Goal: Task Accomplishment & Management: Manage account settings

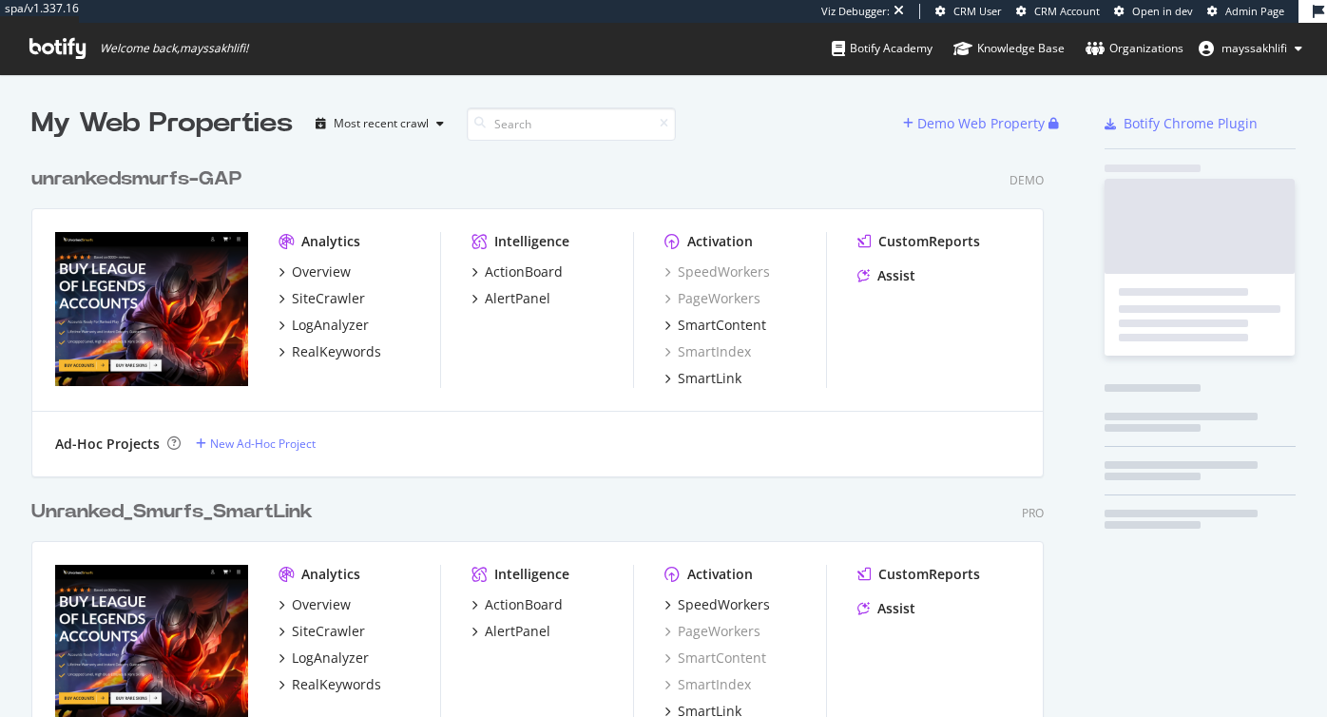
scroll to position [4494, 1028]
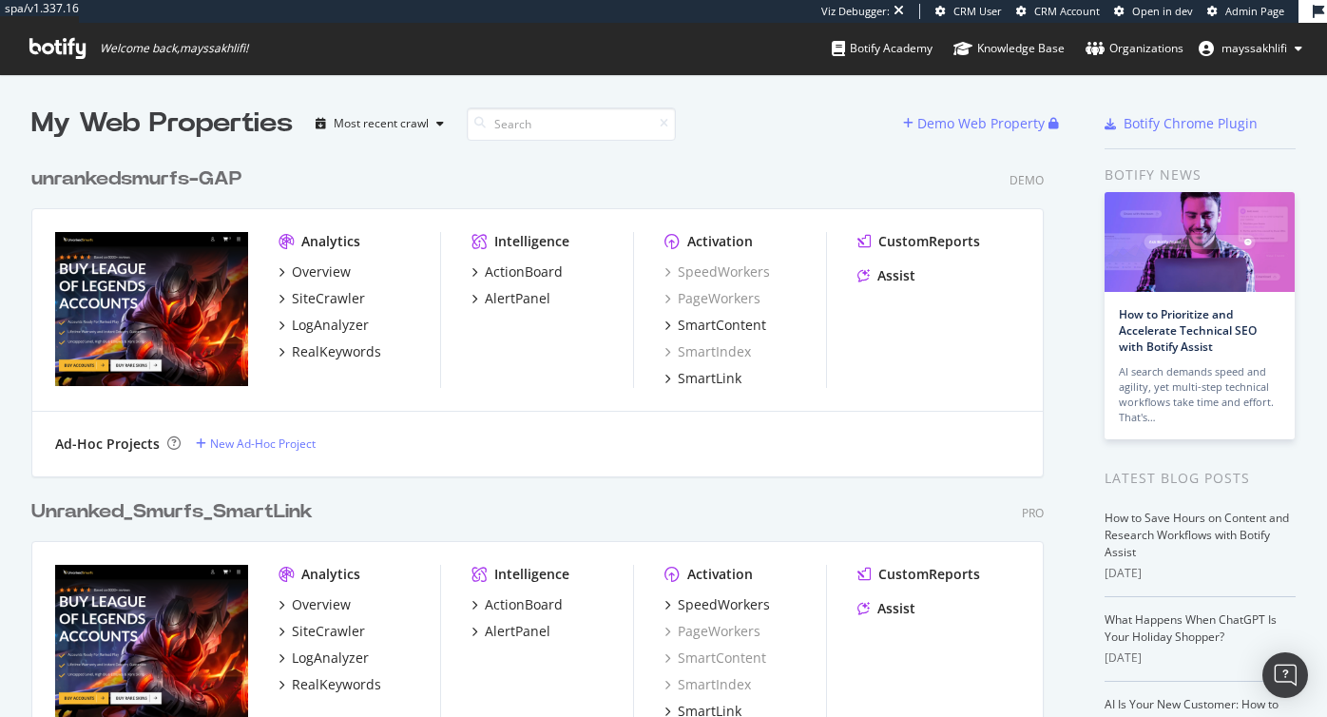
click at [1253, 10] on span "Admin Page" at bounding box center [1254, 11] width 59 height 14
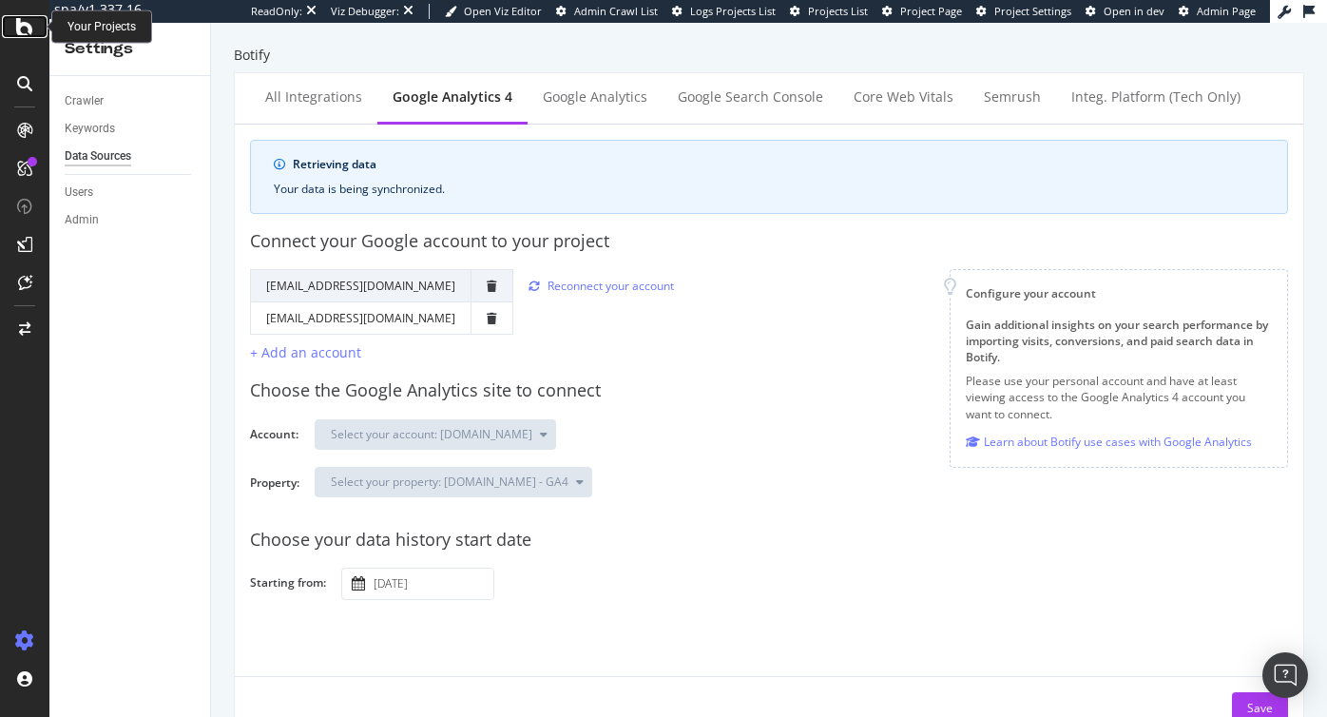
click at [20, 29] on icon at bounding box center [24, 26] width 17 height 23
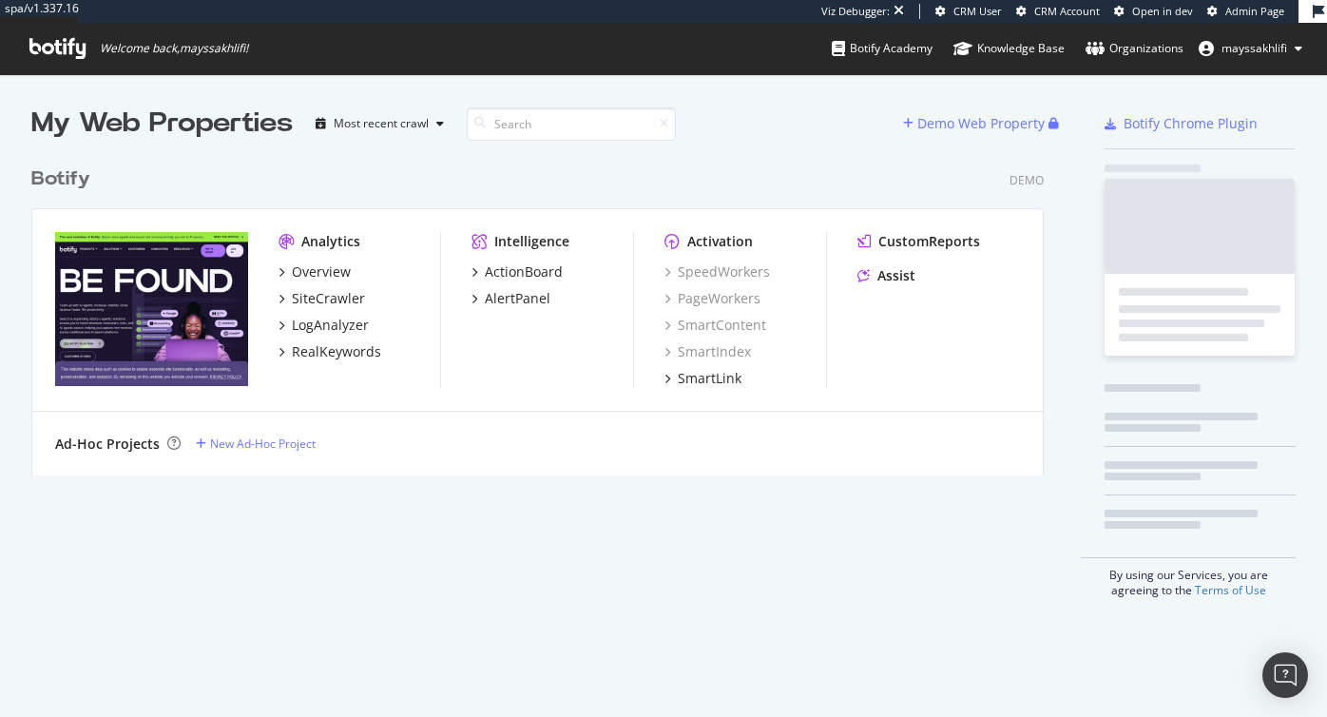
scroll to position [333, 1028]
click at [50, 47] on icon at bounding box center [57, 48] width 56 height 21
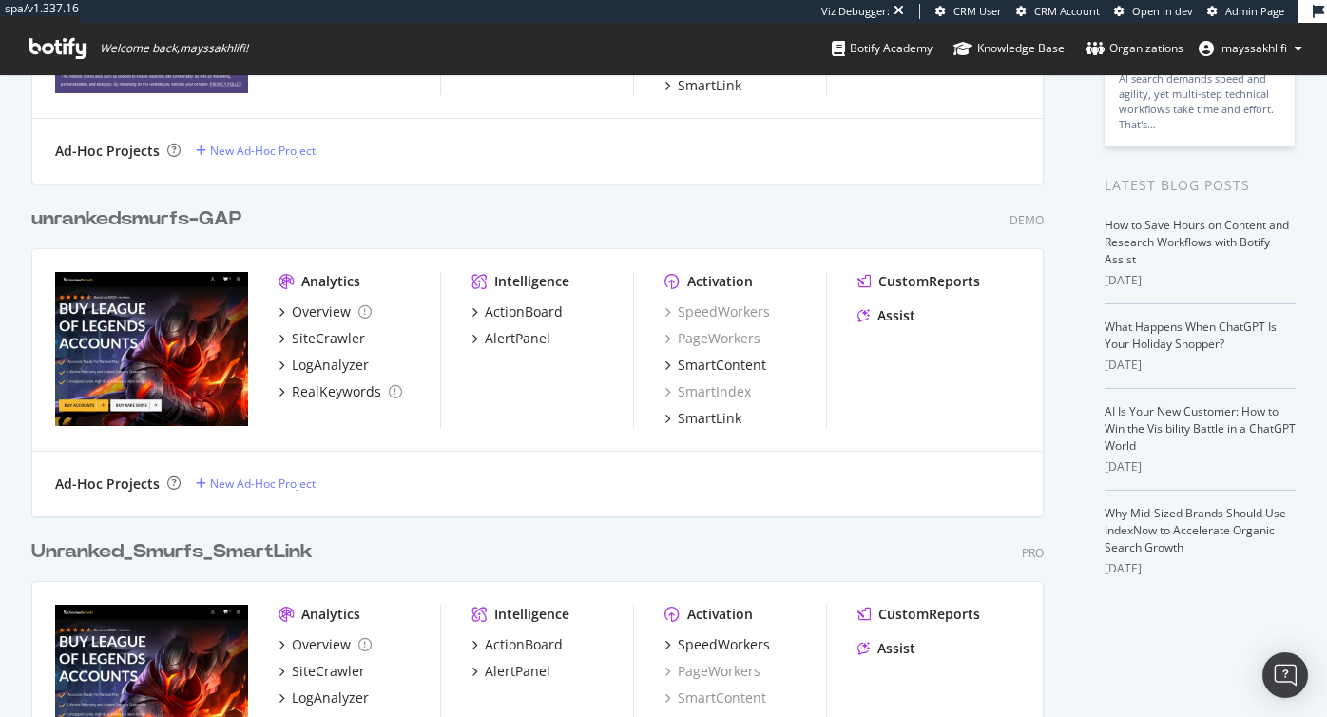
scroll to position [295, 0]
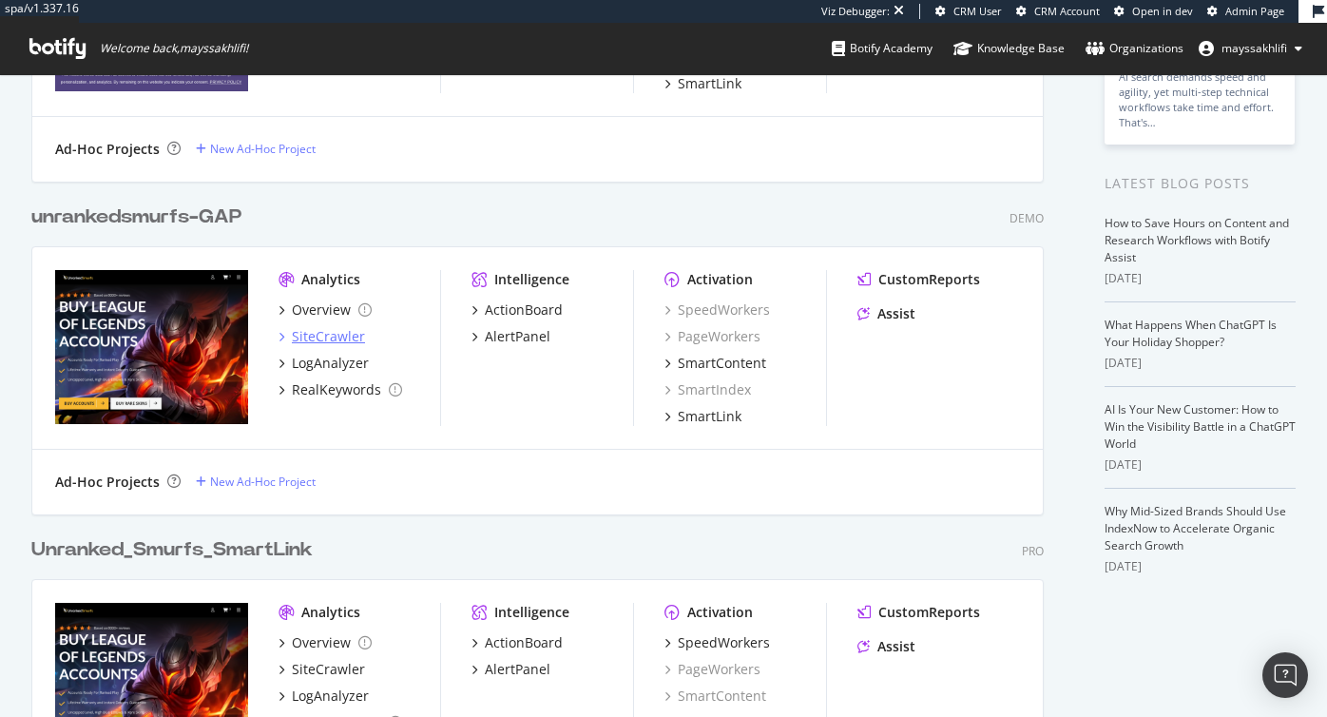
click at [340, 331] on div "SiteCrawler" at bounding box center [328, 336] width 73 height 19
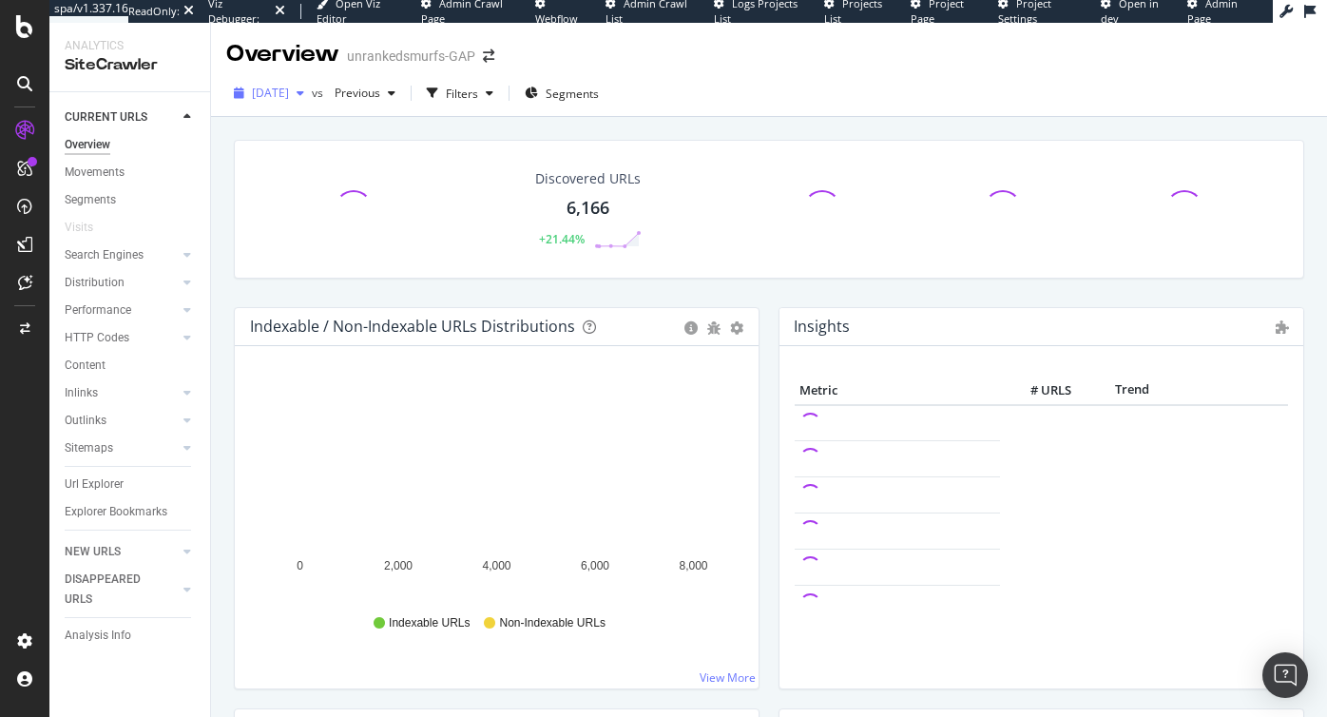
click at [289, 90] on span "[DATE]" at bounding box center [270, 93] width 37 height 16
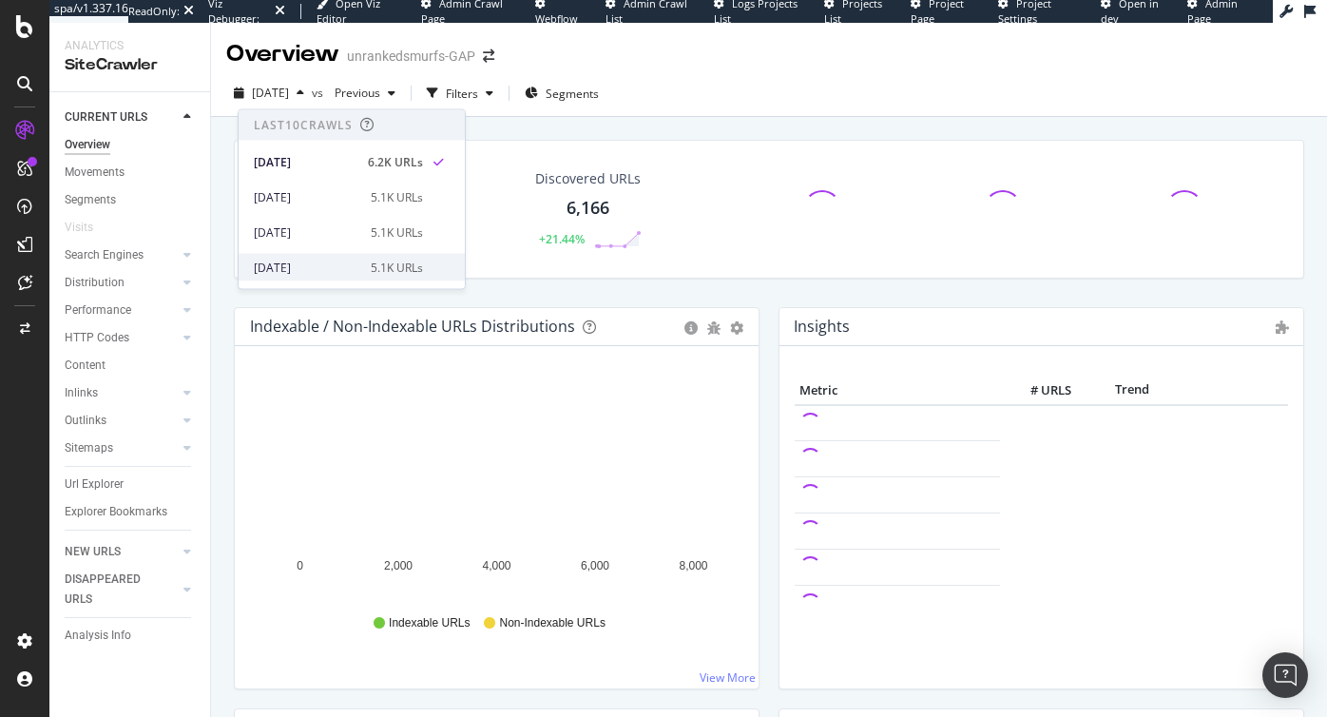
click at [314, 256] on div "2025 Jul. 30th 5.1K URLs" at bounding box center [352, 268] width 226 height 28
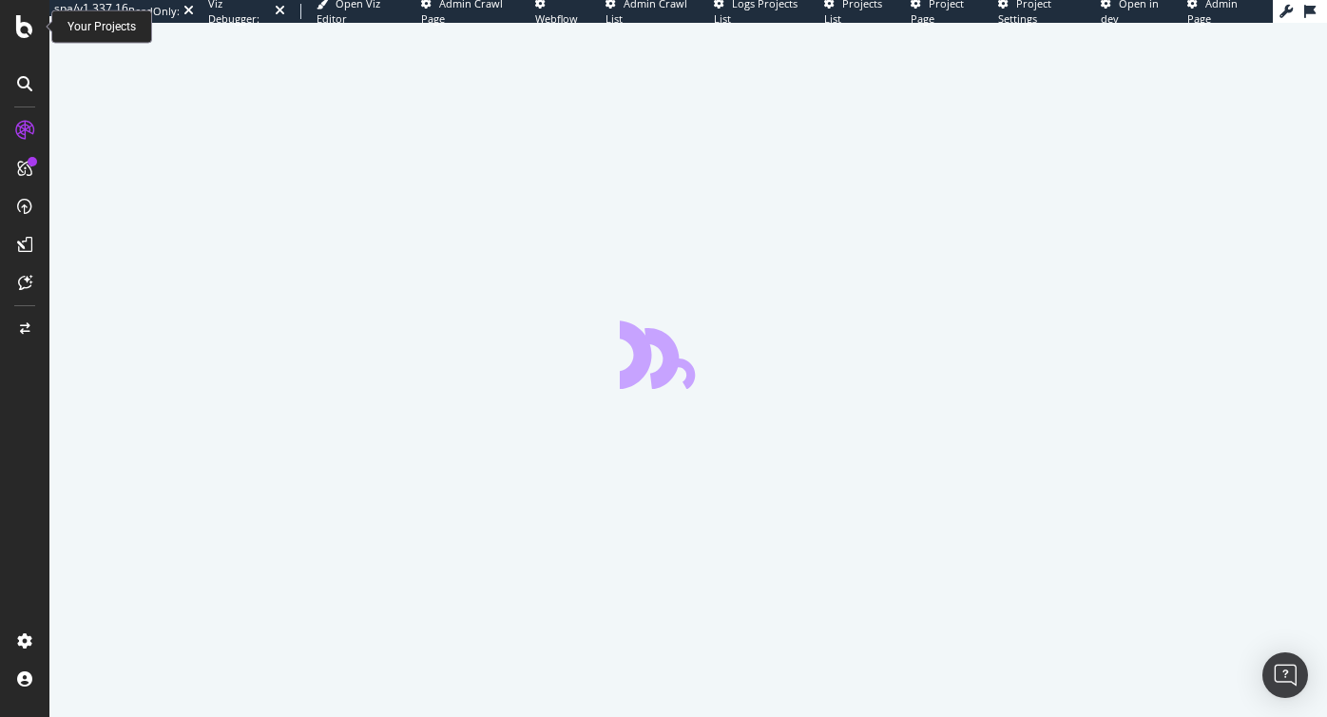
click at [24, 29] on icon at bounding box center [24, 26] width 17 height 23
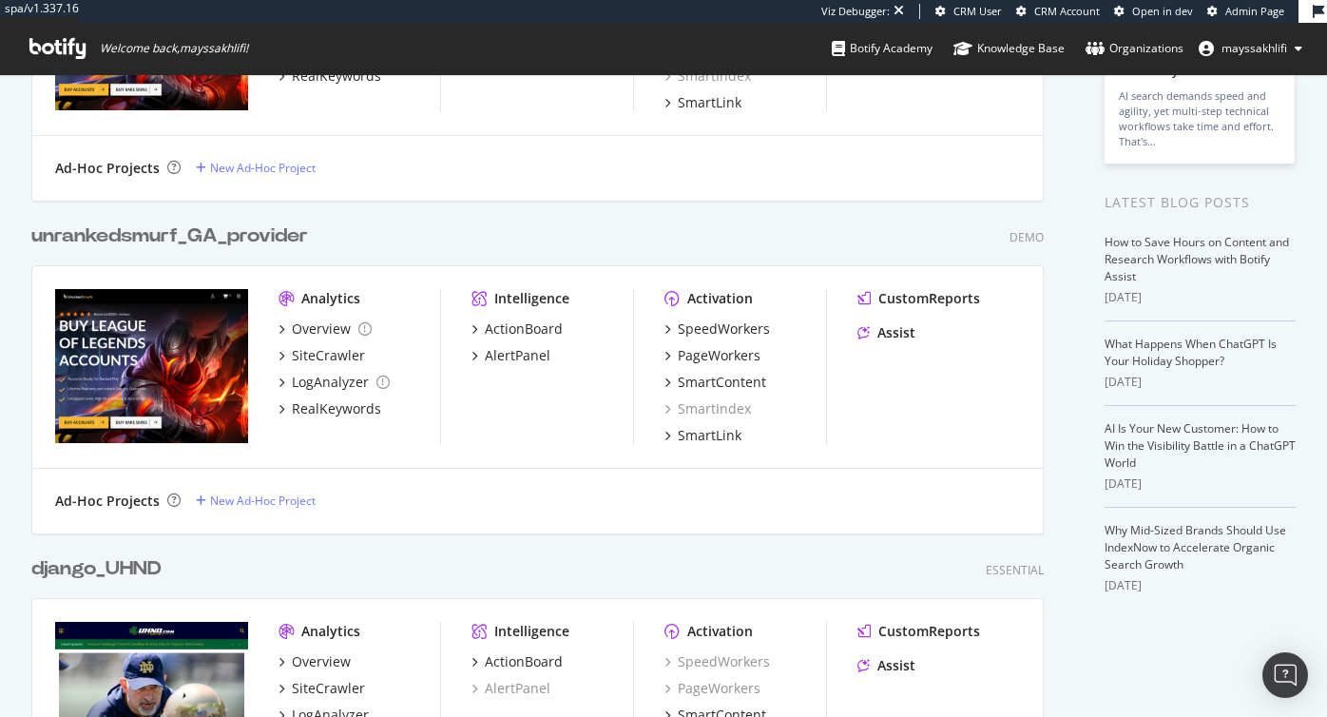
scroll to position [277, 0]
click at [337, 354] on div "SiteCrawler" at bounding box center [328, 354] width 73 height 19
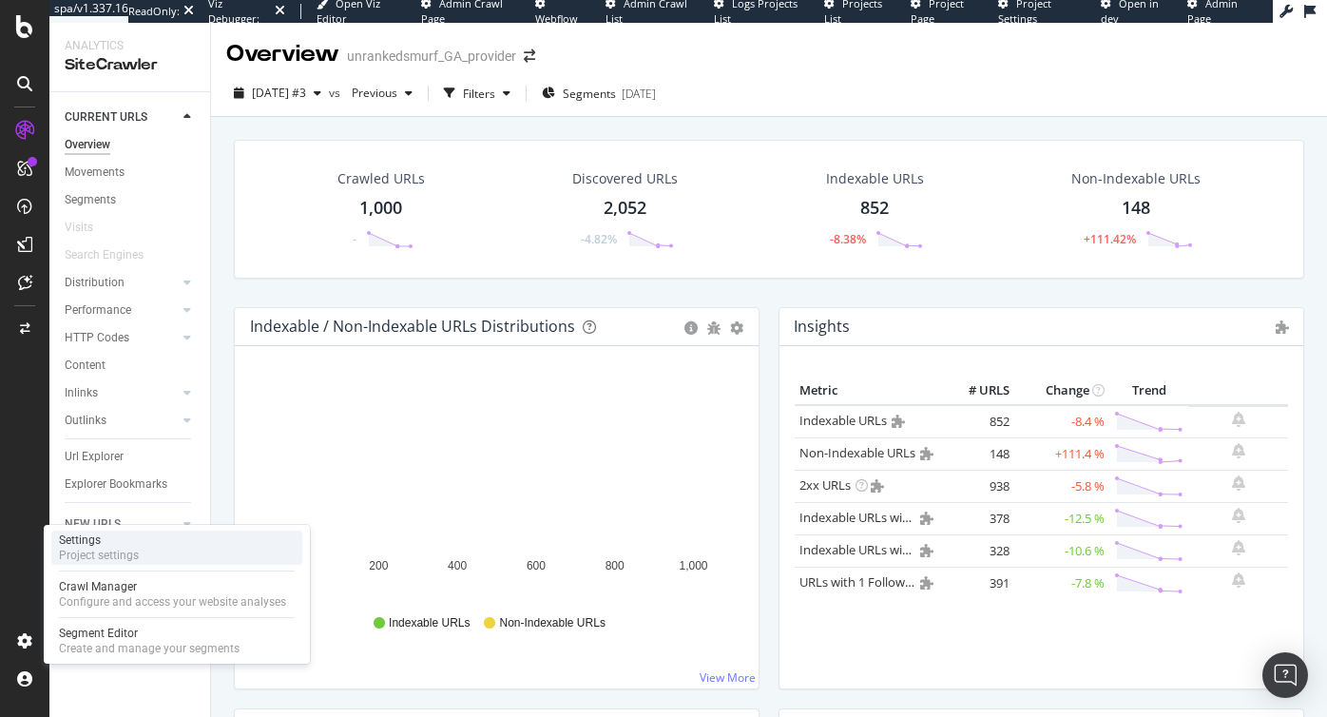
click at [104, 548] on div "Project settings" at bounding box center [99, 555] width 80 height 15
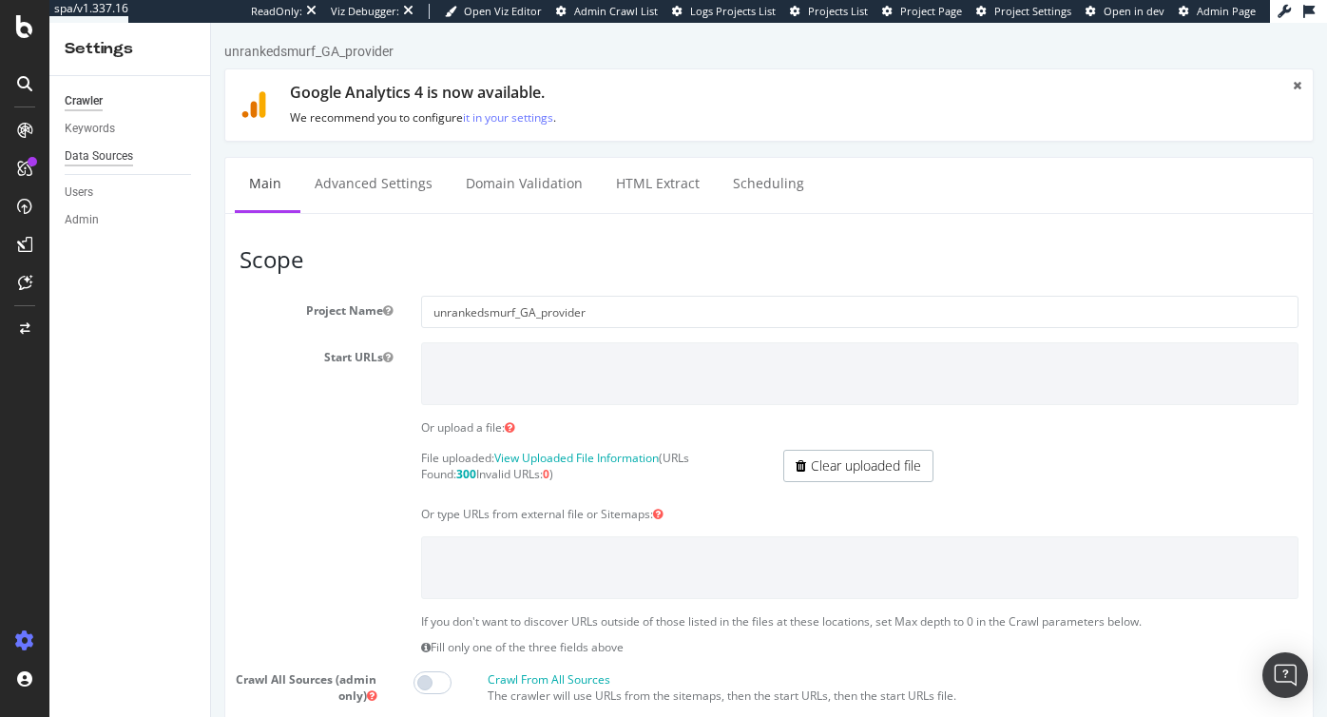
click at [107, 154] on div "Data Sources" at bounding box center [99, 156] width 68 height 20
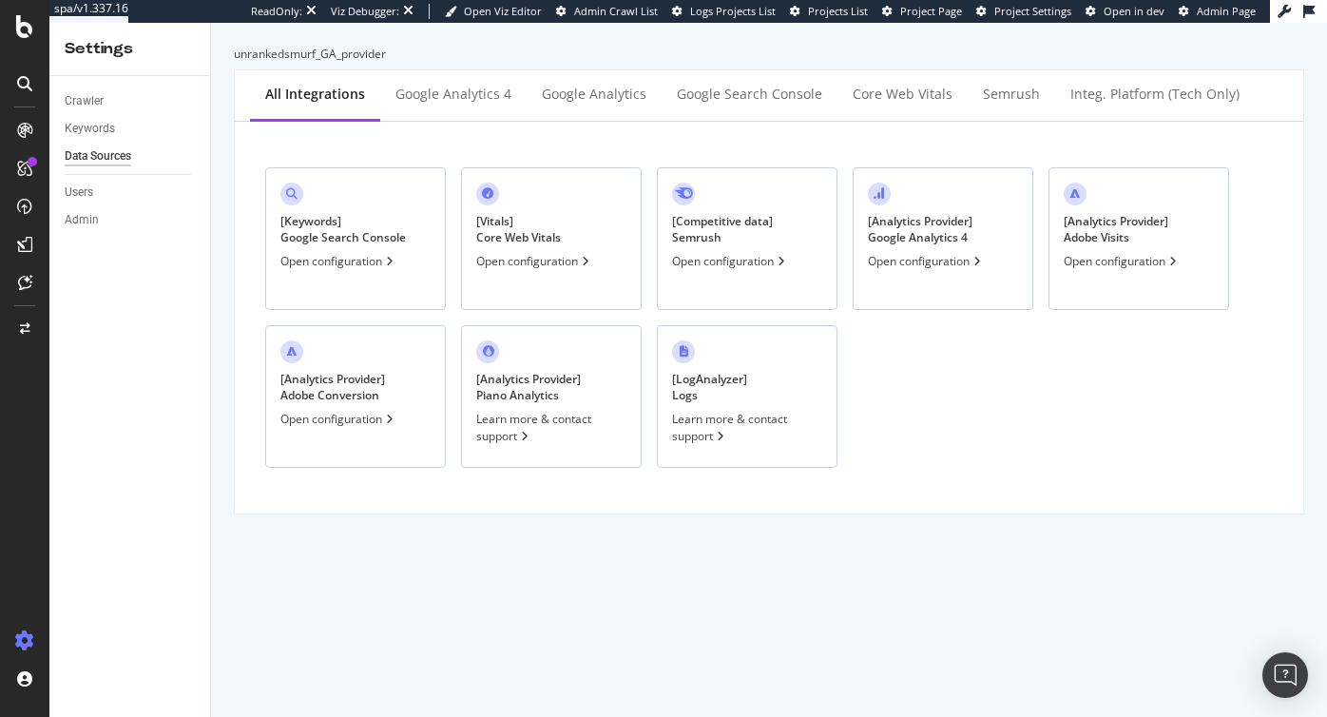
click at [962, 245] on div "[ Analytics Provider ] Google Analytics 4 Open configuration" at bounding box center [943, 238] width 181 height 143
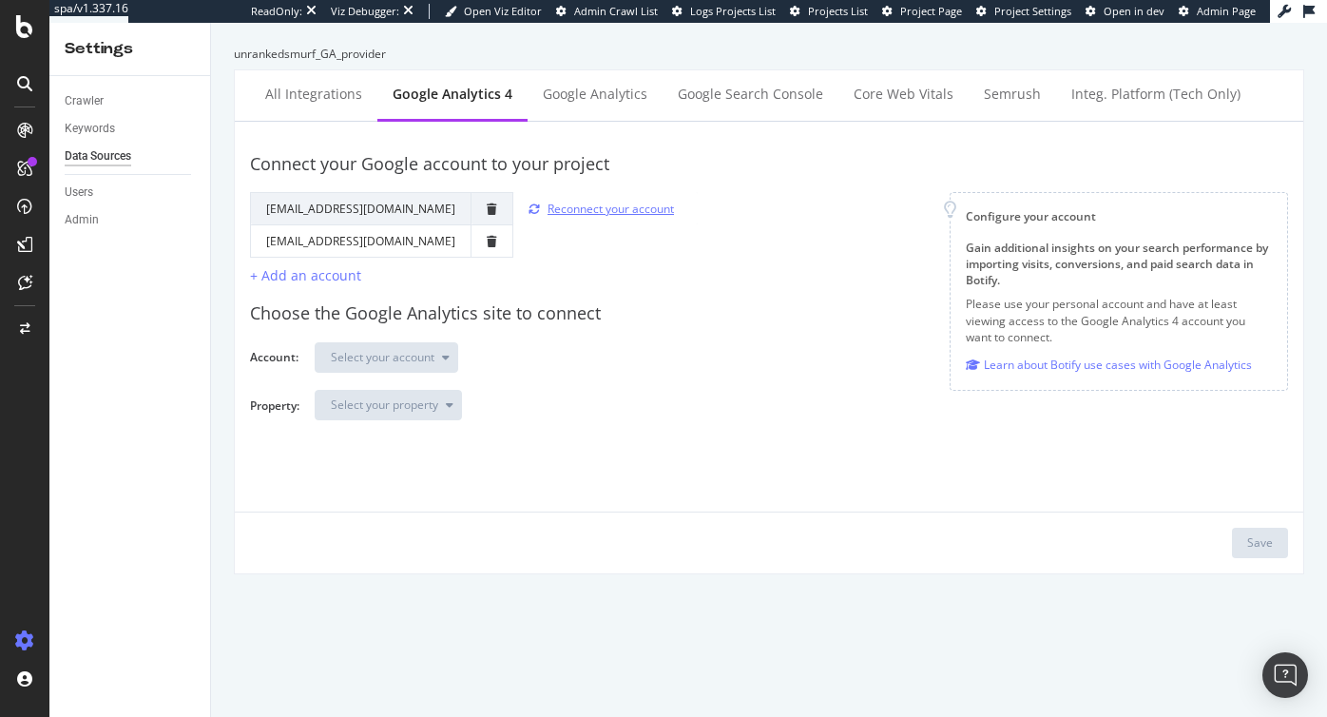
click at [548, 203] on div "Reconnect your account" at bounding box center [611, 209] width 126 height 16
click at [548, 204] on div "Reconnect your account" at bounding box center [611, 209] width 126 height 16
click at [471, 243] on td at bounding box center [492, 240] width 42 height 32
click at [487, 241] on icon "trash" at bounding box center [492, 241] width 10 height 11
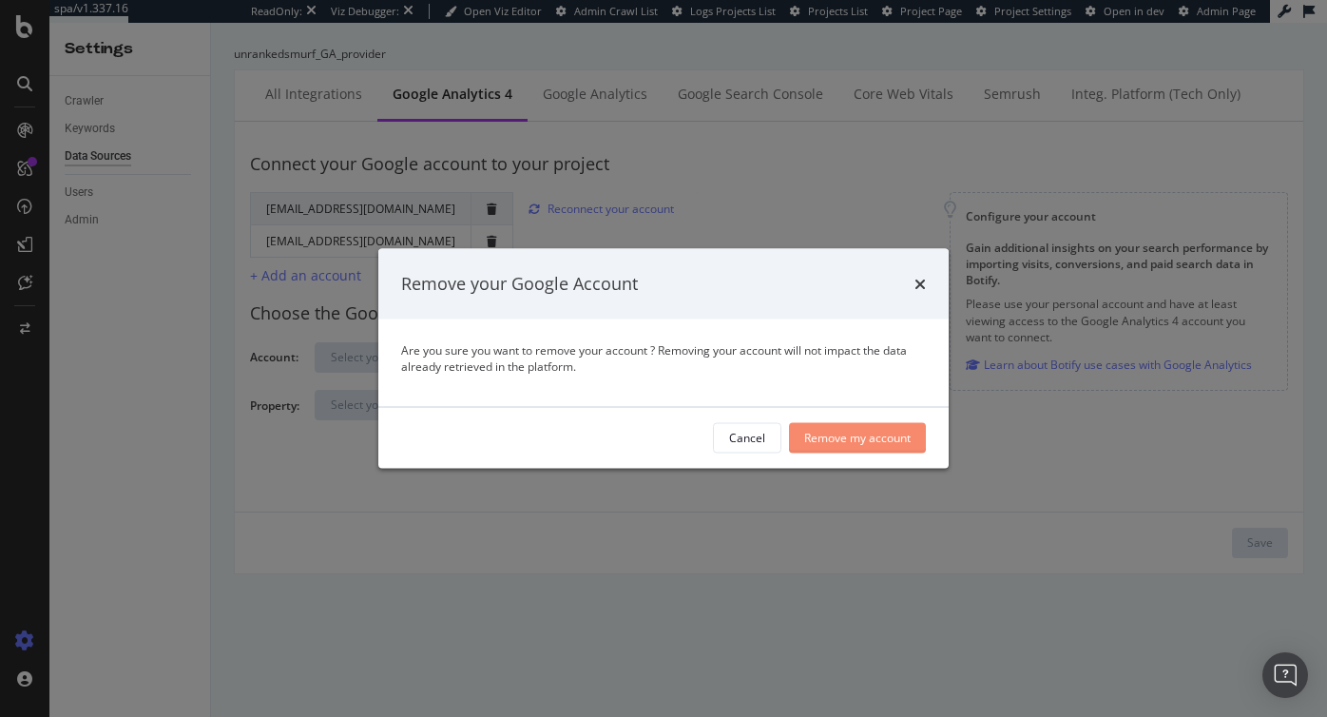
click at [828, 442] on div "Remove my account" at bounding box center [857, 438] width 106 height 16
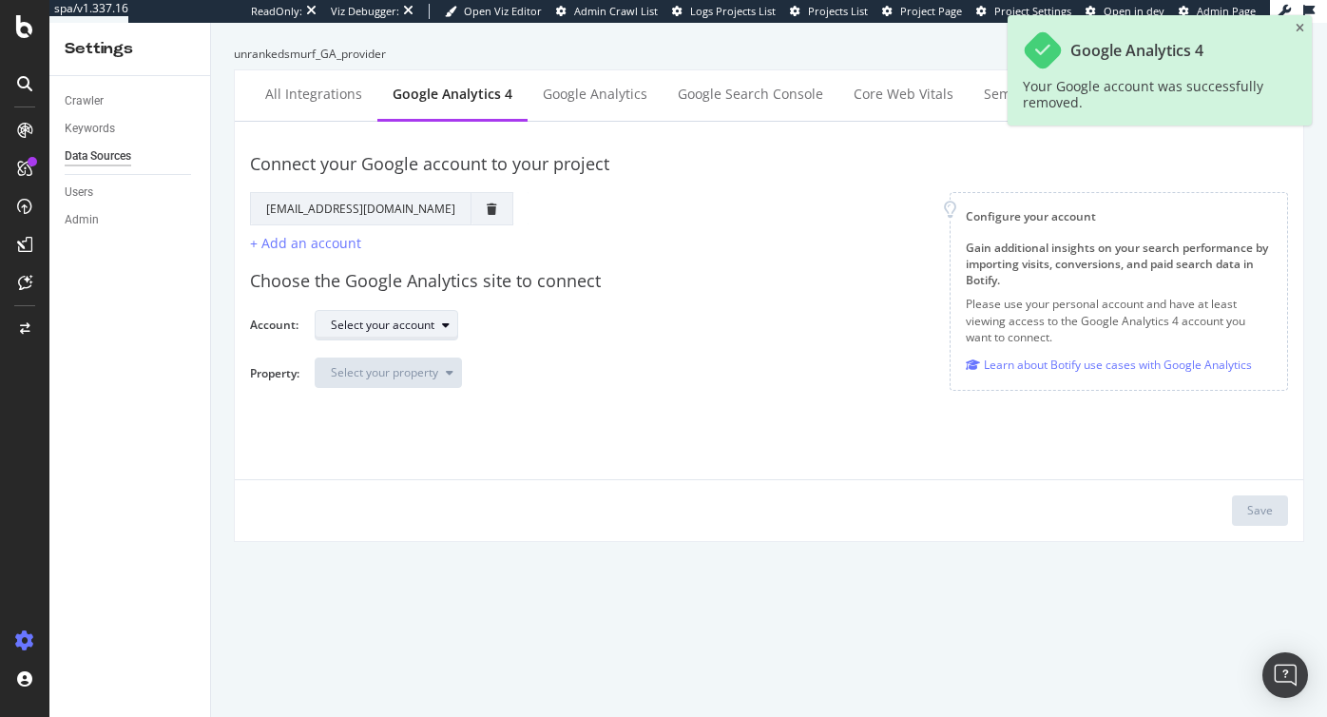
click at [398, 325] on div "Select your account" at bounding box center [383, 324] width 104 height 11
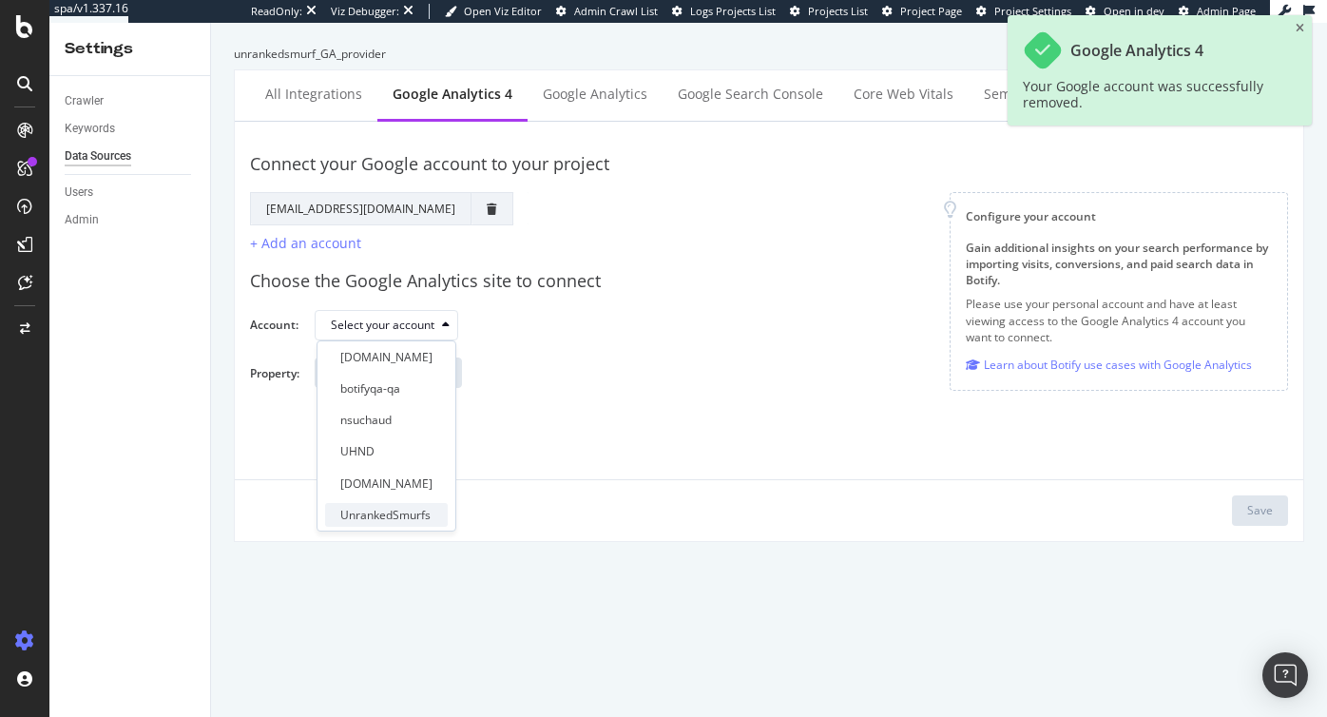
click at [387, 507] on div "UnrankedSmurfs" at bounding box center [385, 515] width 90 height 16
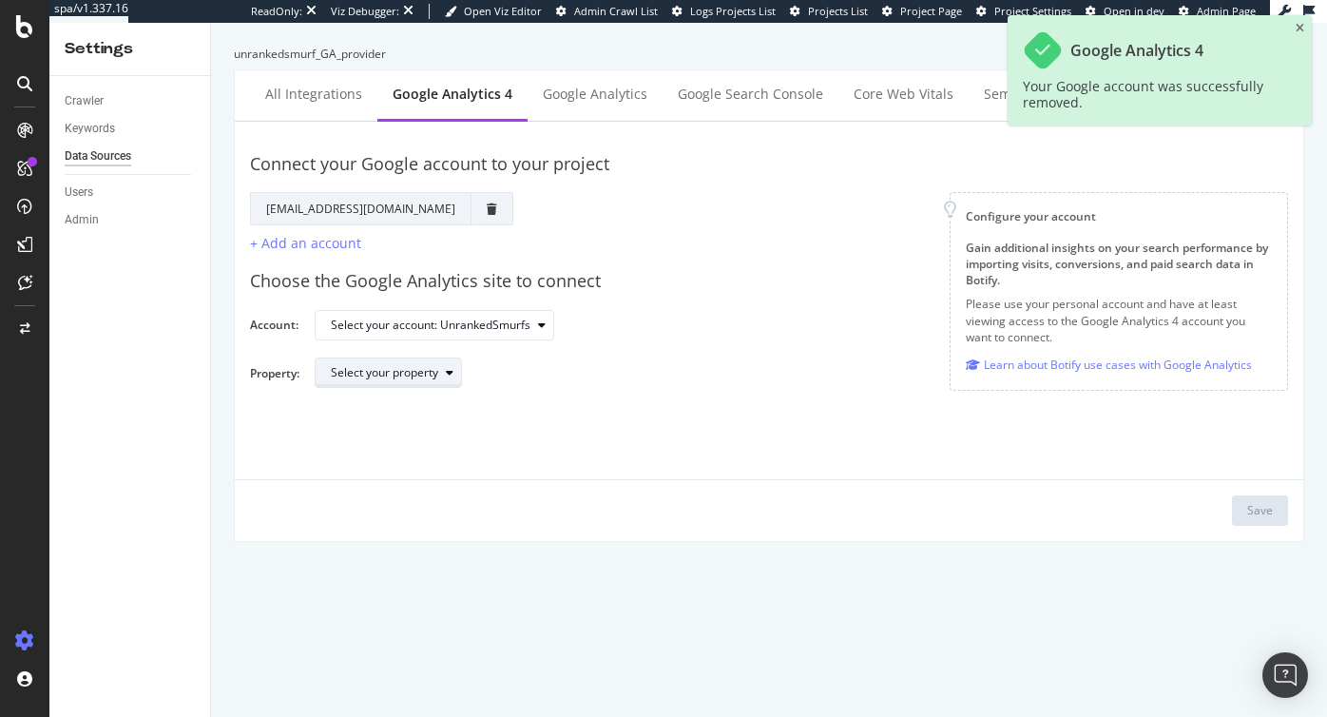
click at [404, 375] on div "Select your property" at bounding box center [384, 372] width 107 height 11
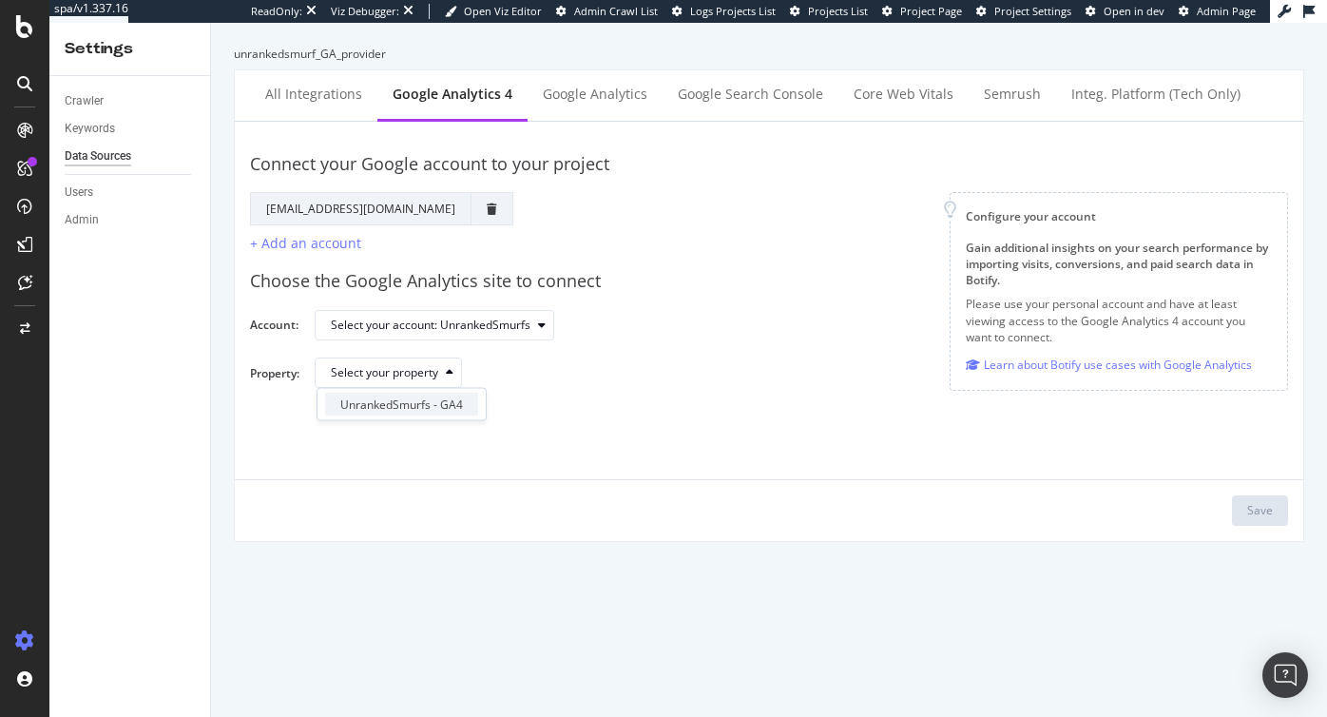
click at [418, 399] on div "UnrankedSmurfs - GA4" at bounding box center [401, 404] width 123 height 16
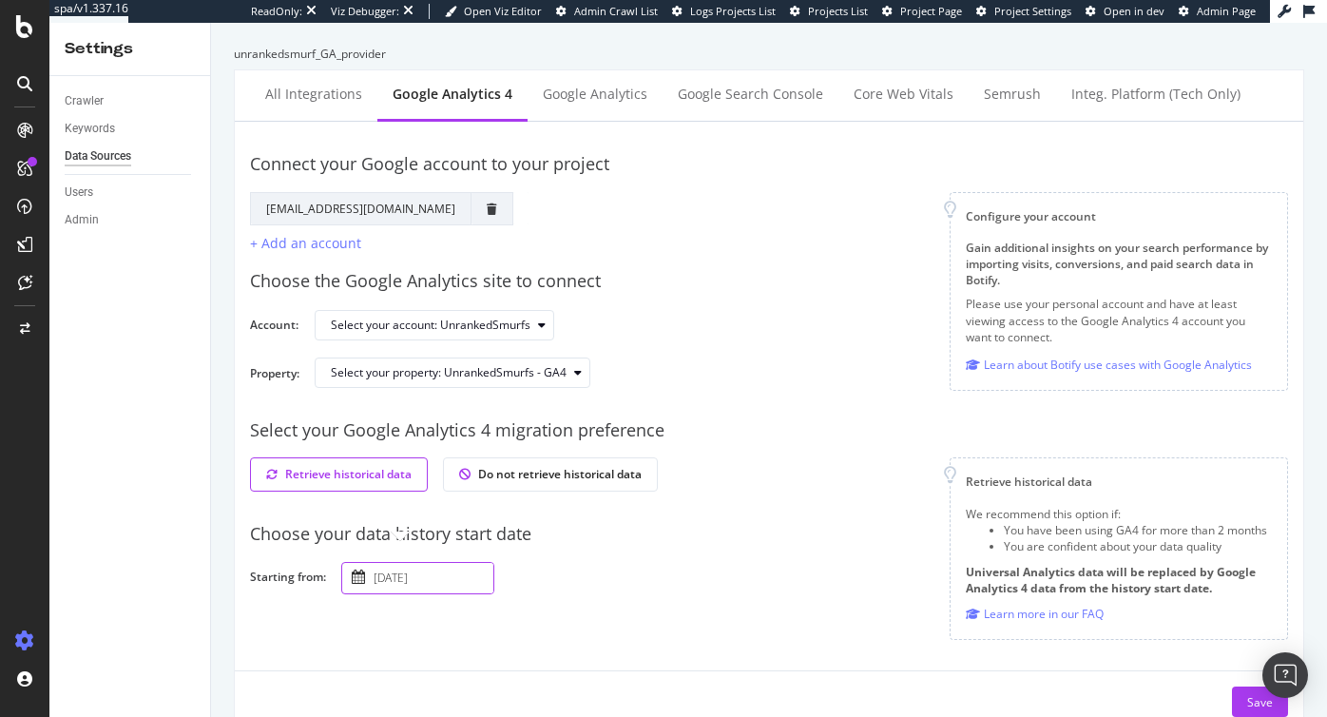
click at [432, 574] on input "2025 September 5th" at bounding box center [432, 578] width 124 height 30
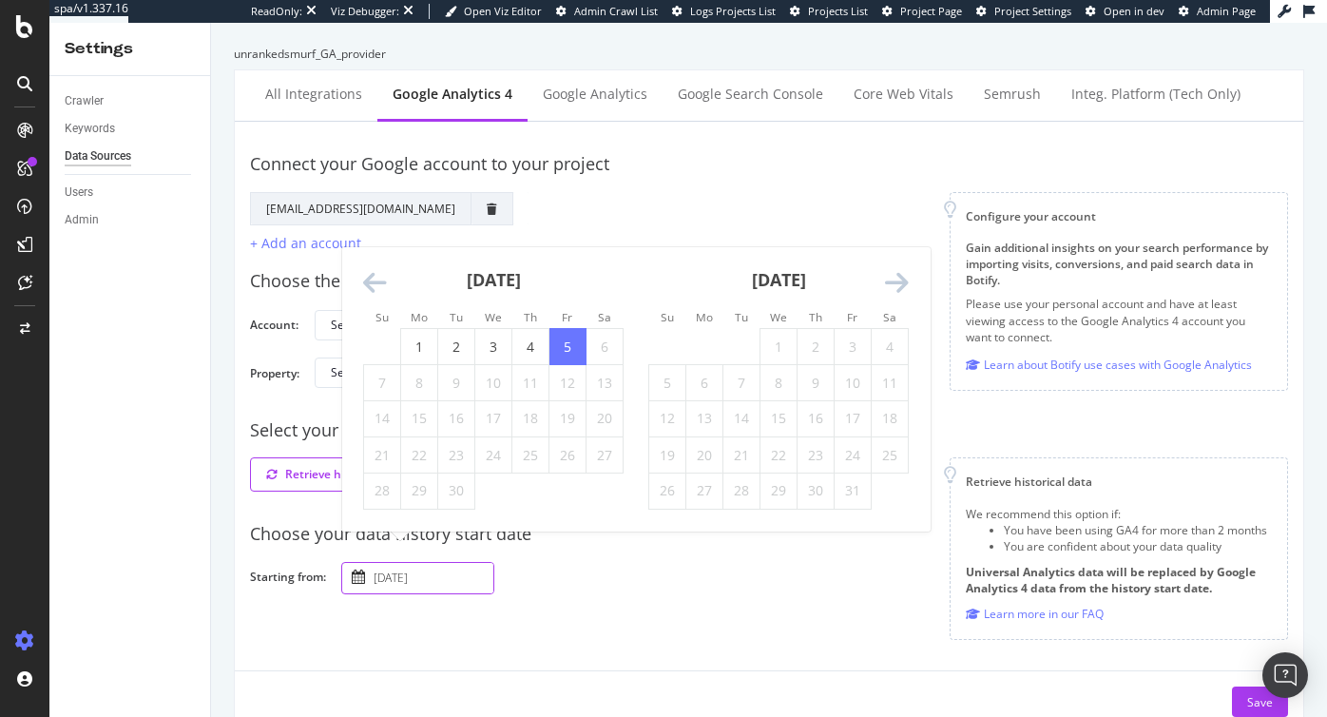
click at [375, 281] on icon "Move backward to switch to the previous month." at bounding box center [375, 283] width 24 height 27
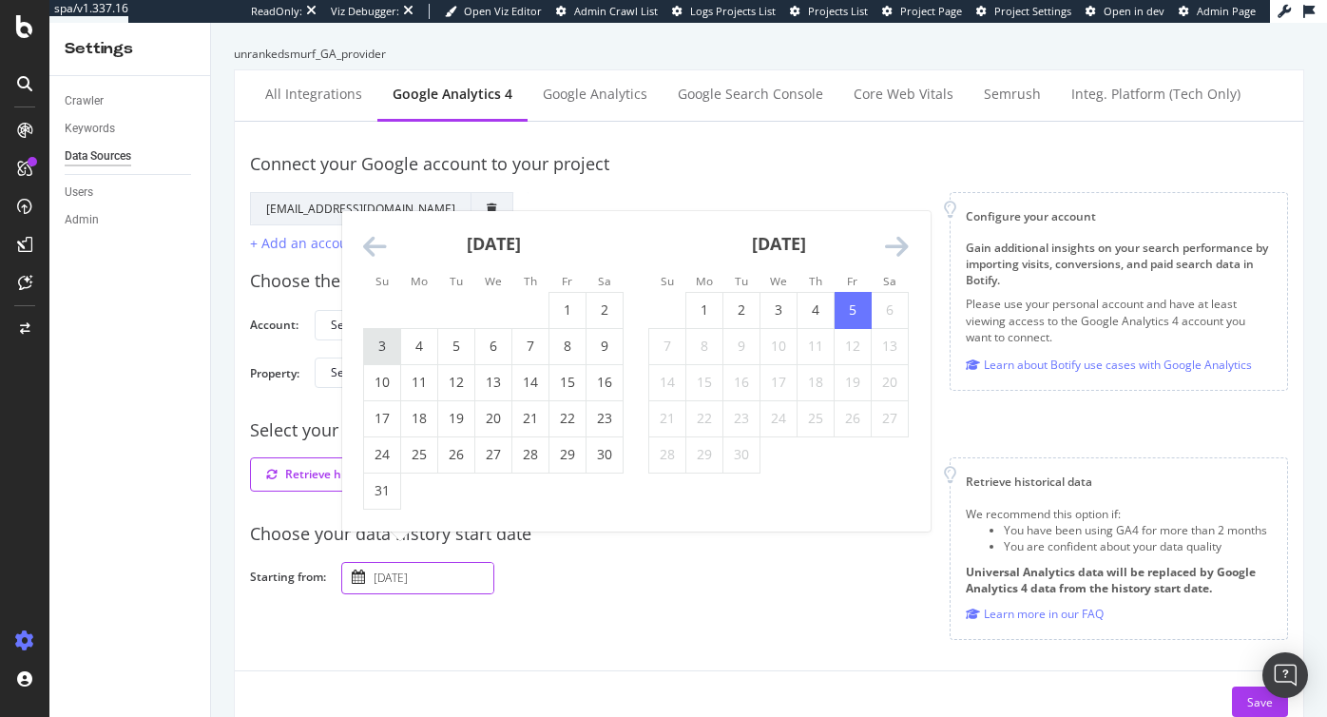
click at [383, 344] on td "3" at bounding box center [382, 346] width 37 height 36
type input "2025 August 3rd"
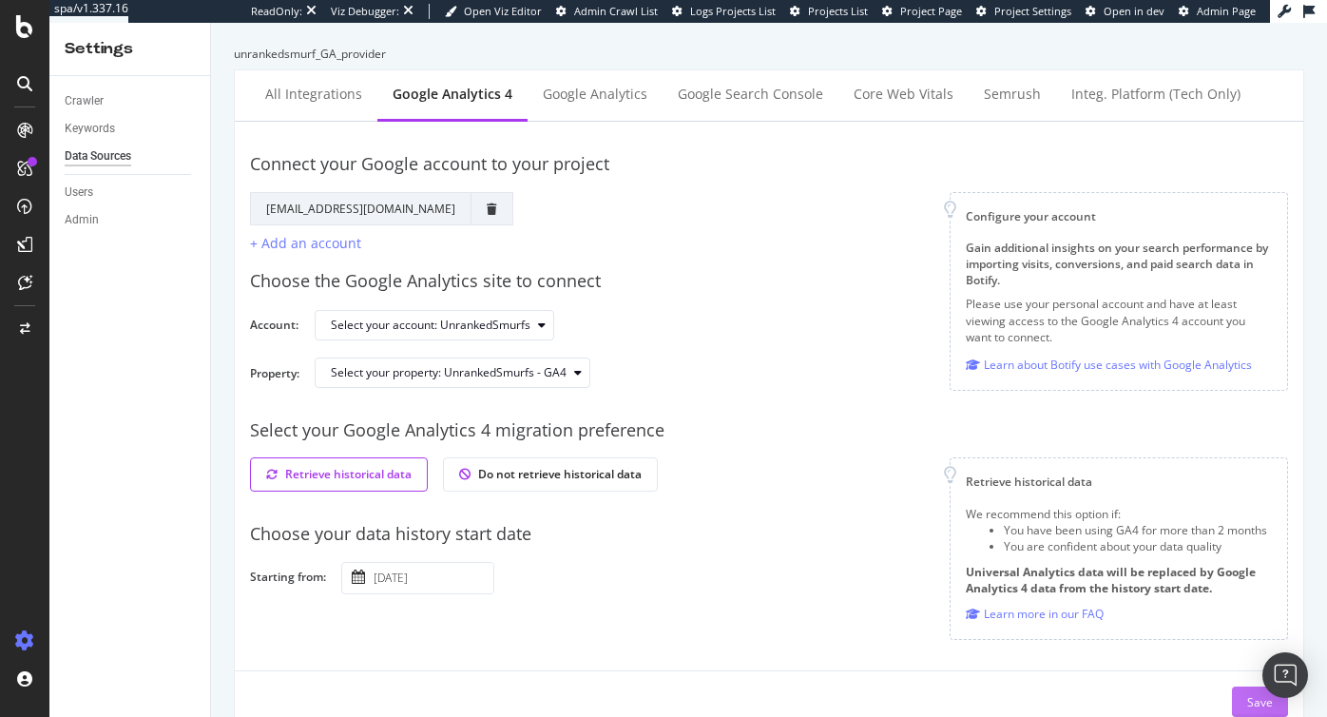
click at [1246, 705] on button "Save" at bounding box center [1260, 701] width 56 height 30
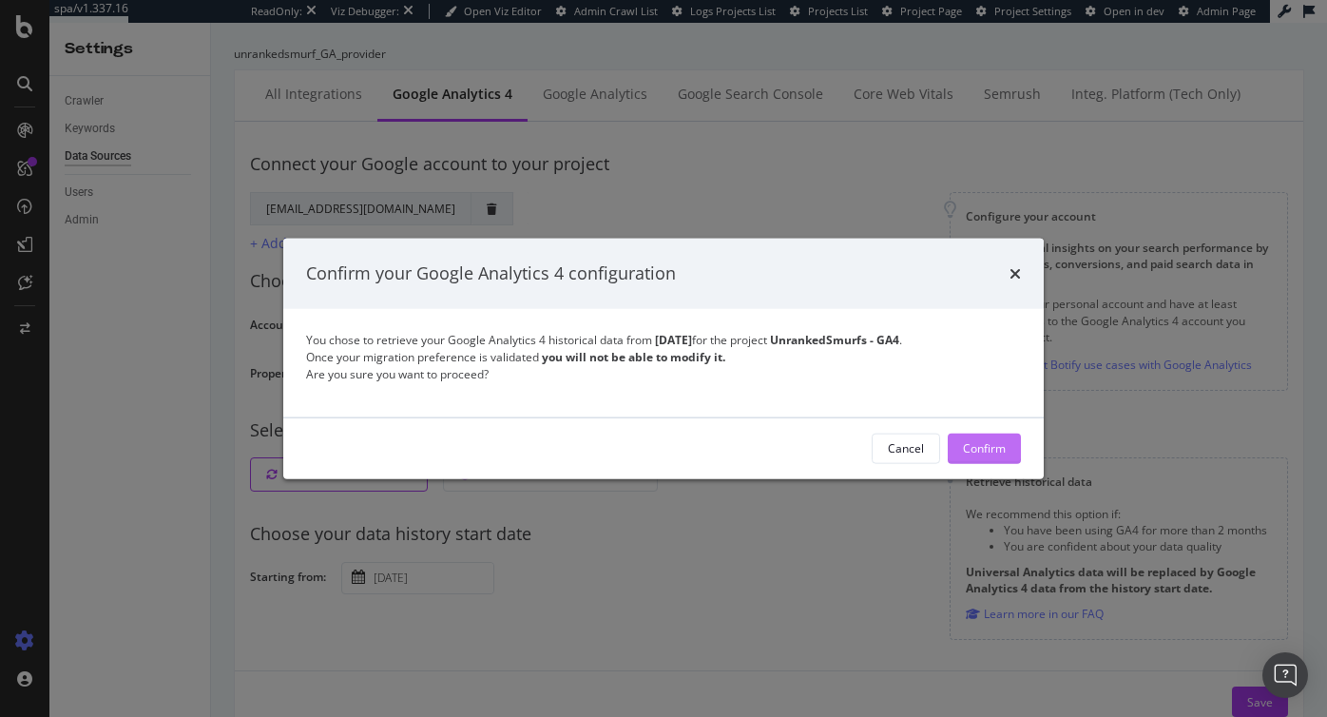
click at [982, 449] on div "Confirm" at bounding box center [984, 448] width 43 height 16
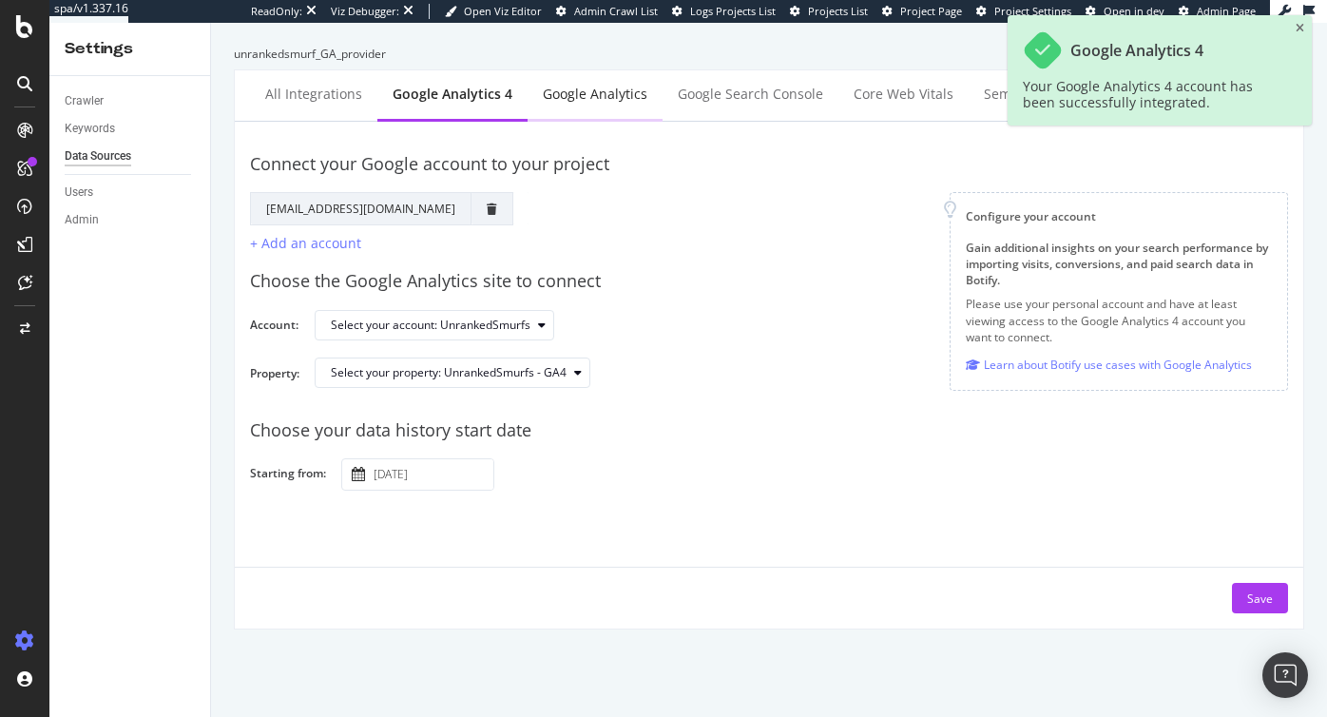
click at [581, 94] on div "Google Analytics" at bounding box center [595, 94] width 105 height 19
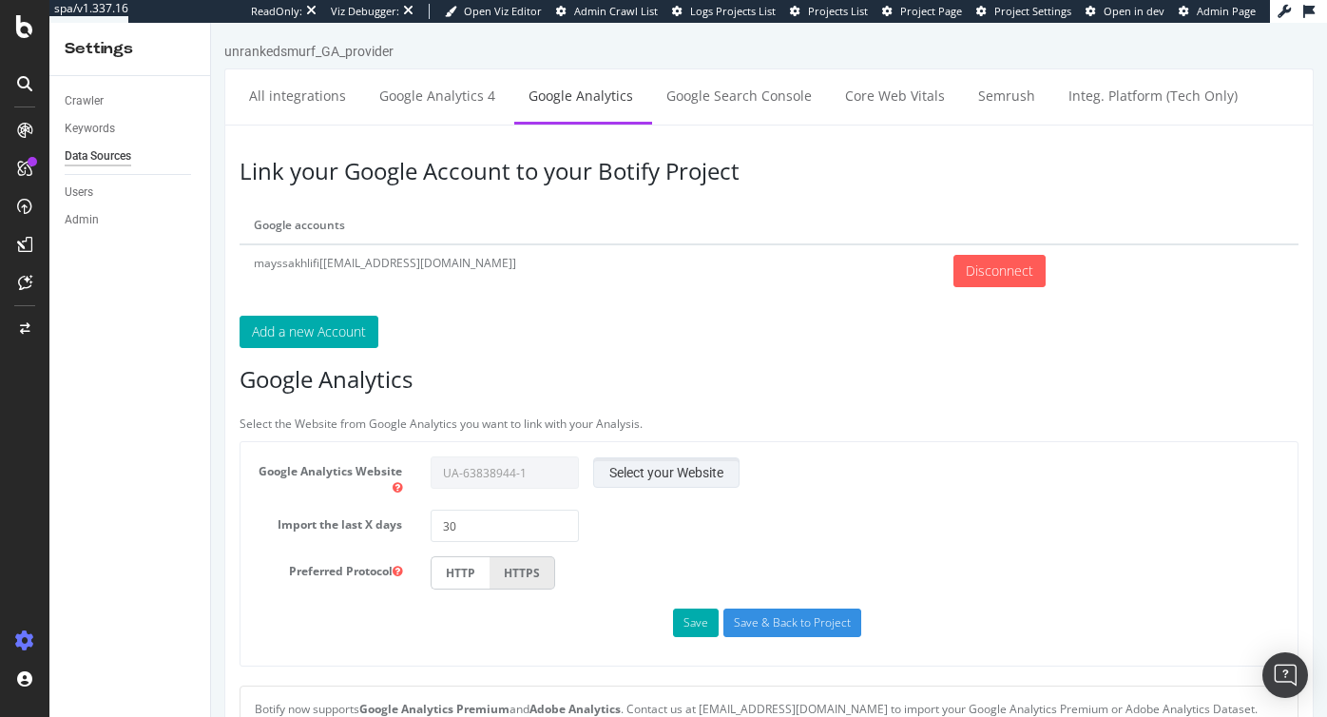
click at [645, 469] on button "Select your Website" at bounding box center [666, 472] width 146 height 30
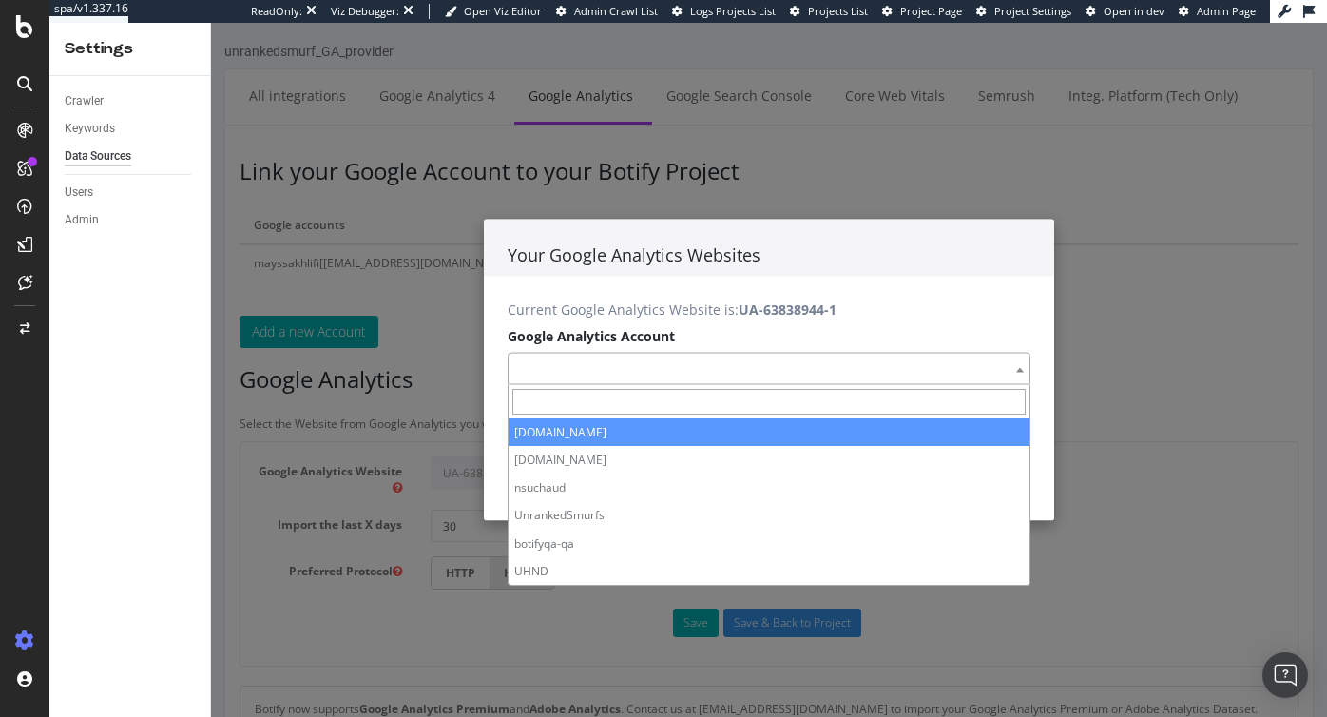
click at [661, 367] on span at bounding box center [769, 369] width 523 height 32
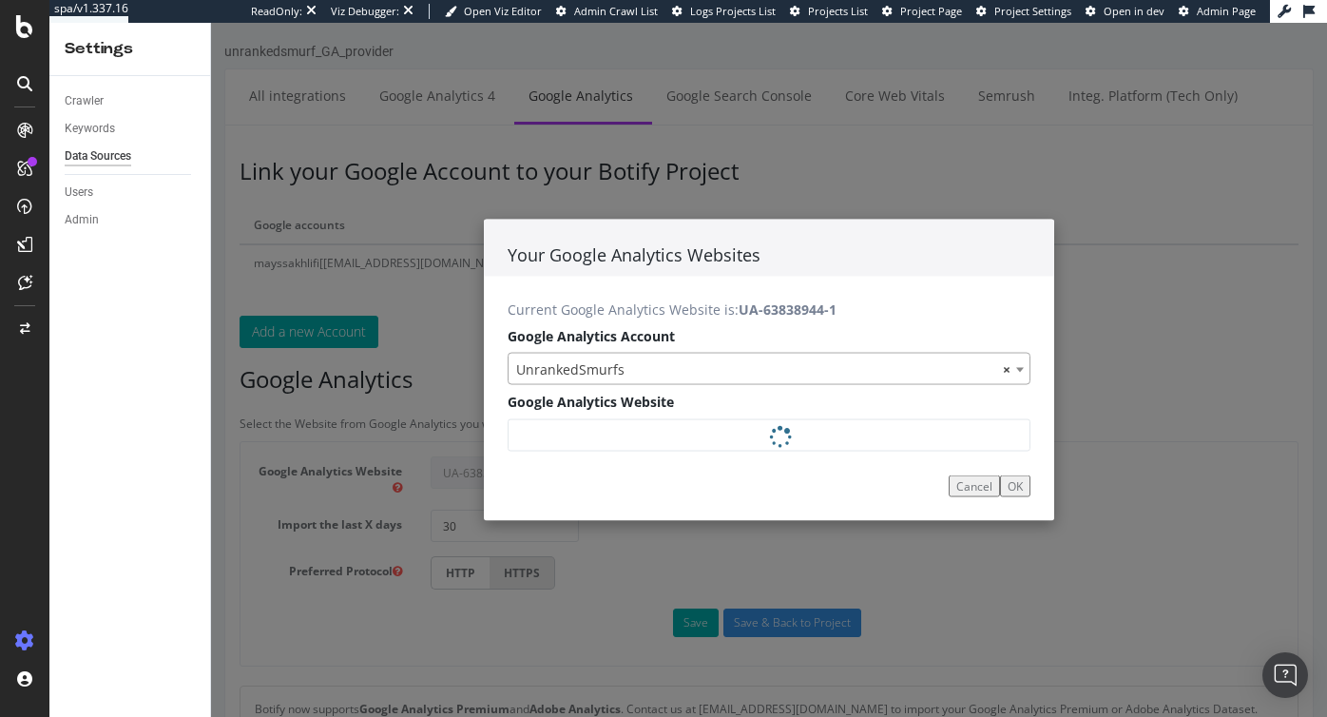
click at [594, 433] on div at bounding box center [769, 434] width 523 height 32
click at [600, 433] on select "- Select your Google Analytics Website -" at bounding box center [769, 434] width 523 height 32
click at [508, 418] on select "- Select your Google Analytics Website -" at bounding box center [769, 434] width 523 height 32
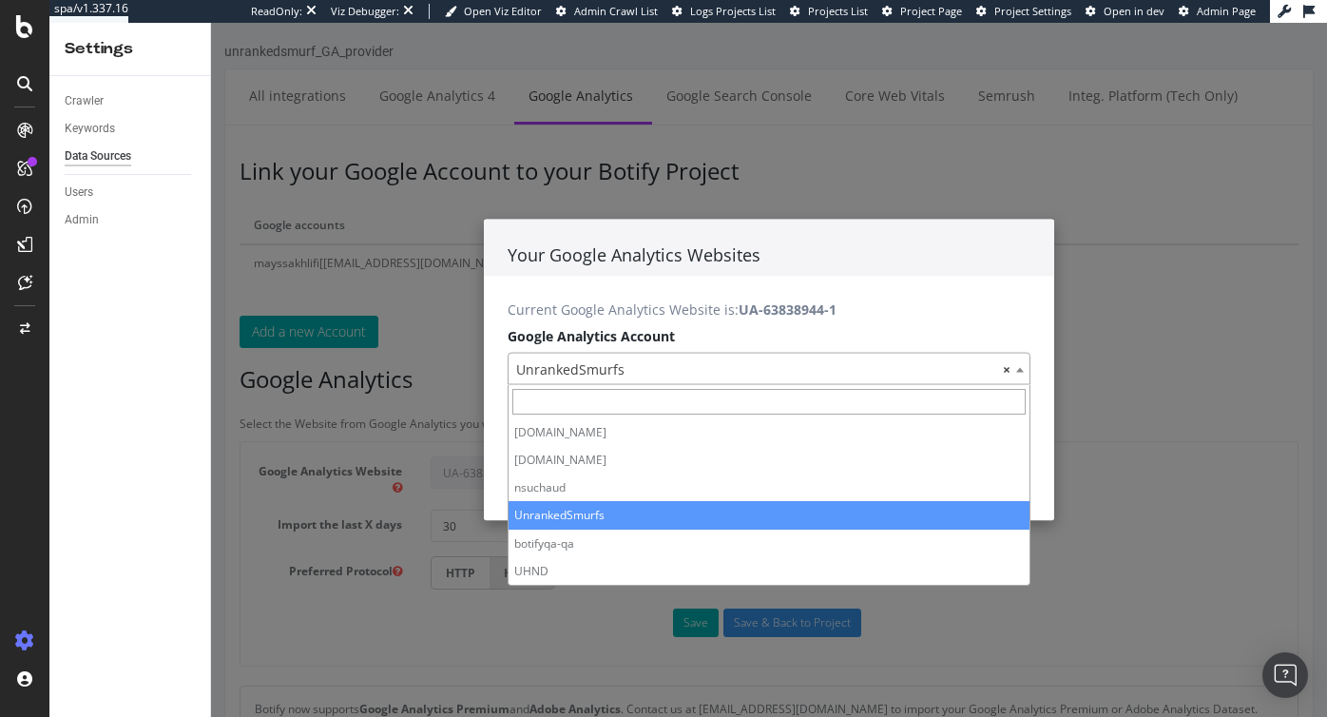
click at [676, 361] on span "× UnrankedSmurfs" at bounding box center [769, 370] width 521 height 32
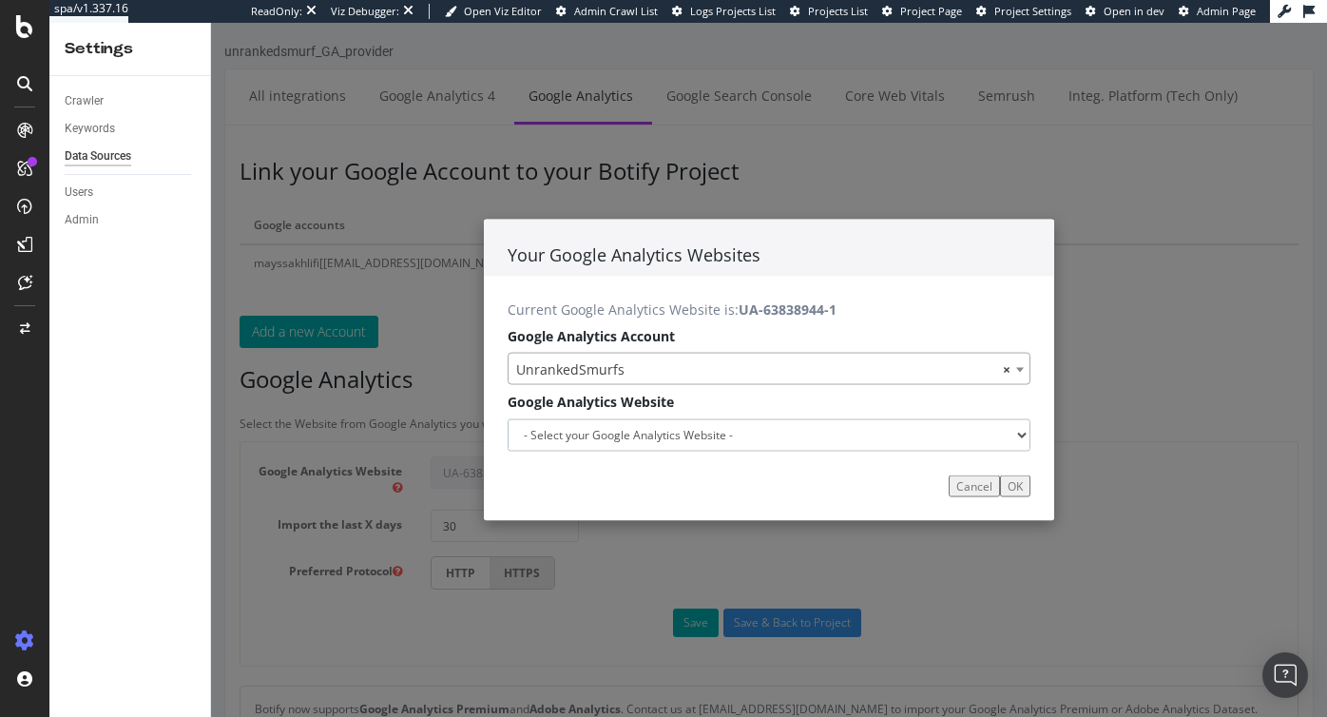
click at [617, 437] on select "- Select your Google Analytics Website -" at bounding box center [769, 434] width 523 height 32
click at [967, 481] on button "Cancel" at bounding box center [974, 485] width 51 height 22
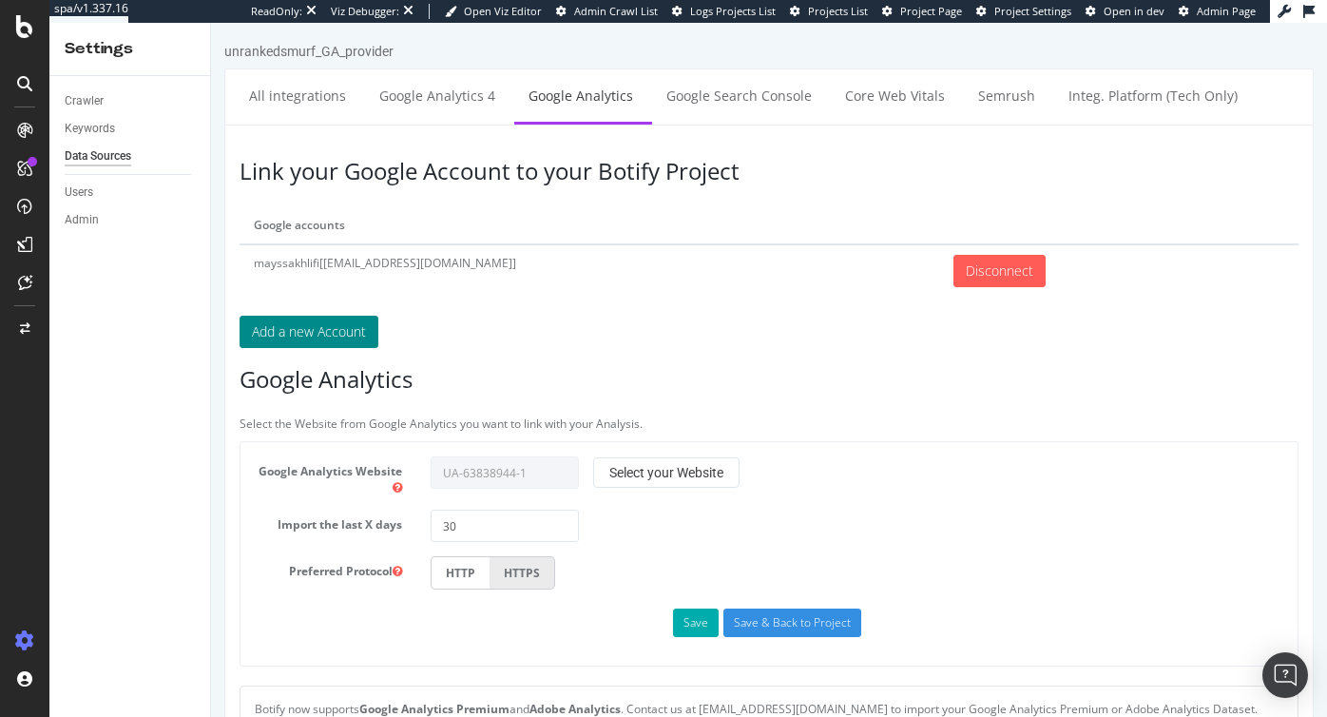
click at [323, 328] on button "Add a new Account" at bounding box center [309, 332] width 139 height 32
click at [672, 471] on button "Select your Website" at bounding box center [666, 472] width 146 height 30
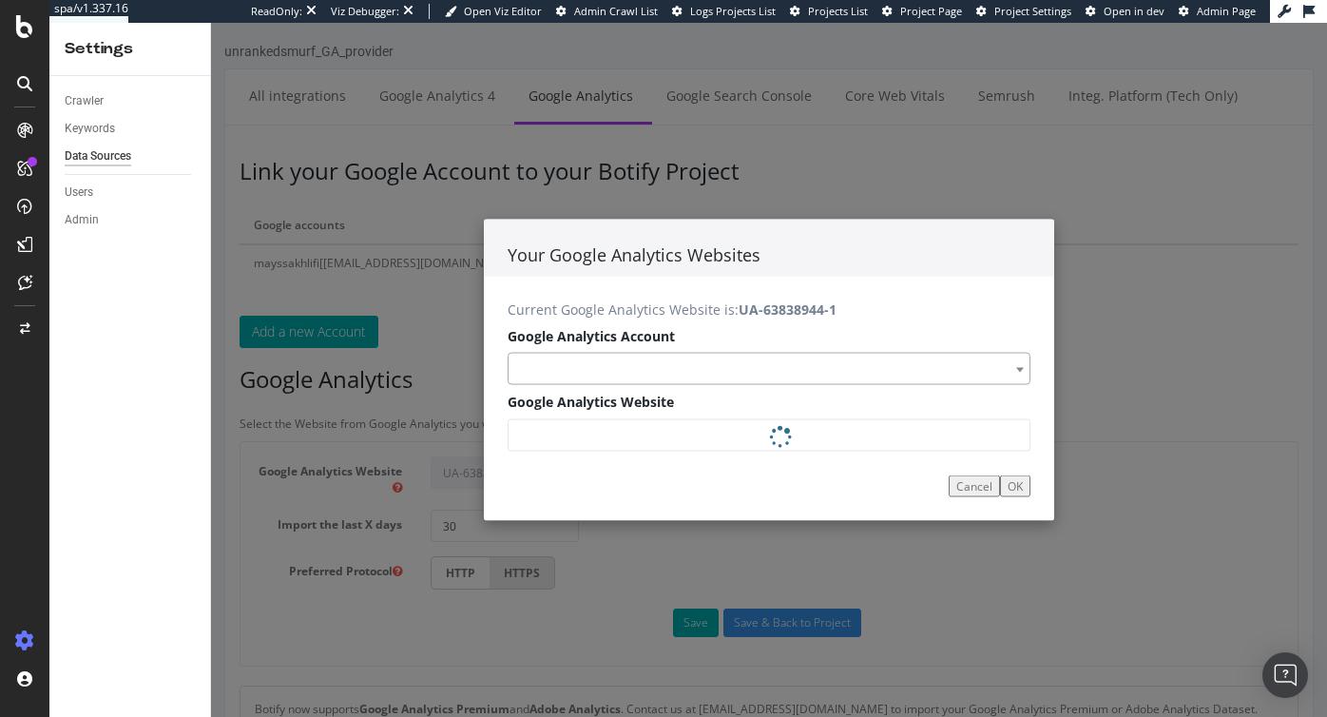
click at [666, 369] on span at bounding box center [769, 369] width 523 height 32
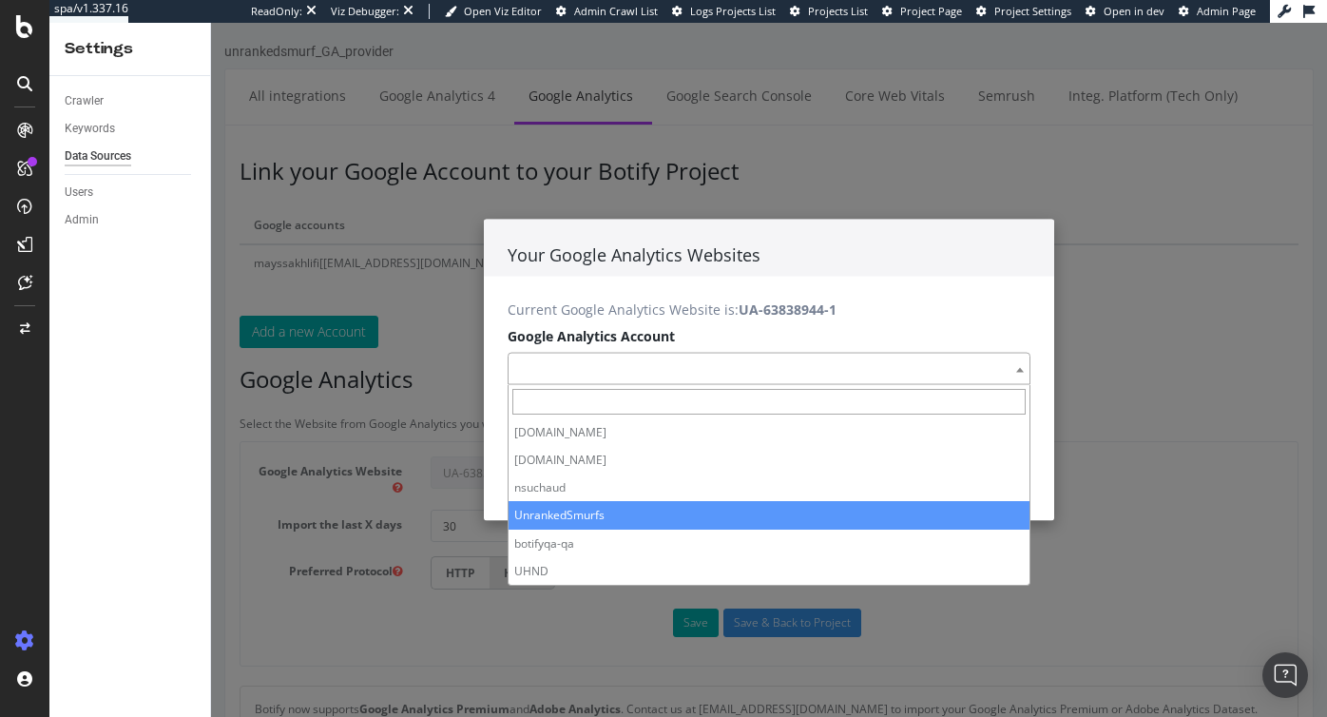
select select "mayssakhlifi[botifyqa@gmail.com]|63838944"
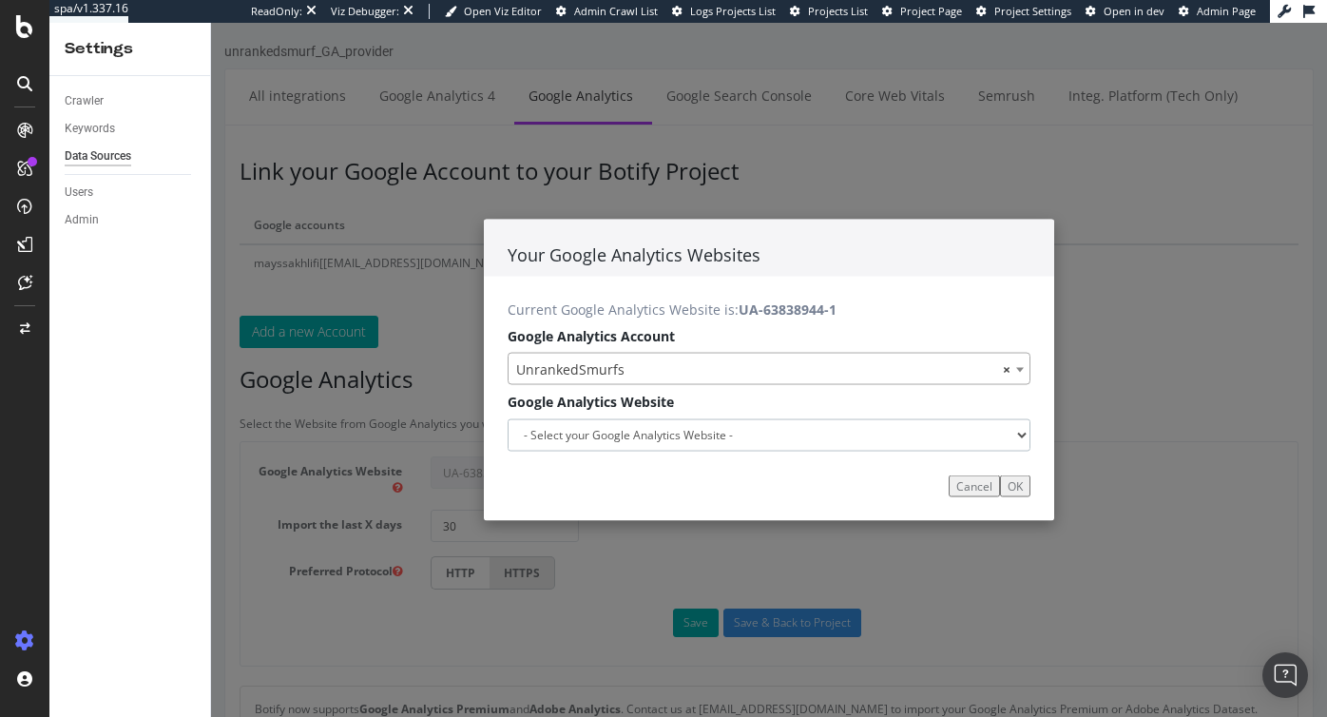
click at [622, 433] on select "- Select your Google Analytics Website -" at bounding box center [769, 434] width 523 height 32
click at [961, 484] on button "Cancel" at bounding box center [974, 485] width 51 height 22
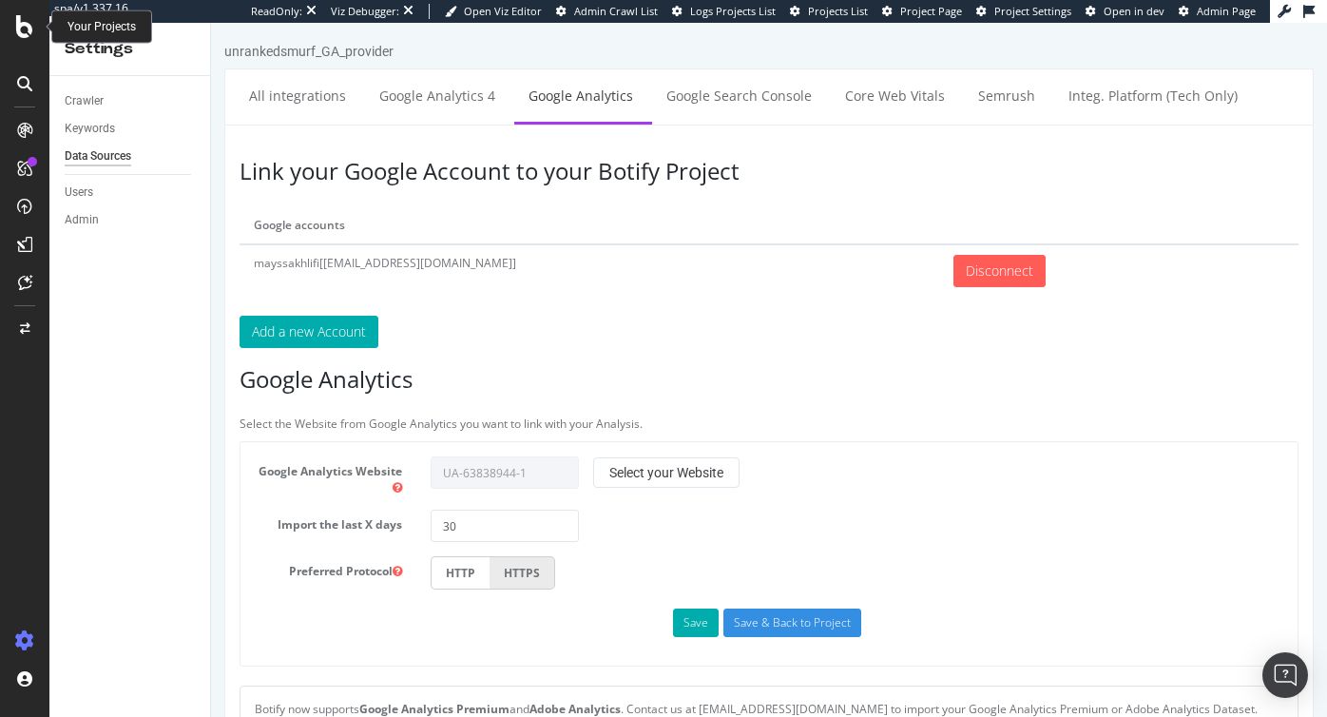
click at [14, 27] on div at bounding box center [25, 26] width 46 height 23
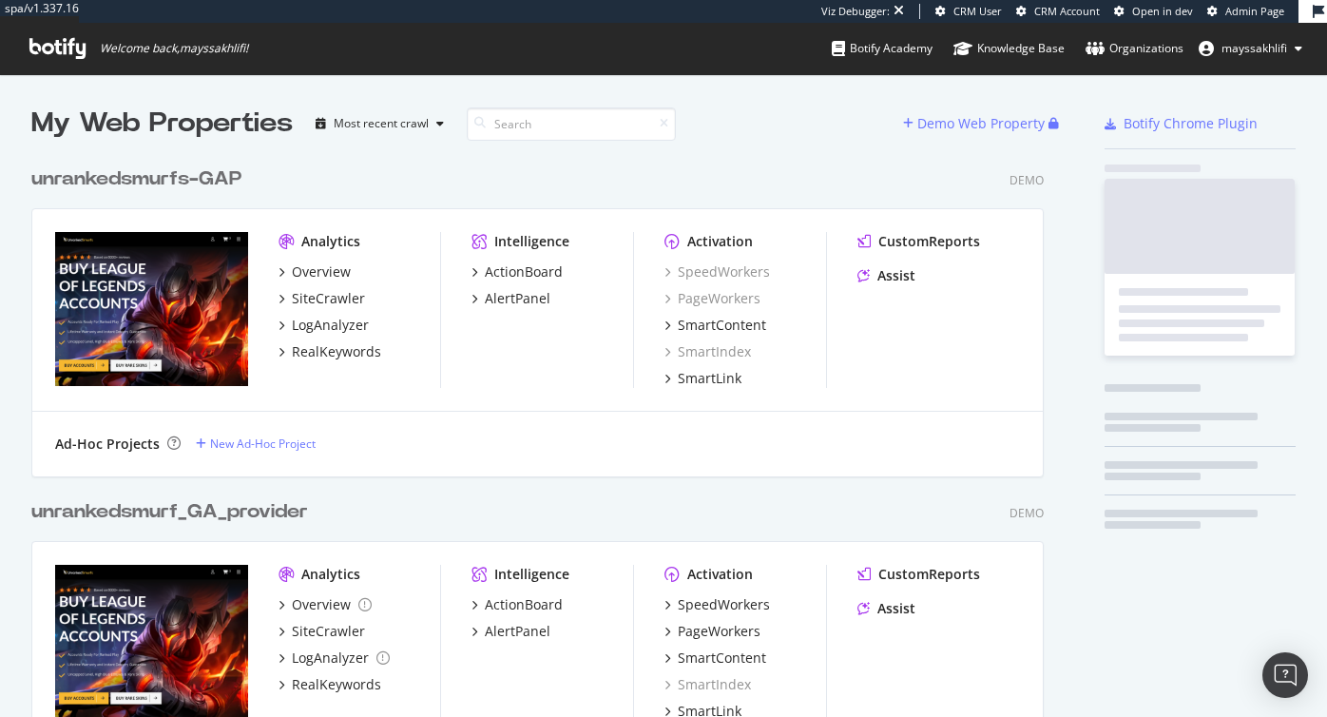
scroll to position [4722, 1028]
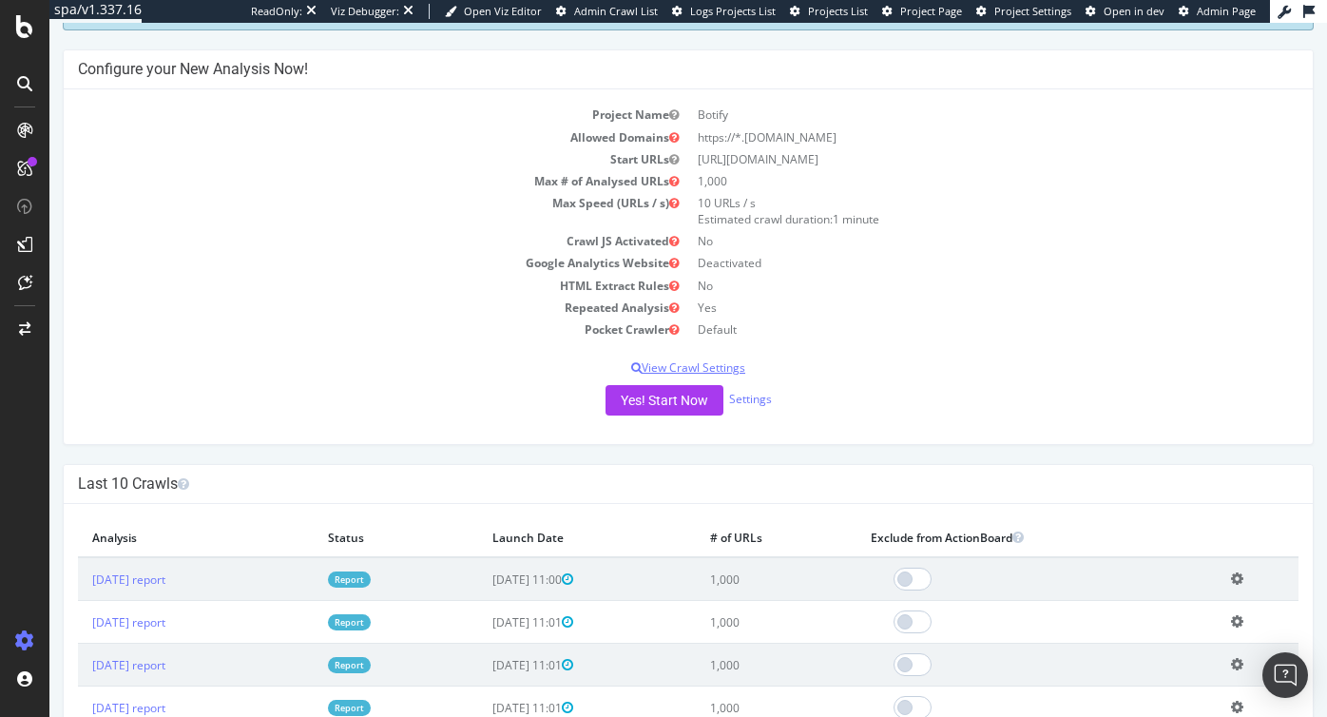
scroll to position [176, 0]
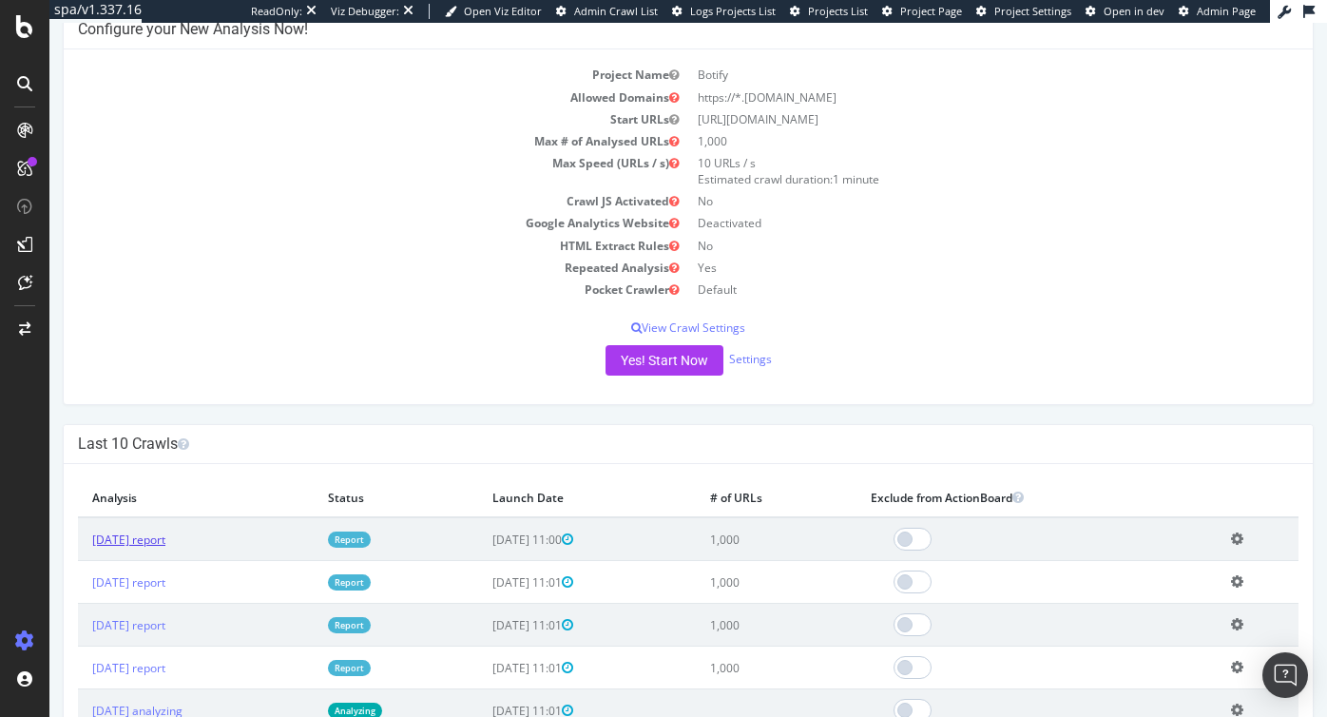
click at [165, 537] on link "2025 Sep. 8th report" at bounding box center [128, 539] width 73 height 16
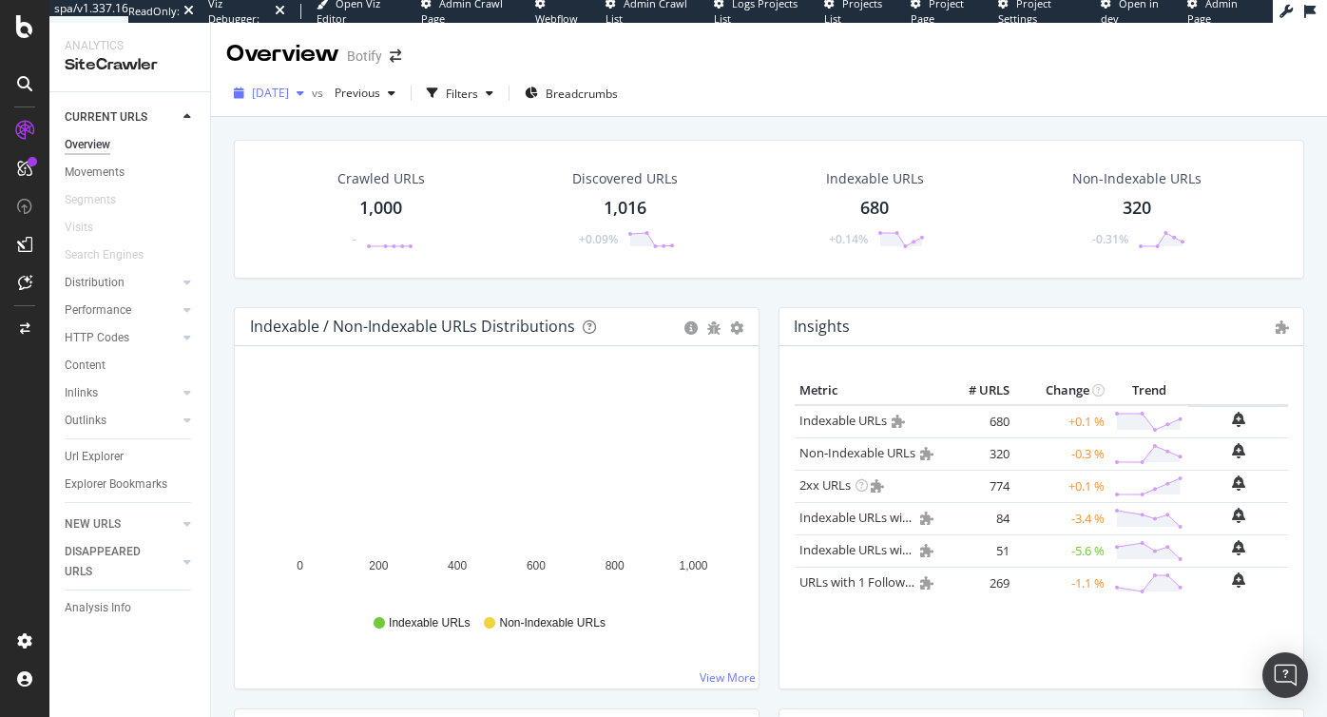
click at [289, 95] on span "2025 Sep. 8th" at bounding box center [270, 93] width 37 height 16
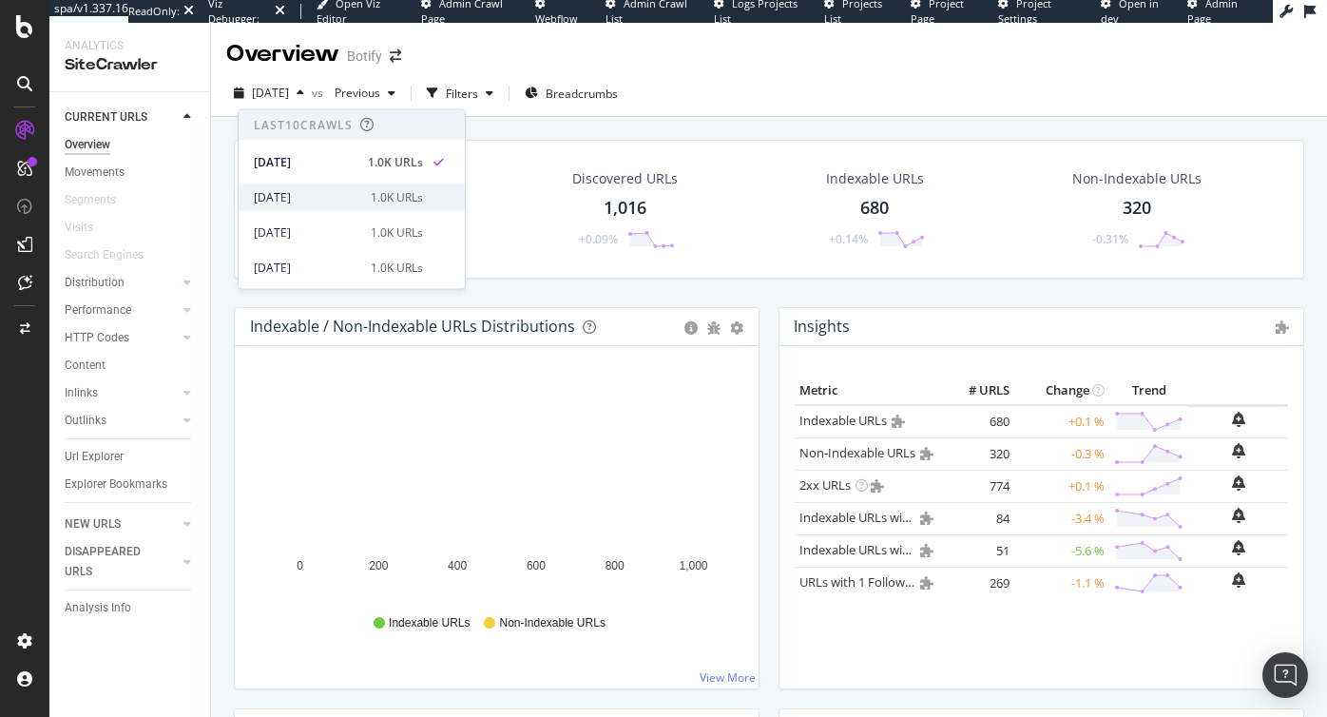
click at [304, 198] on div "2025 Aug. 25th" at bounding box center [307, 196] width 106 height 17
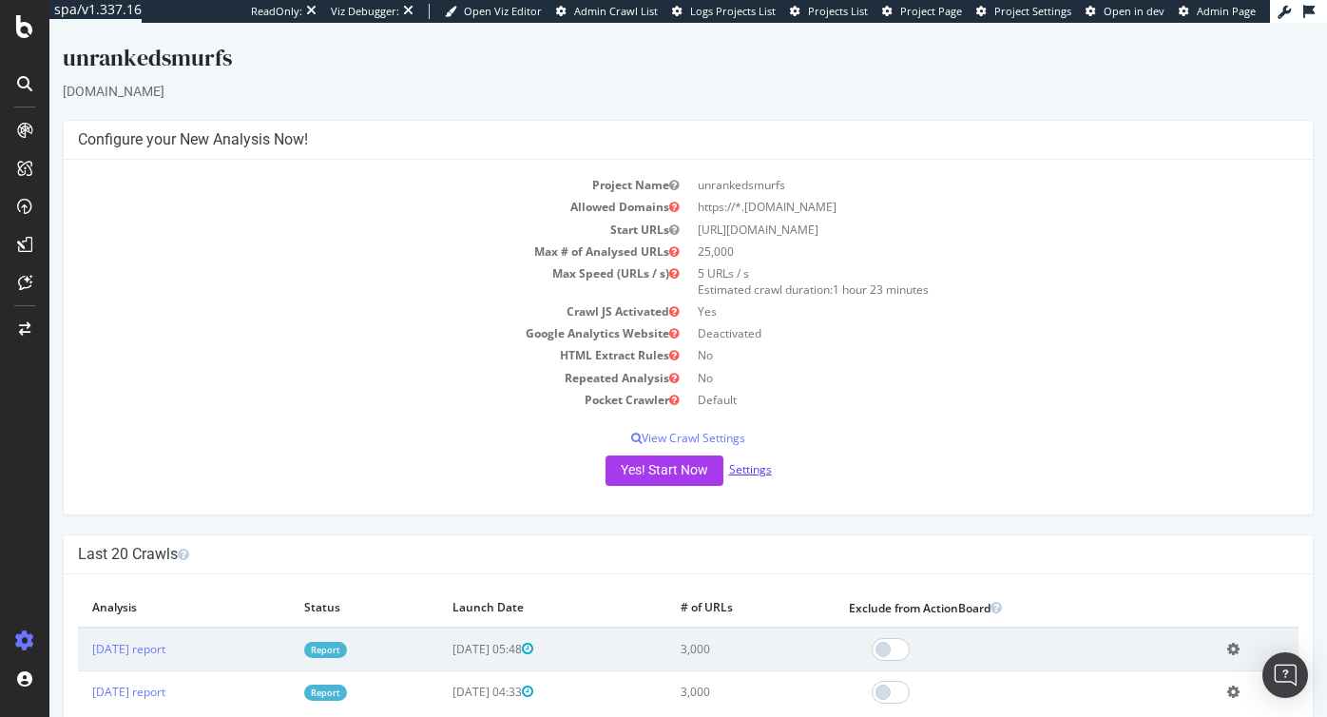
click at [760, 462] on link "Settings" at bounding box center [750, 469] width 43 height 16
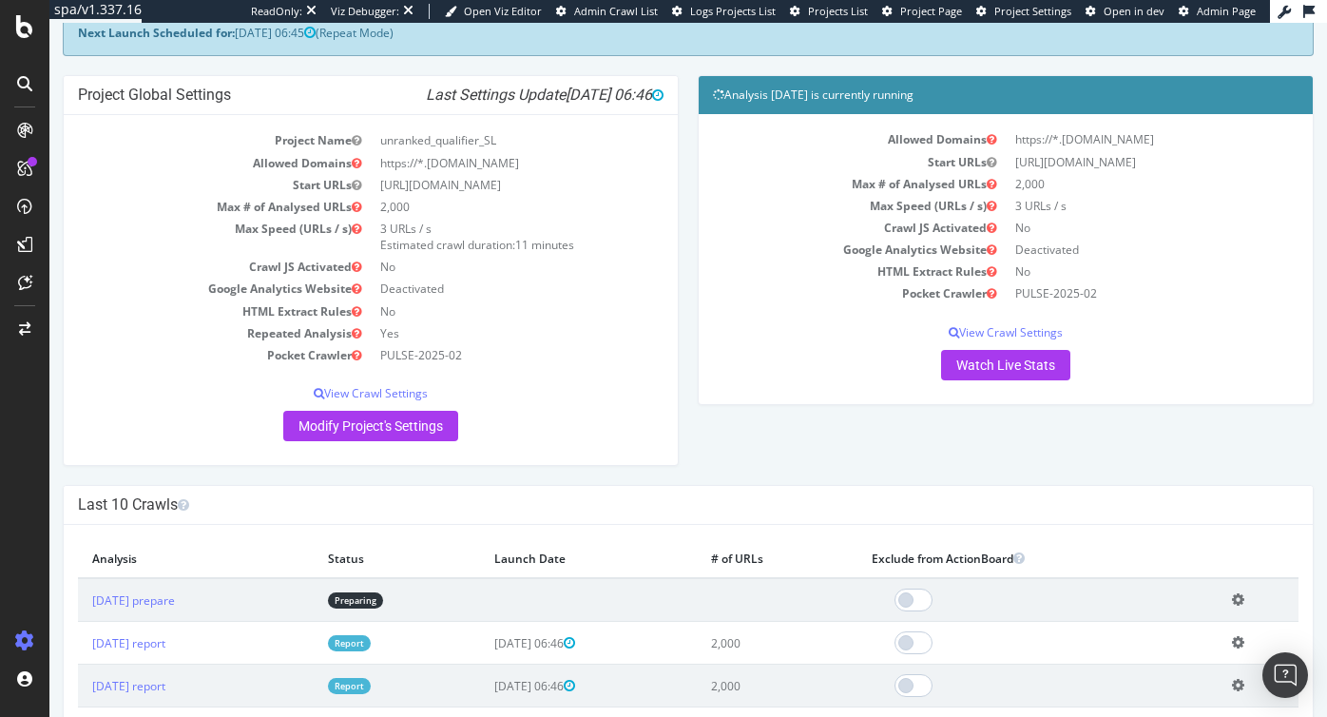
scroll to position [163, 0]
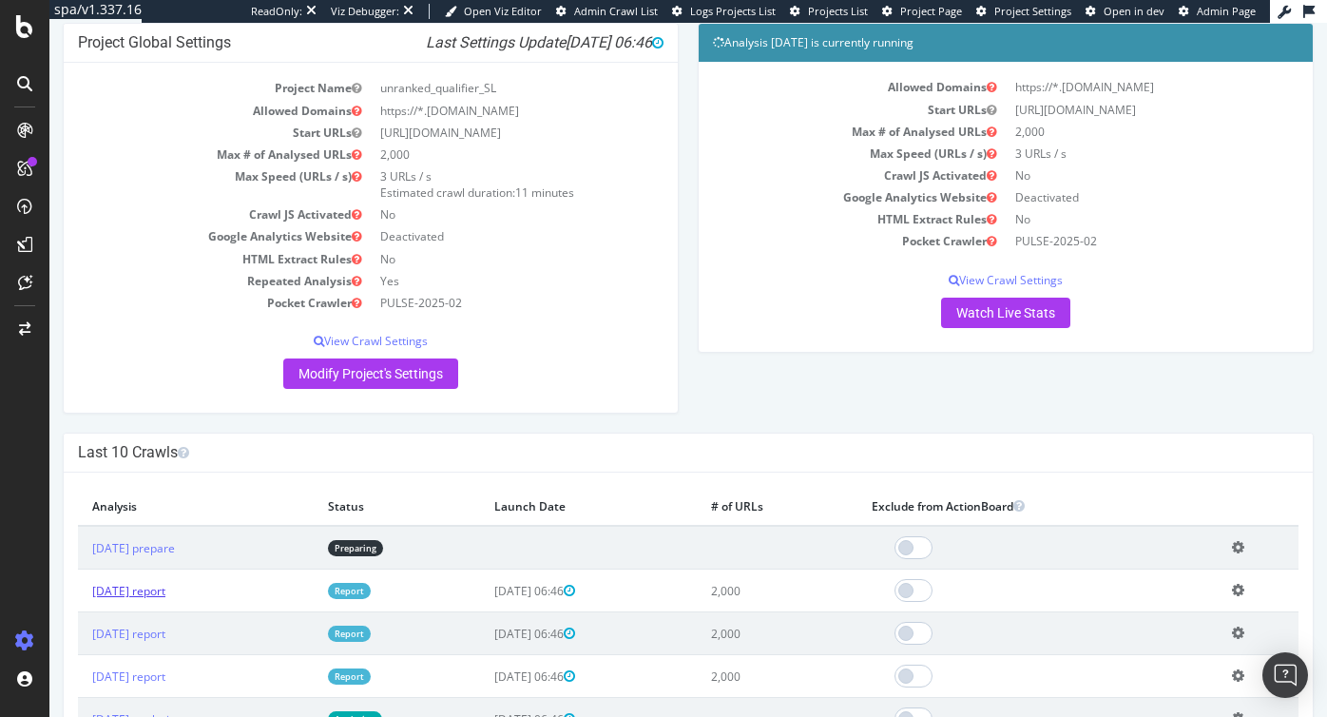
click at [144, 599] on link "2025 Aug. 25th report" at bounding box center [128, 591] width 73 height 16
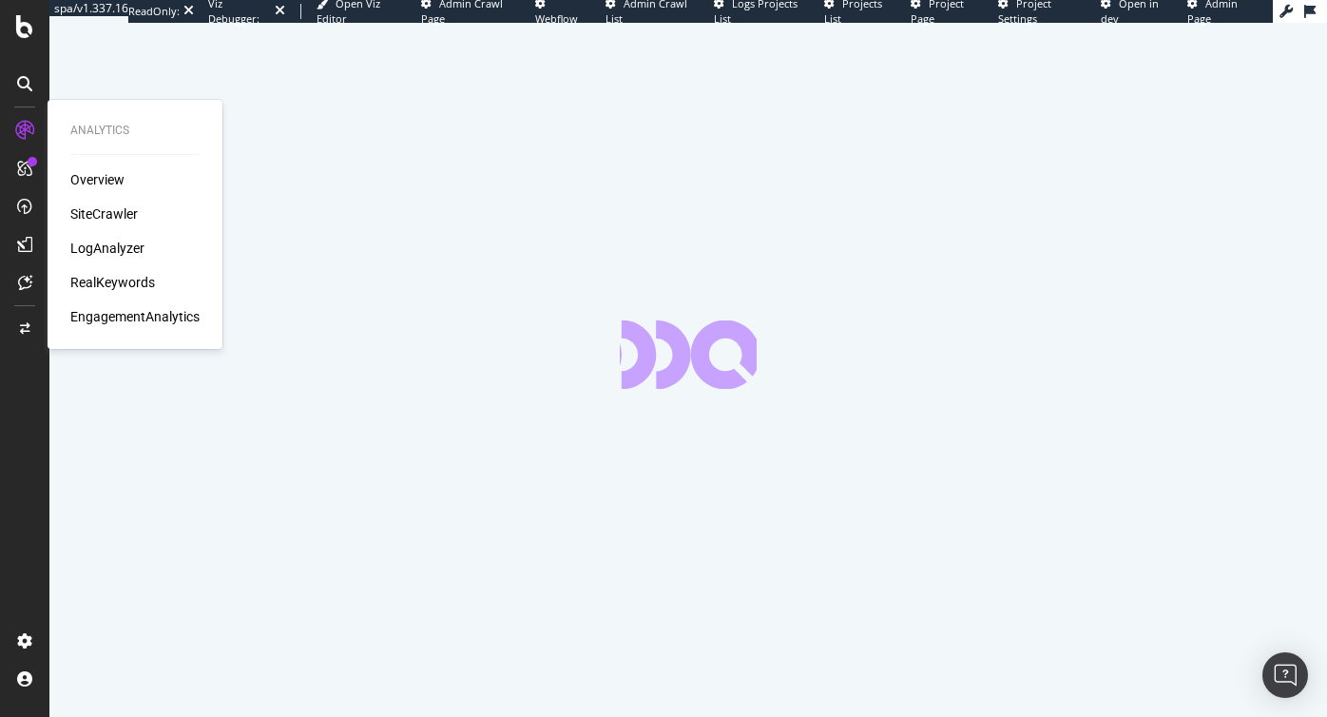
click at [82, 211] on div "SiteCrawler" at bounding box center [103, 213] width 67 height 19
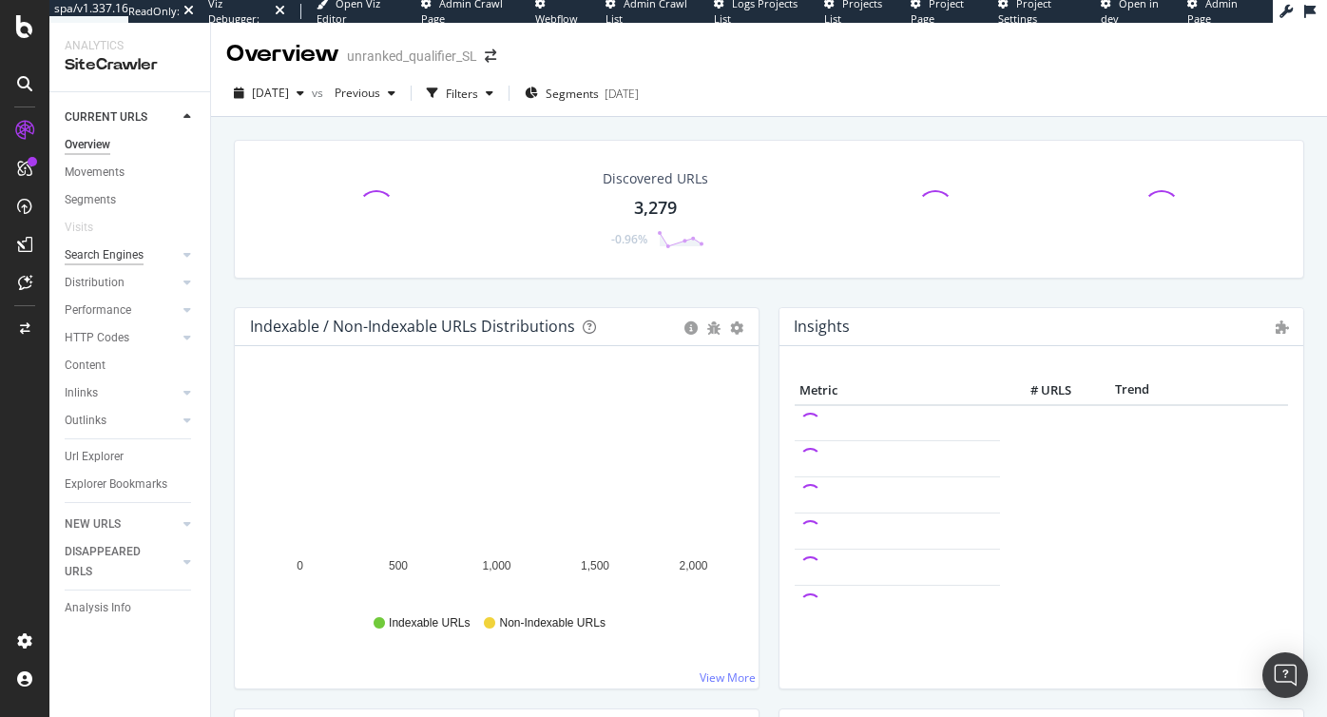
click at [108, 255] on div "Search Engines" at bounding box center [104, 255] width 79 height 20
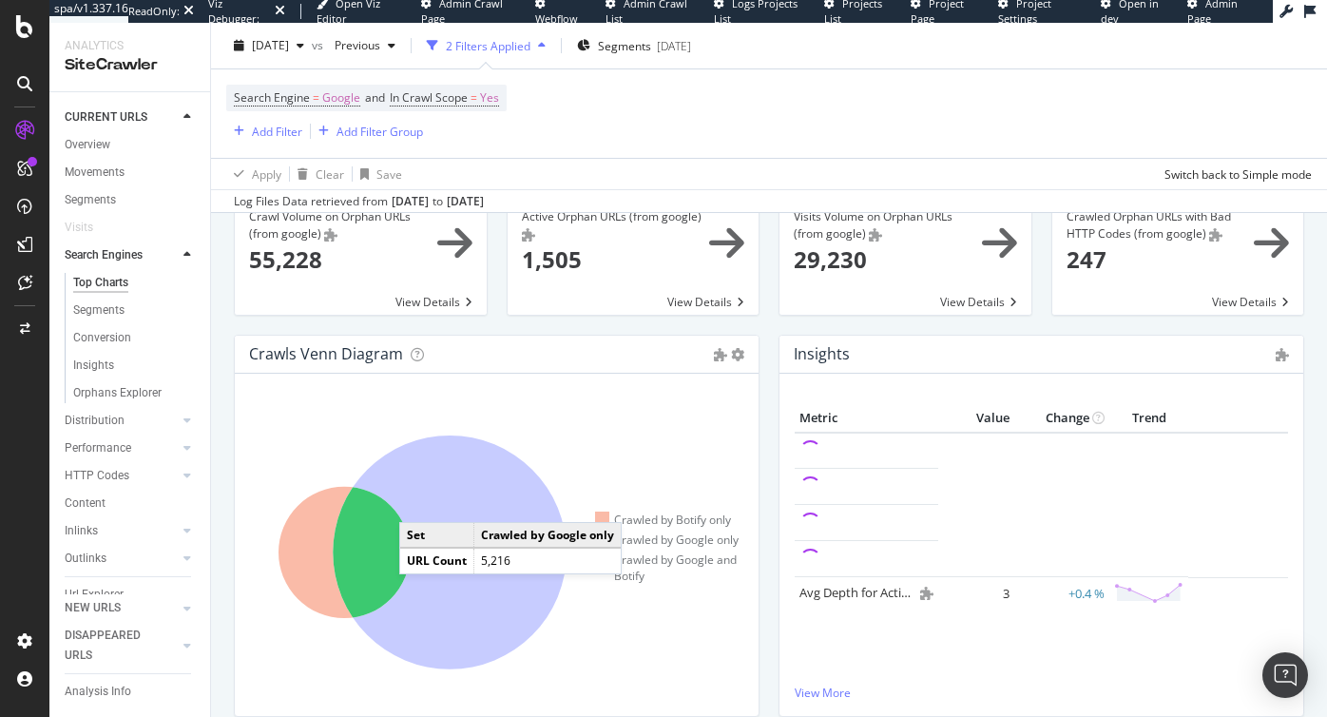
scroll to position [282, 0]
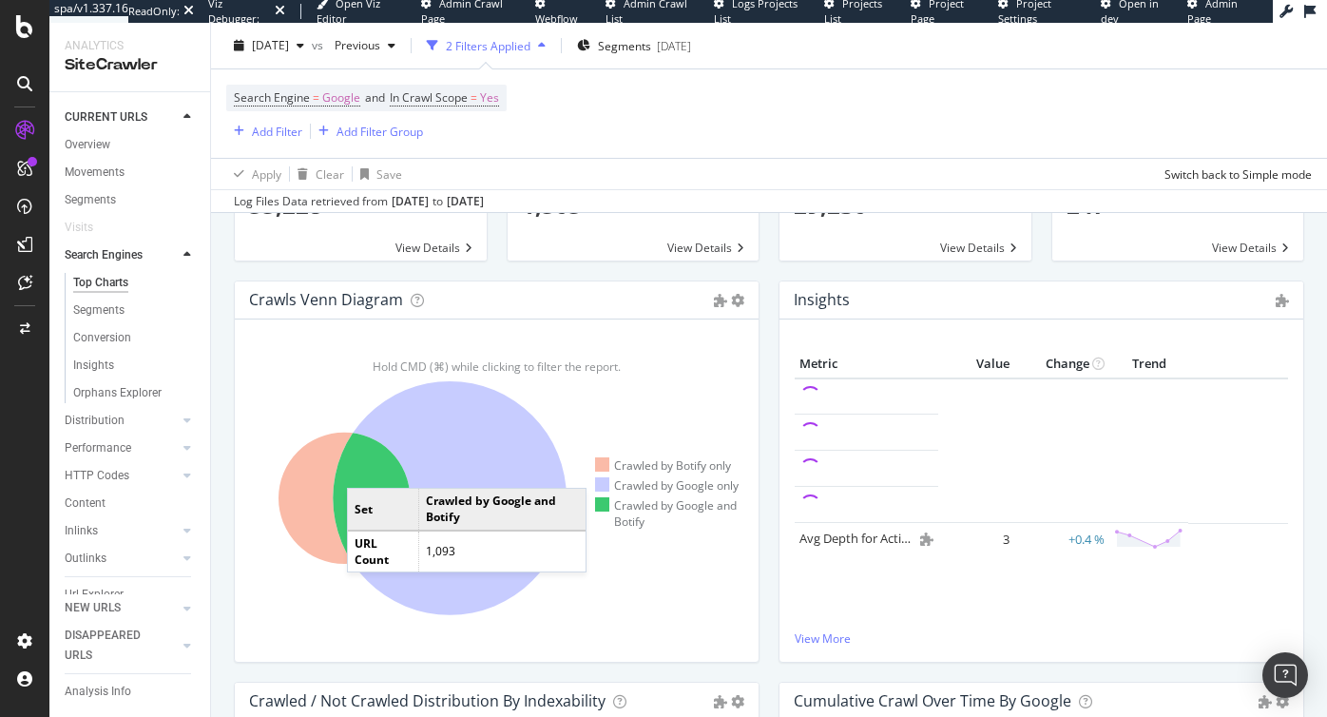
click at [366, 470] on icon at bounding box center [344, 498] width 131 height 131
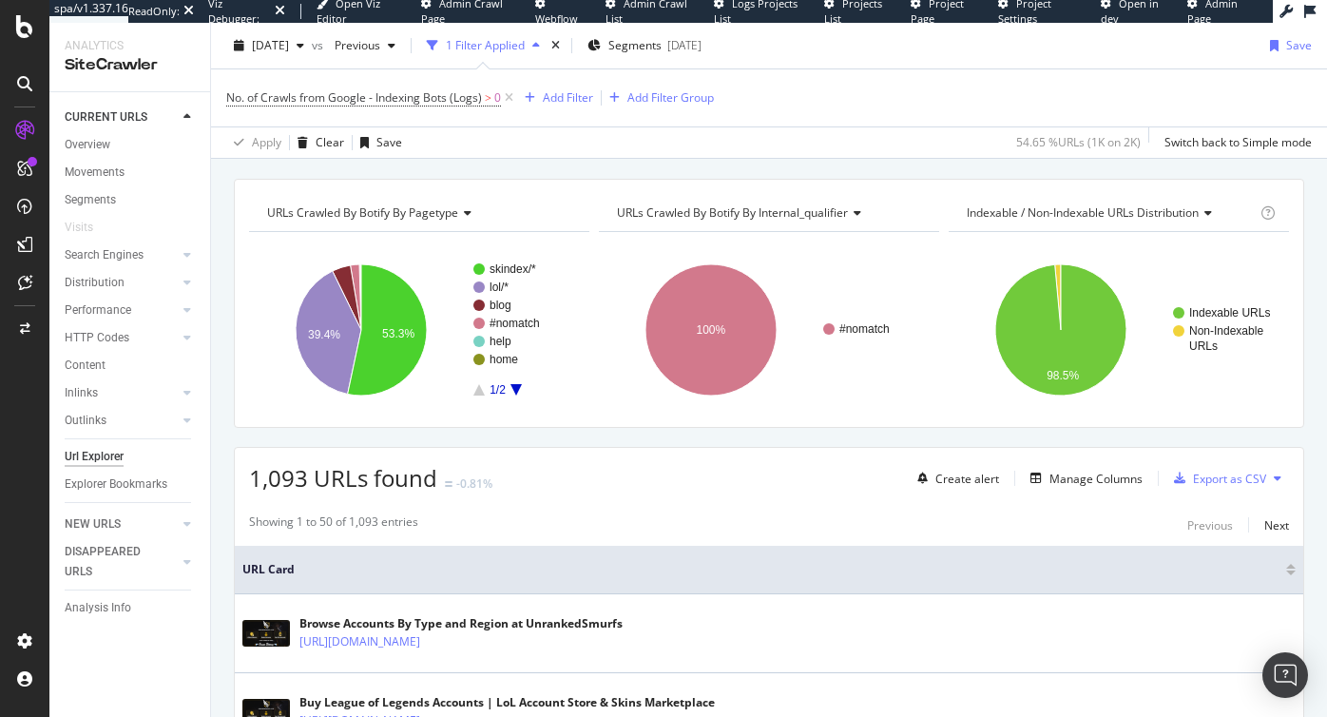
scroll to position [70, 0]
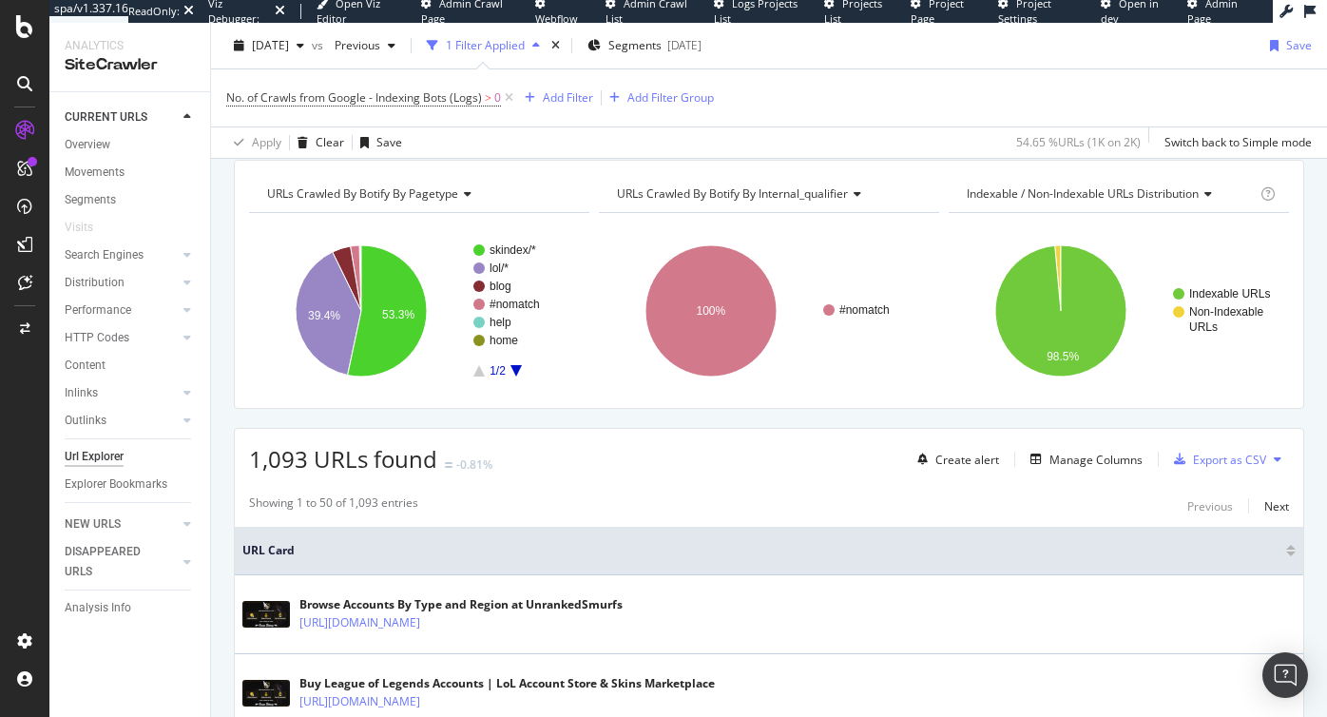
click at [1280, 458] on icon at bounding box center [1278, 458] width 8 height 11
click at [1207, 441] on span "Export XML Sitemaps" at bounding box center [1186, 441] width 129 height 17
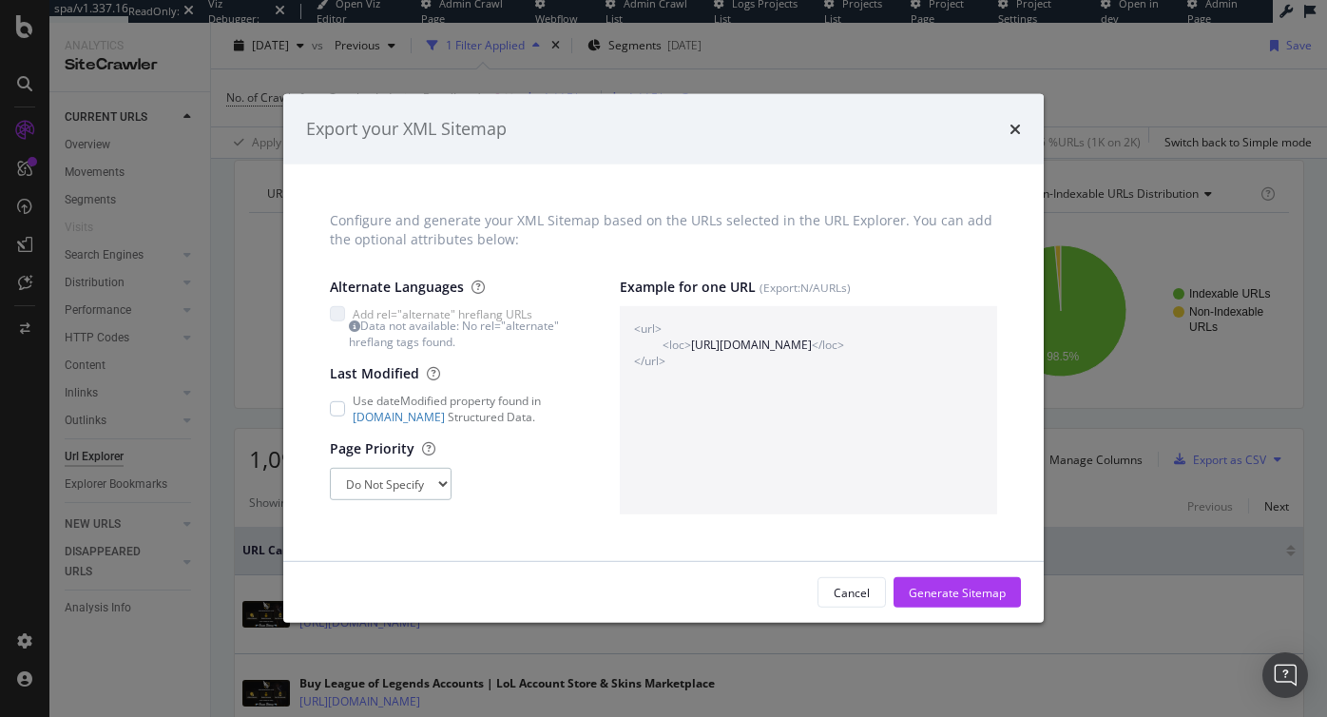
click at [388, 486] on select "Do Not Specify 0 0.1 0.2 0.3 0.4 0.5 0.6 0.7 0.8 0.9 1" at bounding box center [391, 484] width 122 height 32
click at [330, 468] on select "Do Not Specify 0 0.1 0.2 0.3 0.4 0.5 0.6 0.7 0.8 0.9 1" at bounding box center [391, 484] width 122 height 32
click at [1012, 129] on icon "times" at bounding box center [1015, 129] width 11 height 15
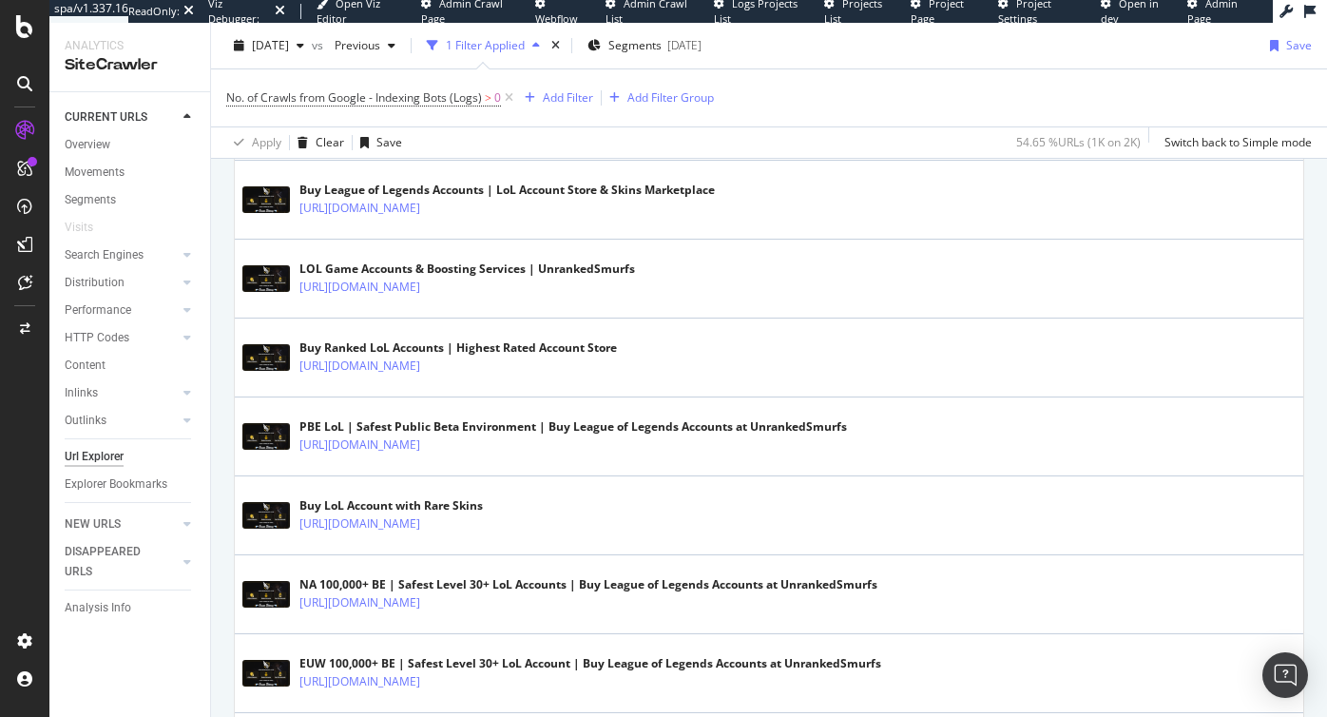
scroll to position [0, 0]
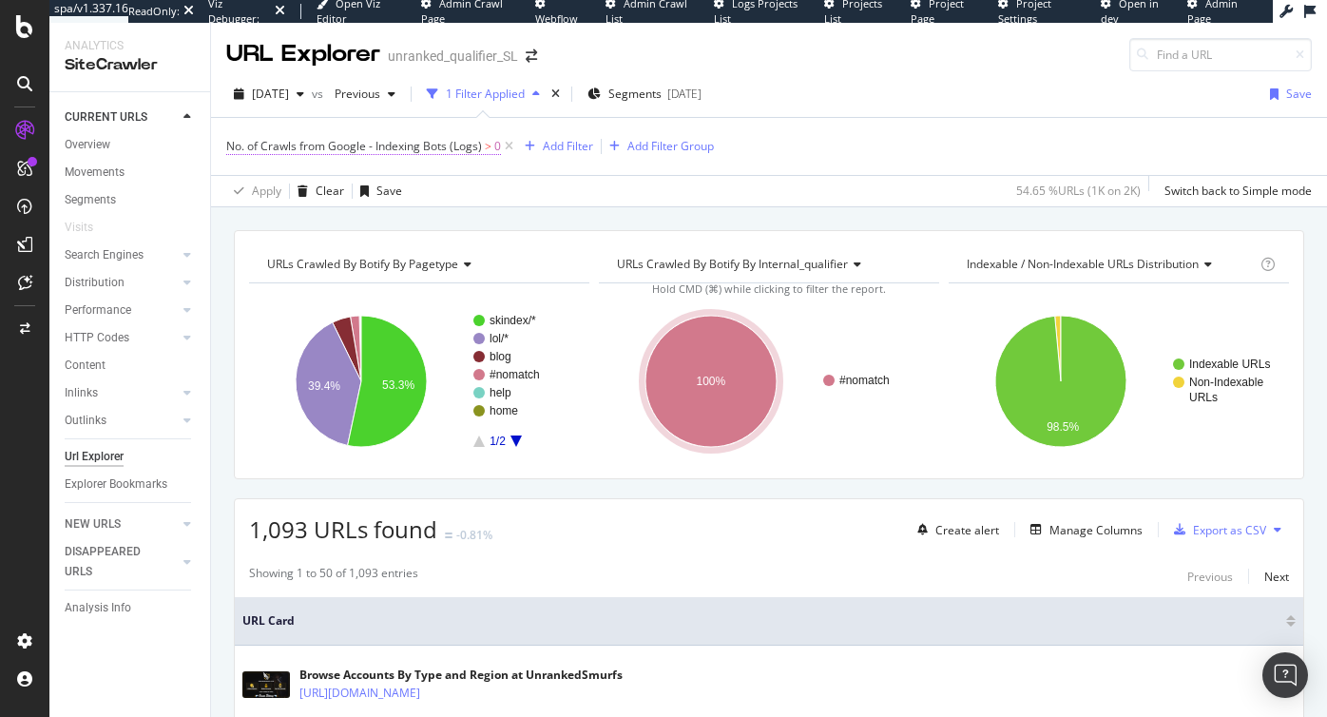
click at [459, 144] on span "No. of Crawls from Google - Indexing Bots (Logs)" at bounding box center [354, 146] width 256 height 16
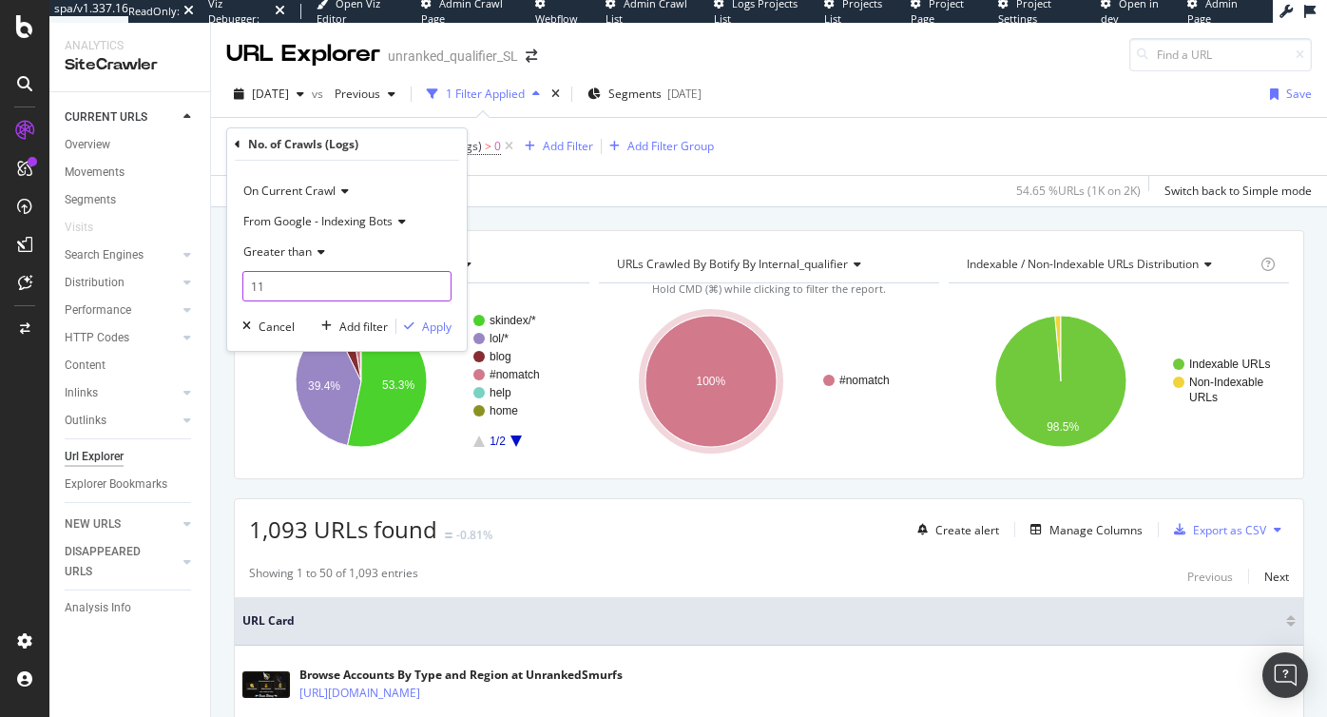
click at [437, 279] on input "11" at bounding box center [346, 286] width 209 height 30
type input "12"
click at [437, 279] on input "12" at bounding box center [346, 286] width 209 height 30
click at [442, 322] on div "Apply" at bounding box center [436, 326] width 29 height 16
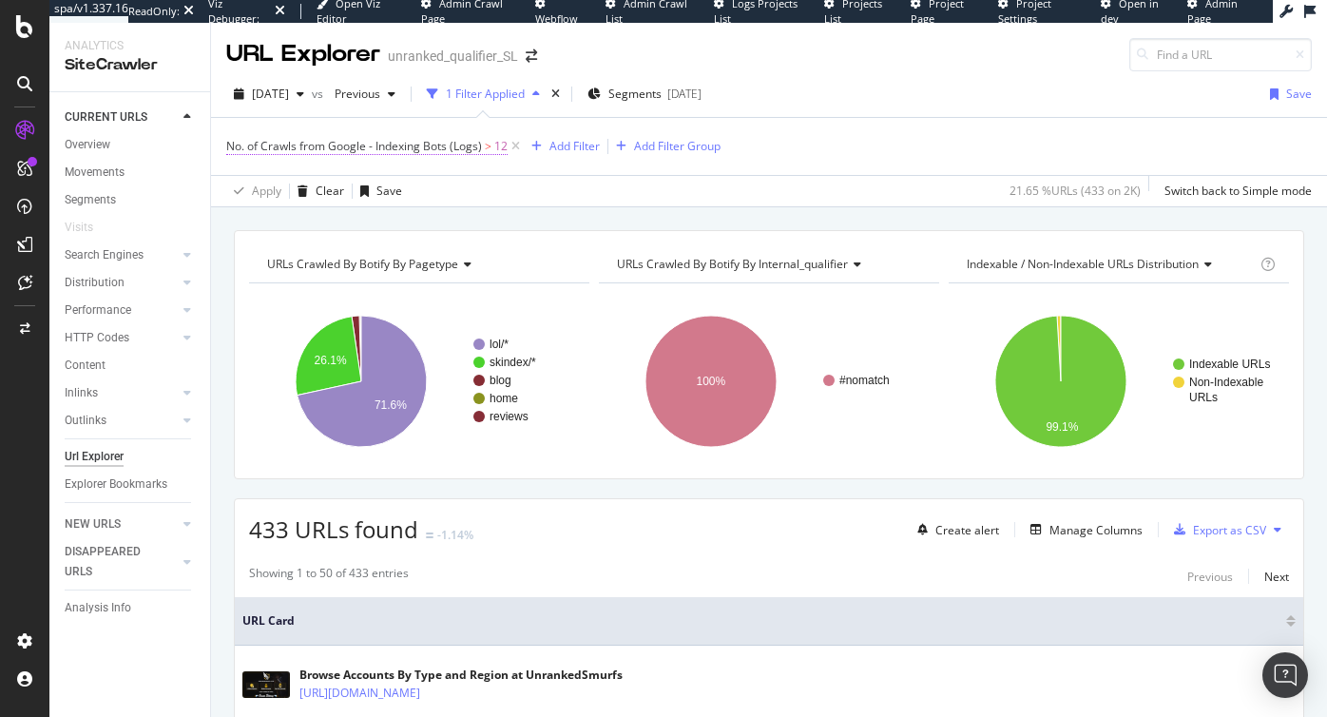
click at [480, 143] on span "No. of Crawls from Google - Indexing Bots (Logs)" at bounding box center [354, 146] width 256 height 16
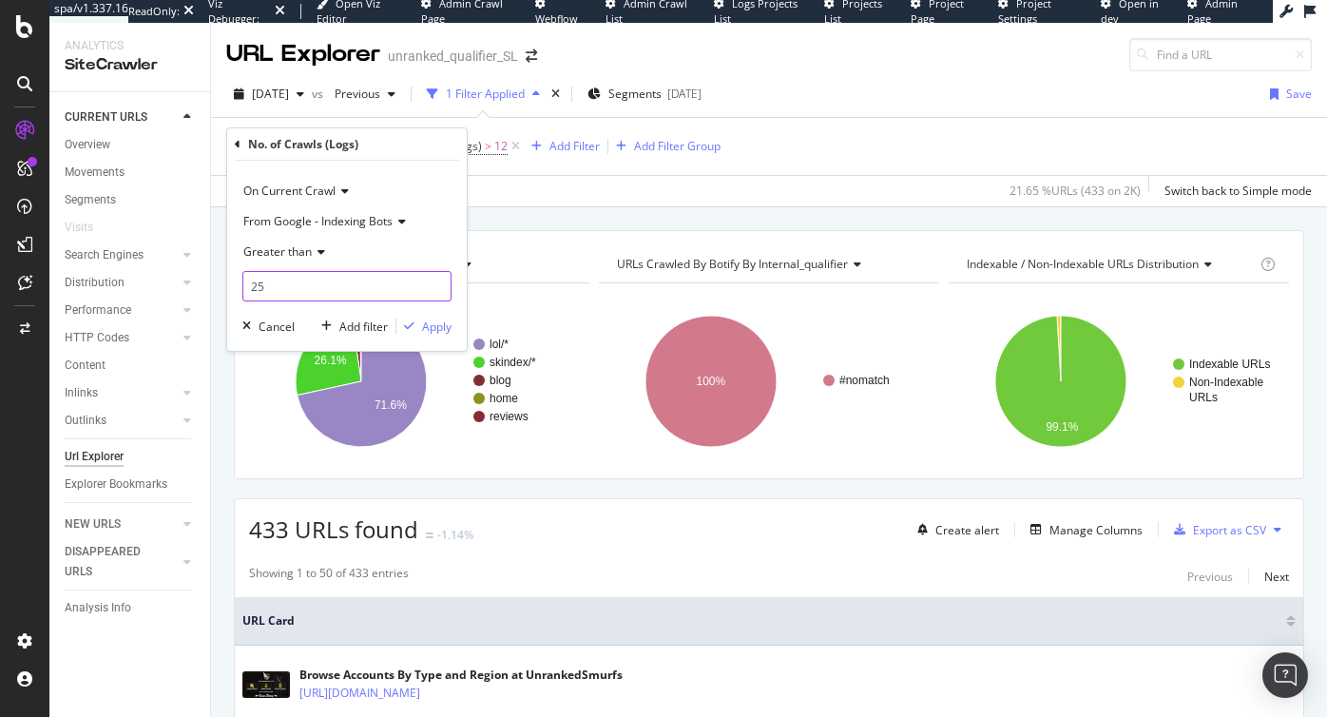
type input "25"
click at [440, 280] on input "25" at bounding box center [346, 286] width 209 height 30
click at [431, 328] on div "Apply" at bounding box center [436, 326] width 29 height 16
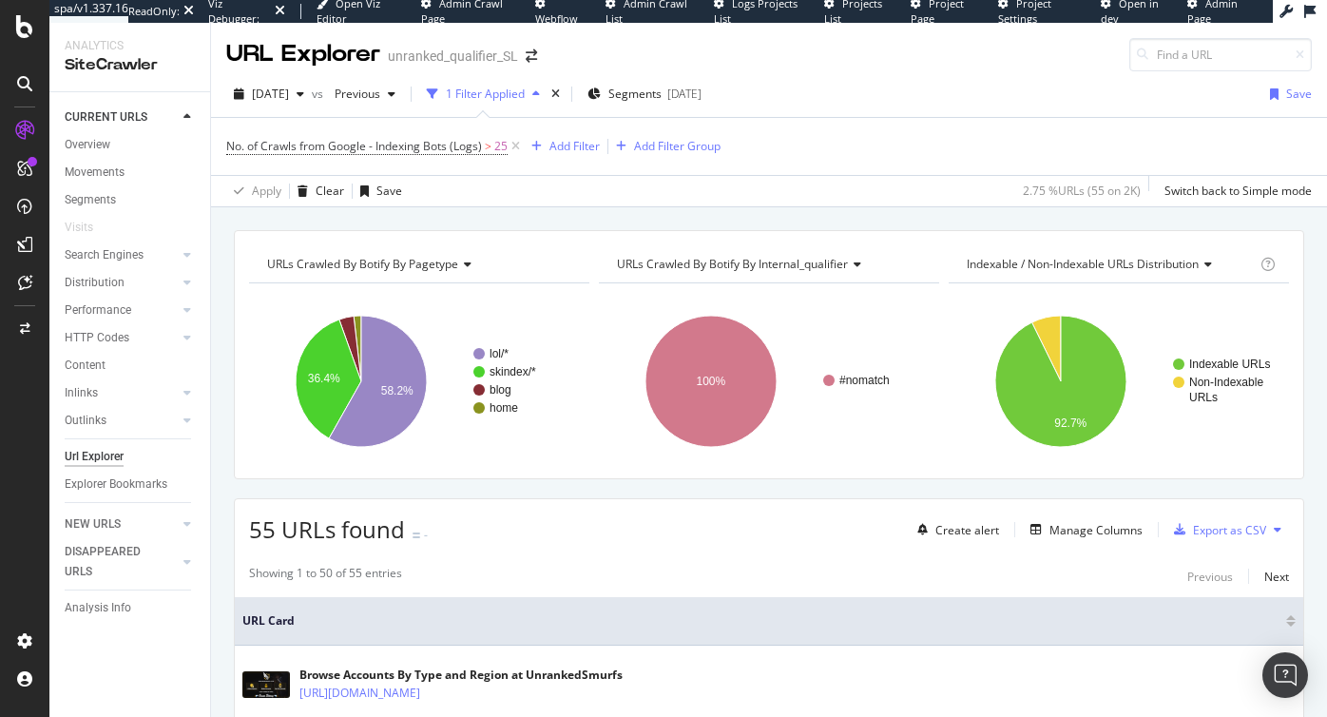
click at [1280, 531] on icon at bounding box center [1278, 529] width 8 height 11
click at [1172, 511] on span "Export XML Sitemaps" at bounding box center [1186, 512] width 129 height 17
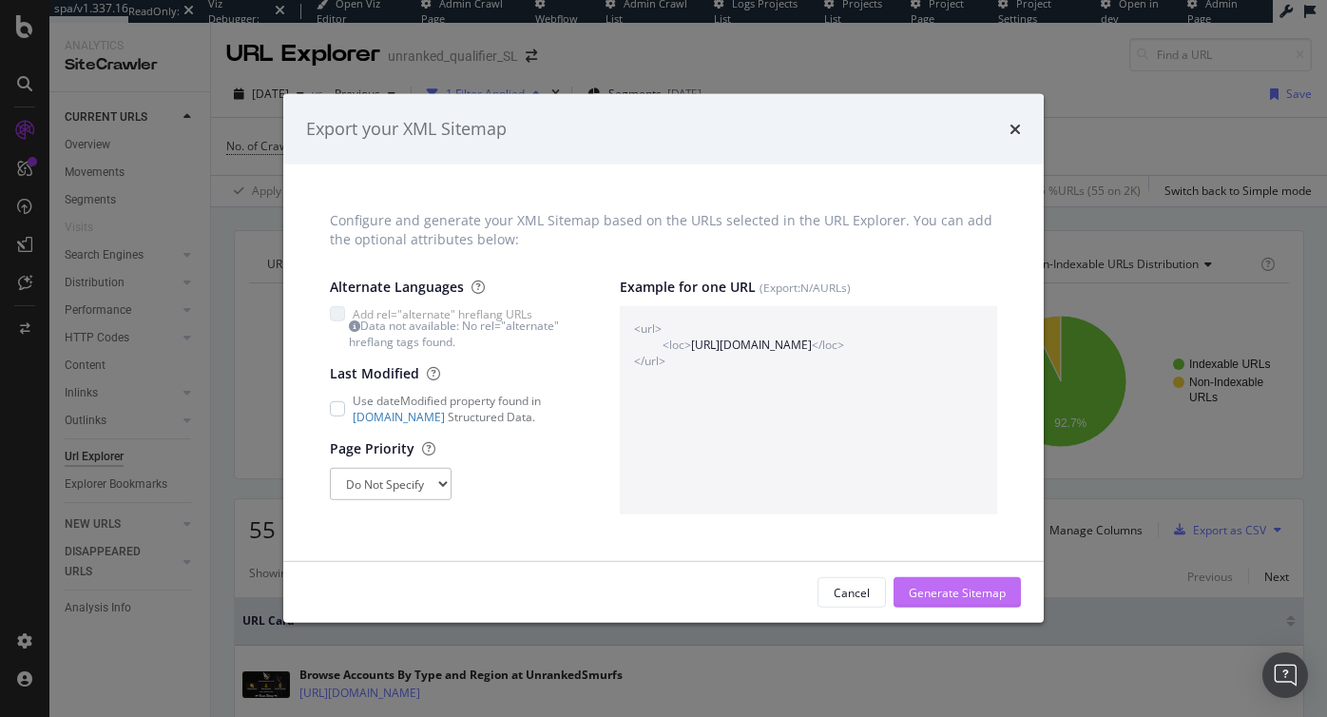
click at [950, 593] on div "Generate Sitemap" at bounding box center [957, 593] width 97 height 16
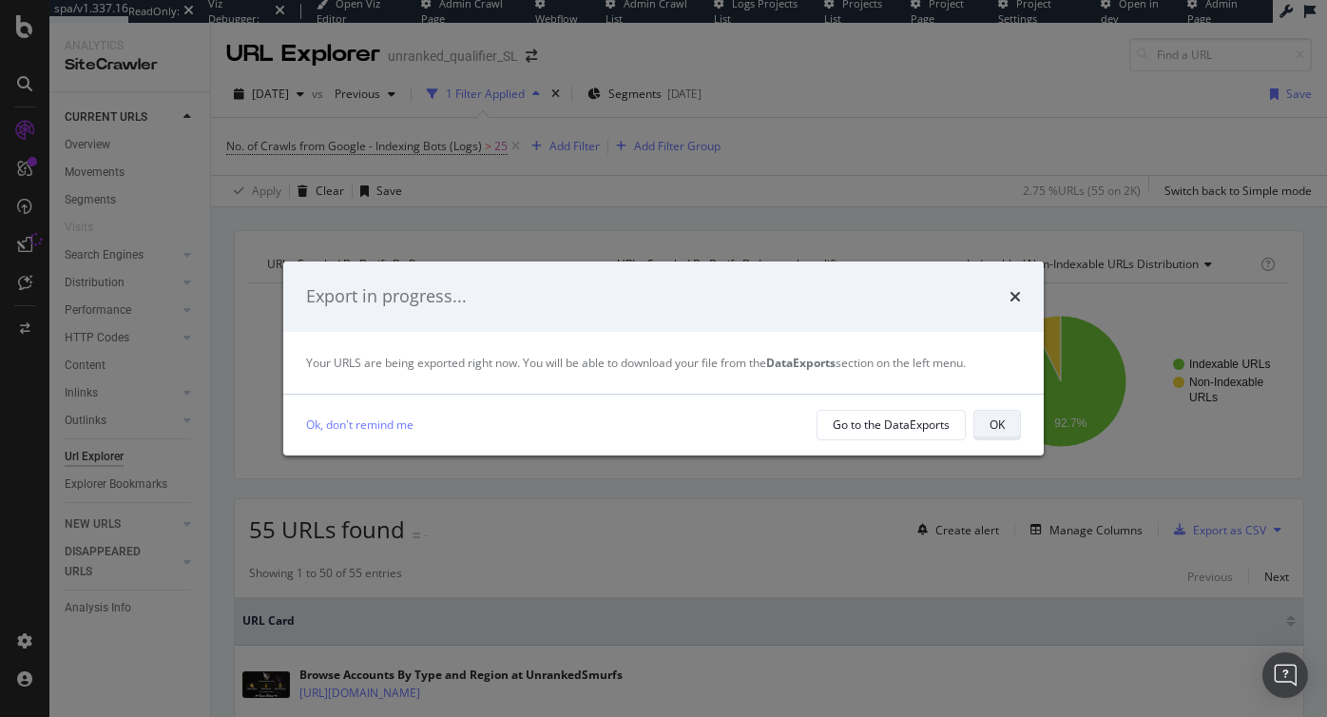
click at [1005, 429] on button "OK" at bounding box center [997, 425] width 48 height 30
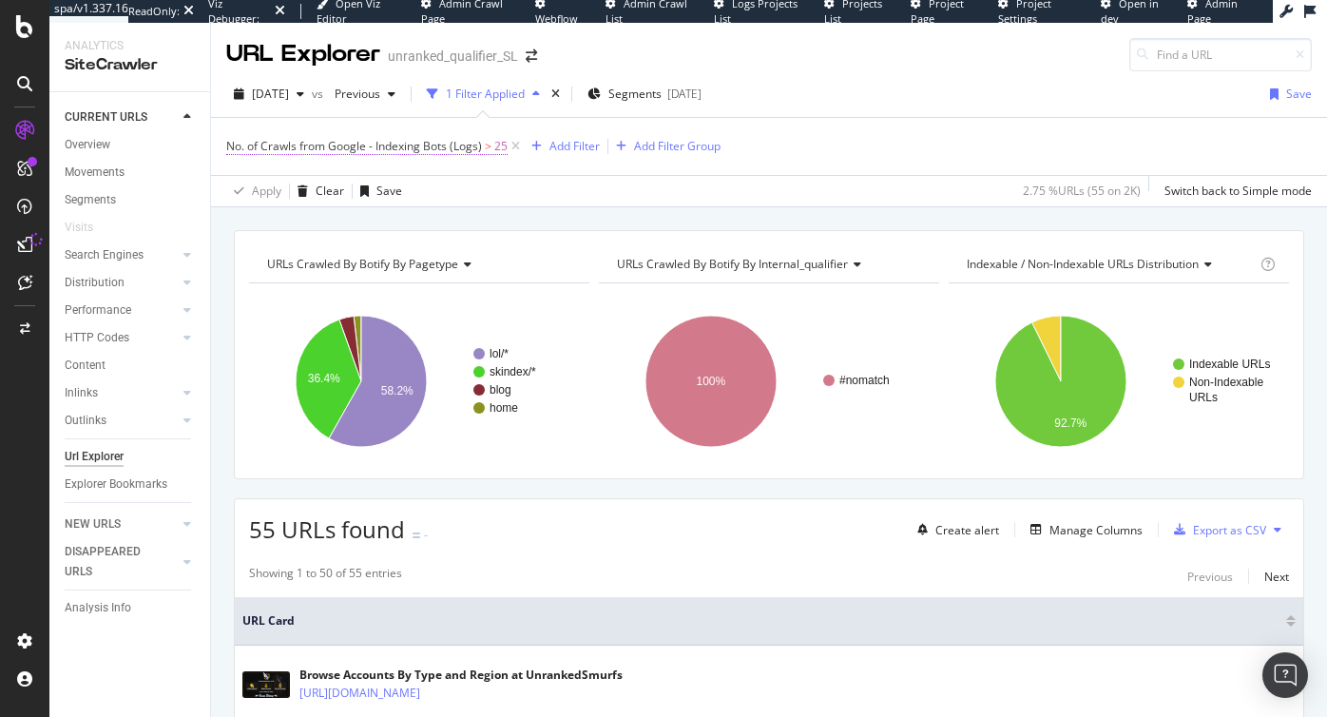
click at [374, 144] on span "No. of Crawls from Google - Indexing Bots (Logs)" at bounding box center [354, 146] width 256 height 16
click at [102, 257] on div "Search Engines" at bounding box center [104, 255] width 79 height 20
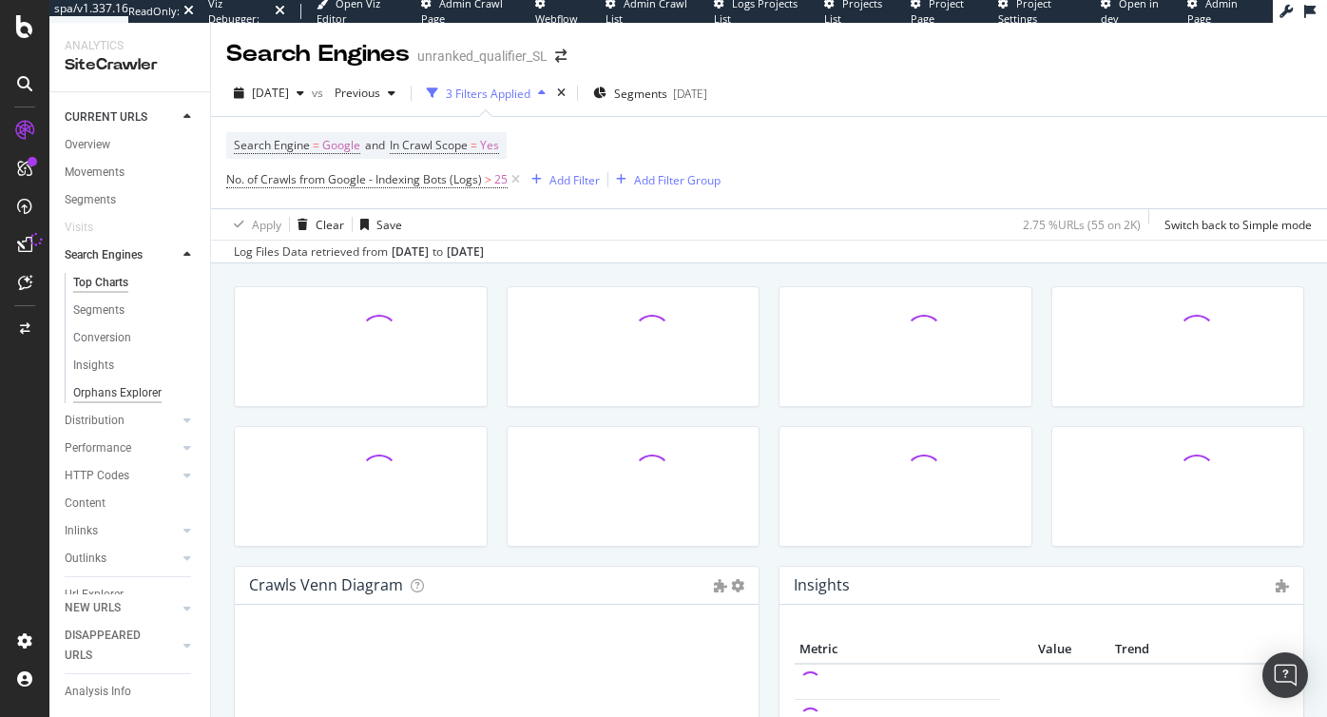
click at [110, 393] on div "Orphans Explorer" at bounding box center [117, 393] width 88 height 20
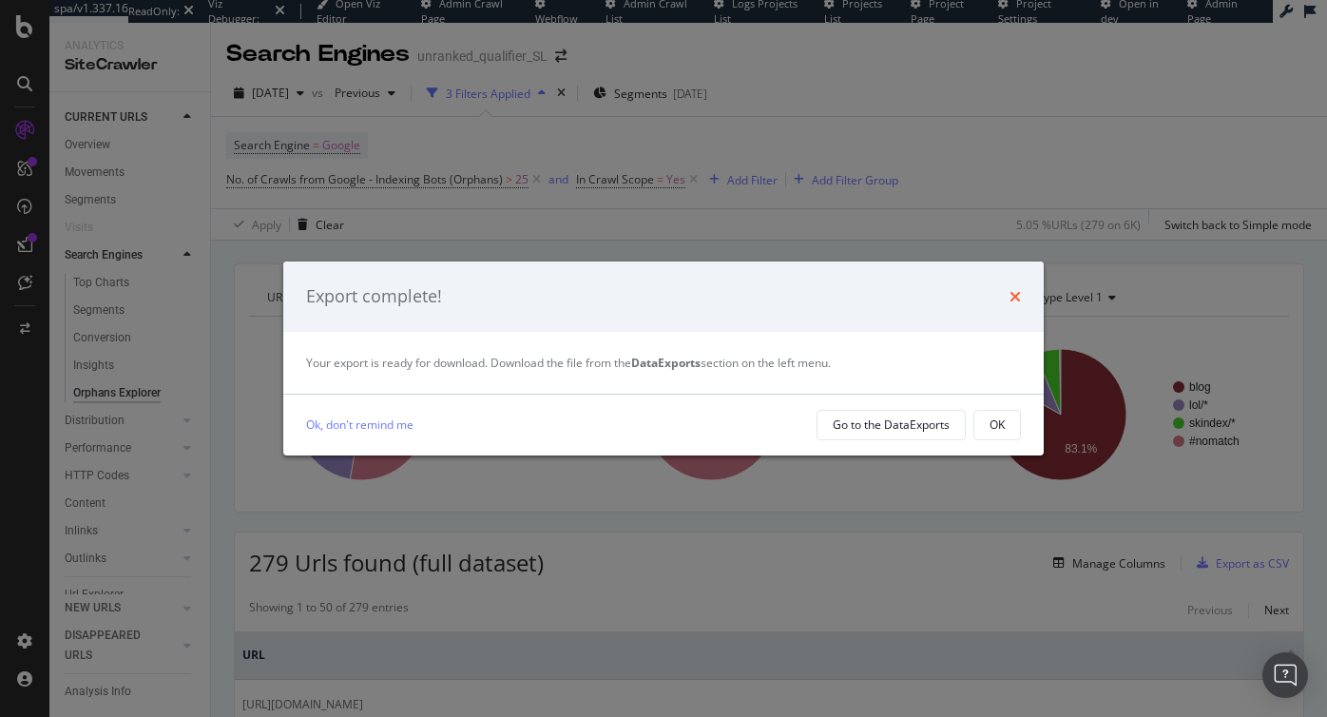
click at [1012, 293] on icon "times" at bounding box center [1015, 296] width 11 height 15
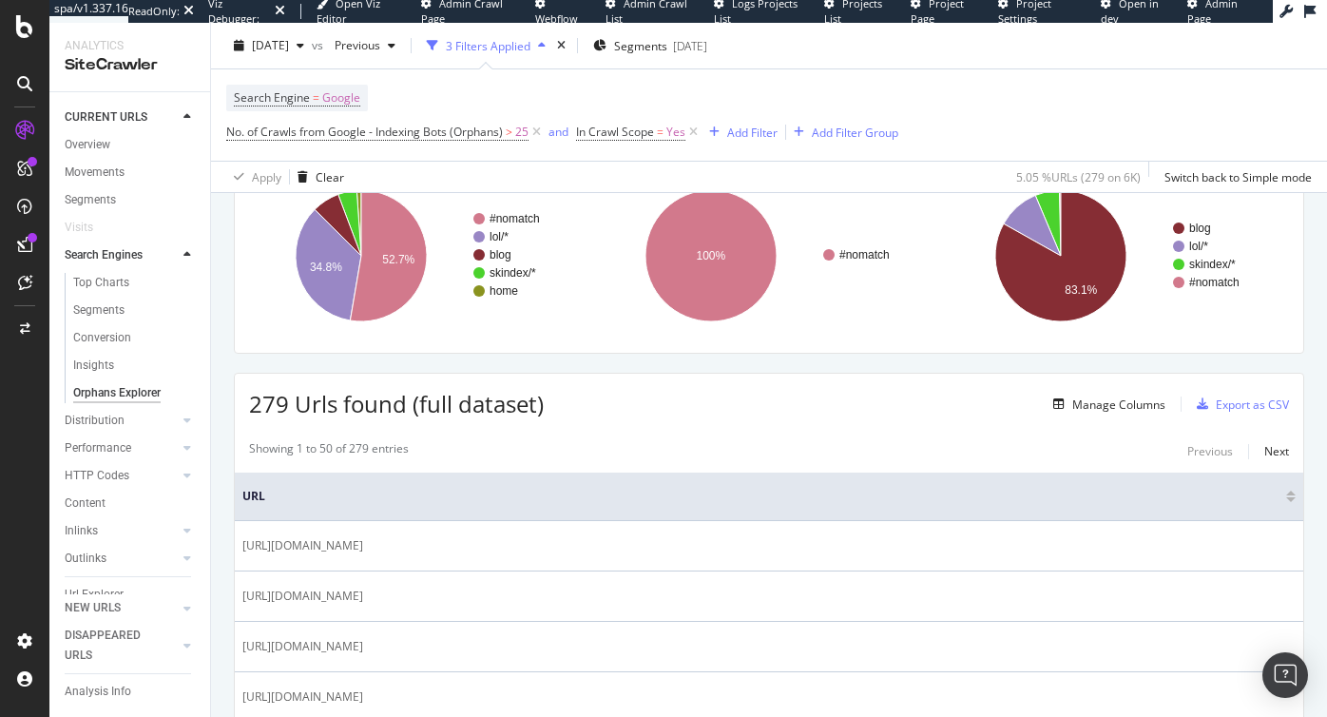
scroll to position [234, 0]
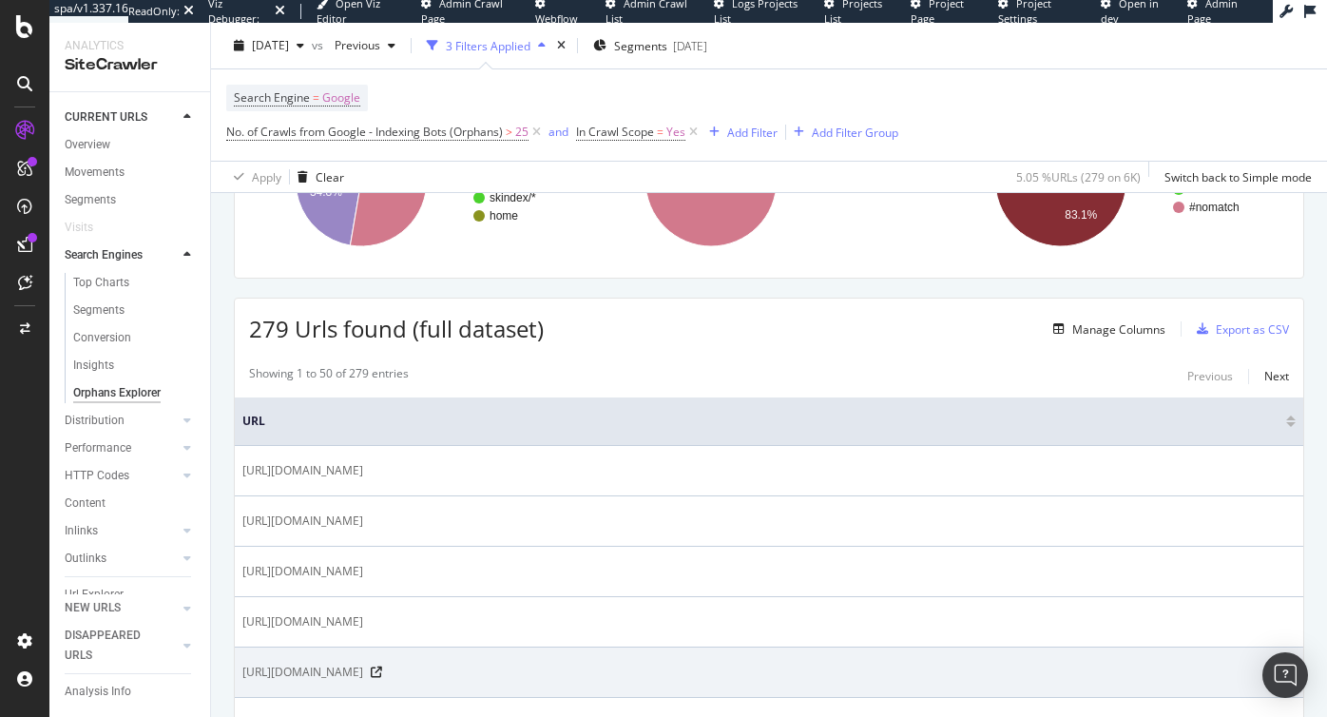
drag, startPoint x: 241, startPoint y: 469, endPoint x: 635, endPoint y: 683, distance: 448.4
copy tbody "https://www.unrankedsmurfs.com/?ref=LoT https://www.unrankedsmurfs.com/?utm_sou…"
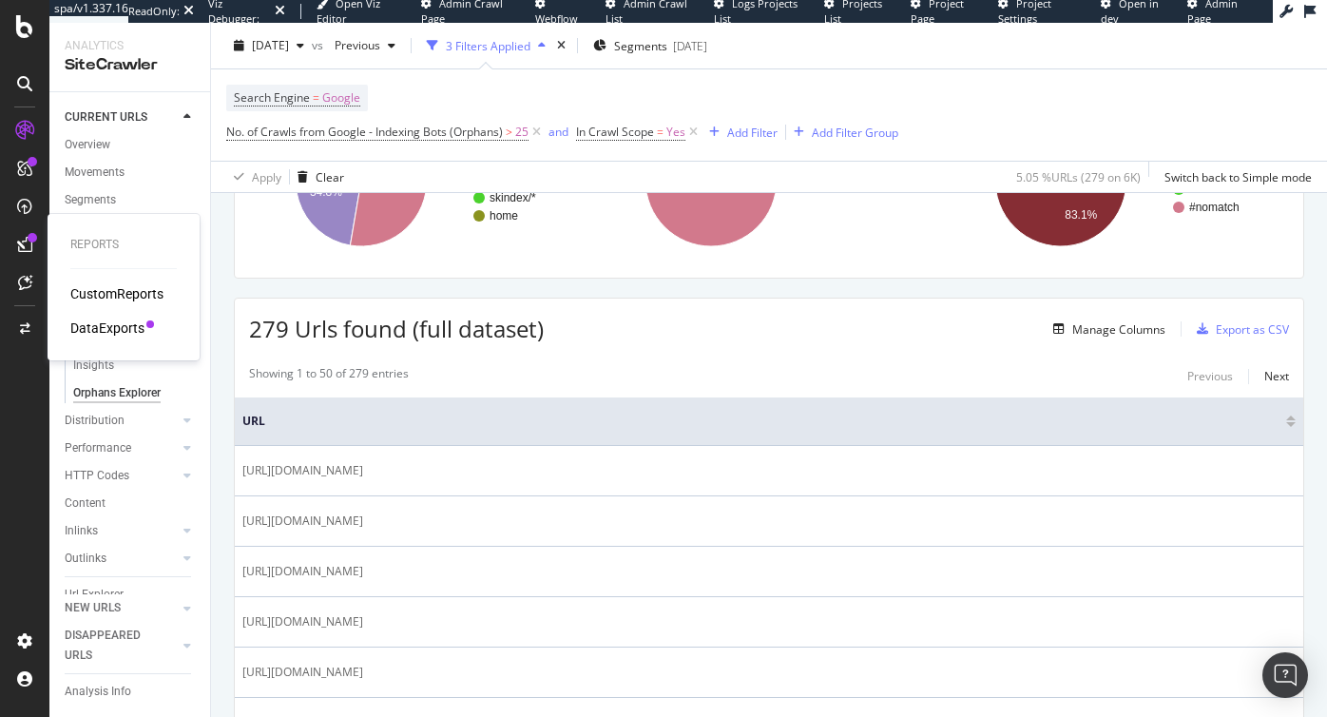
click at [28, 235] on div at bounding box center [33, 238] width 10 height 10
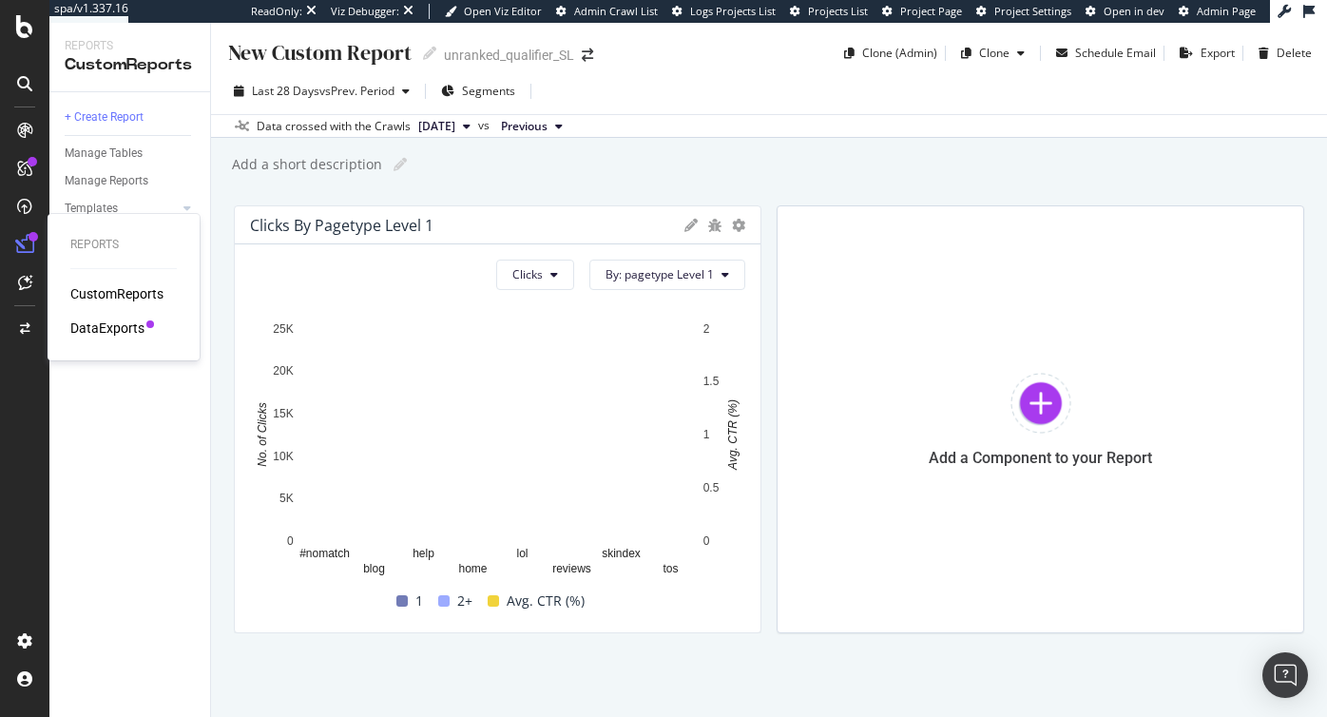
click at [101, 328] on div "DataExports" at bounding box center [107, 327] width 74 height 19
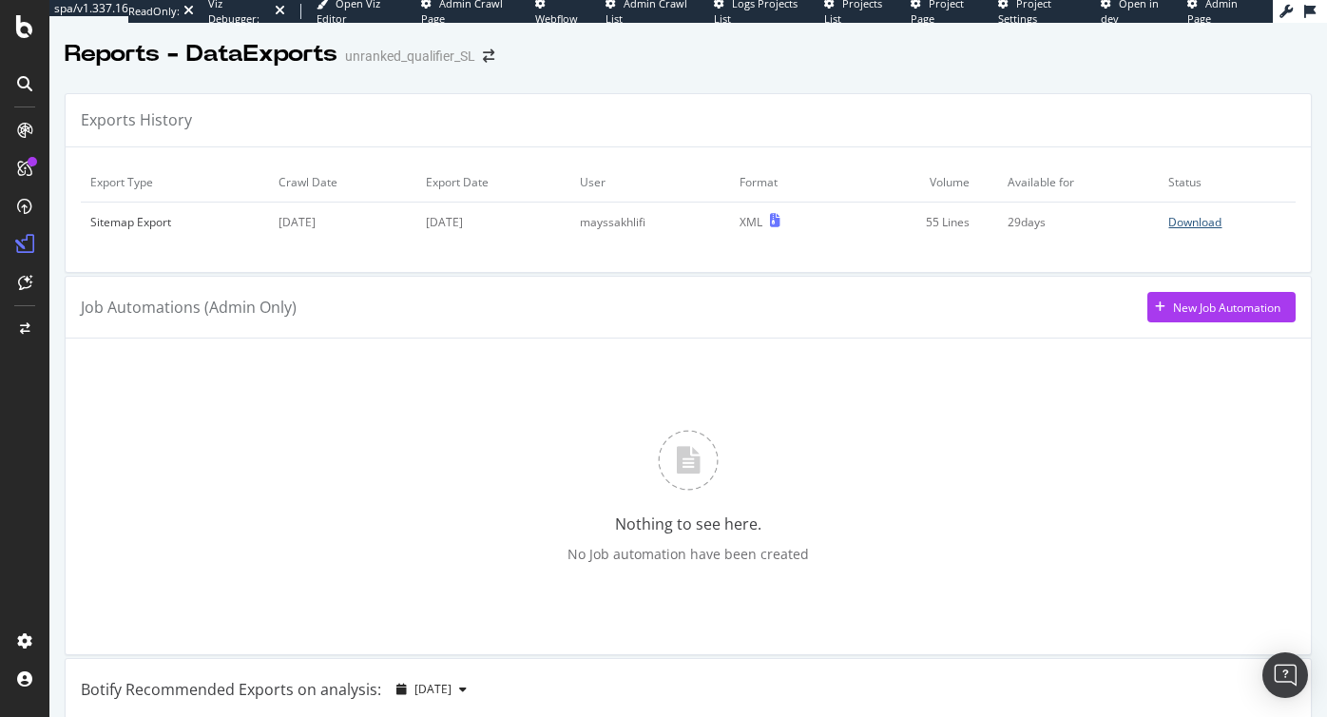
click at [1183, 219] on div "Download" at bounding box center [1194, 222] width 53 height 16
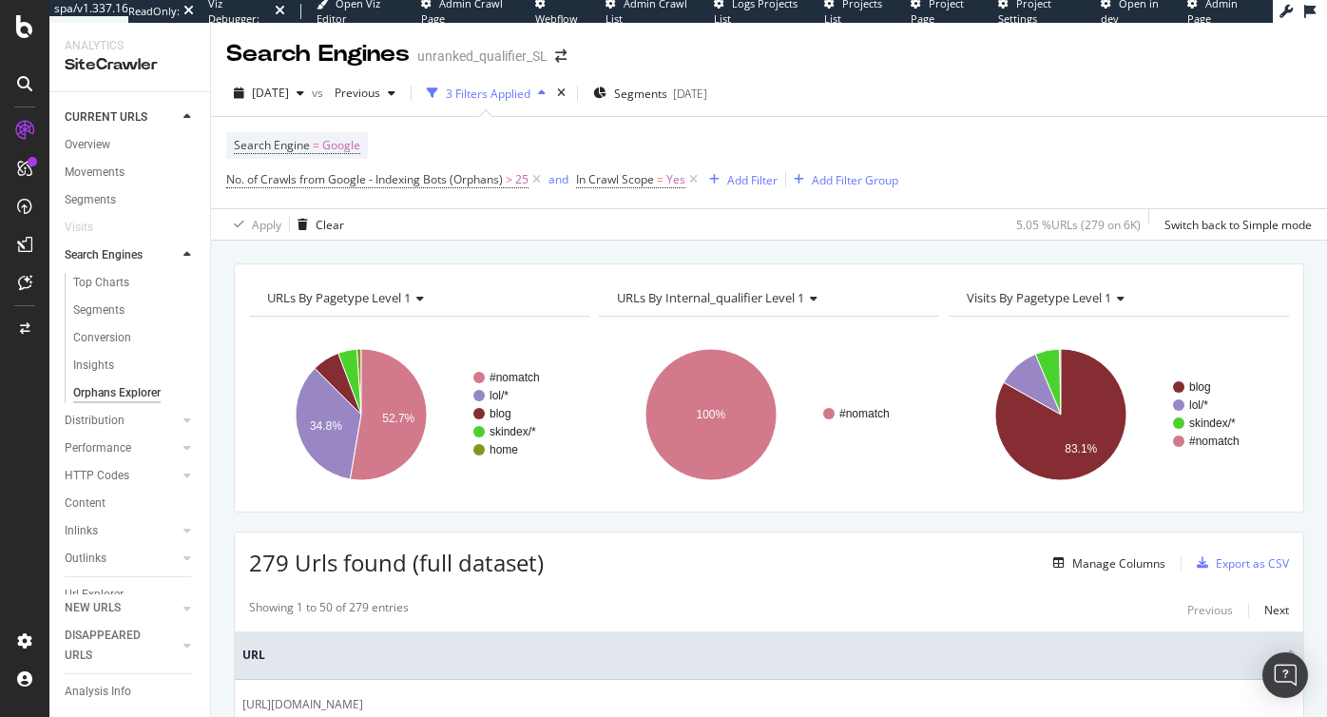
click at [133, 395] on div "Orphans Explorer" at bounding box center [116, 393] width 87 height 20
click at [695, 179] on icon at bounding box center [693, 179] width 16 height 19
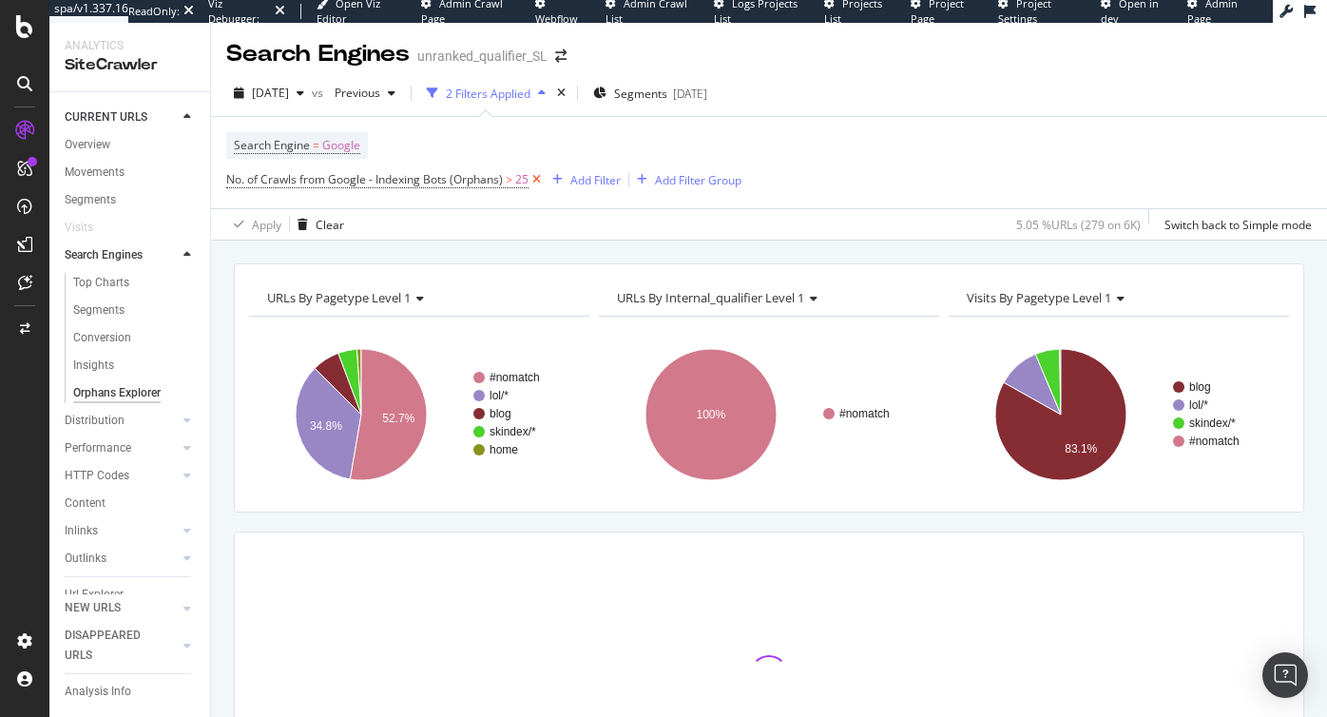
click at [533, 179] on icon at bounding box center [537, 179] width 16 height 19
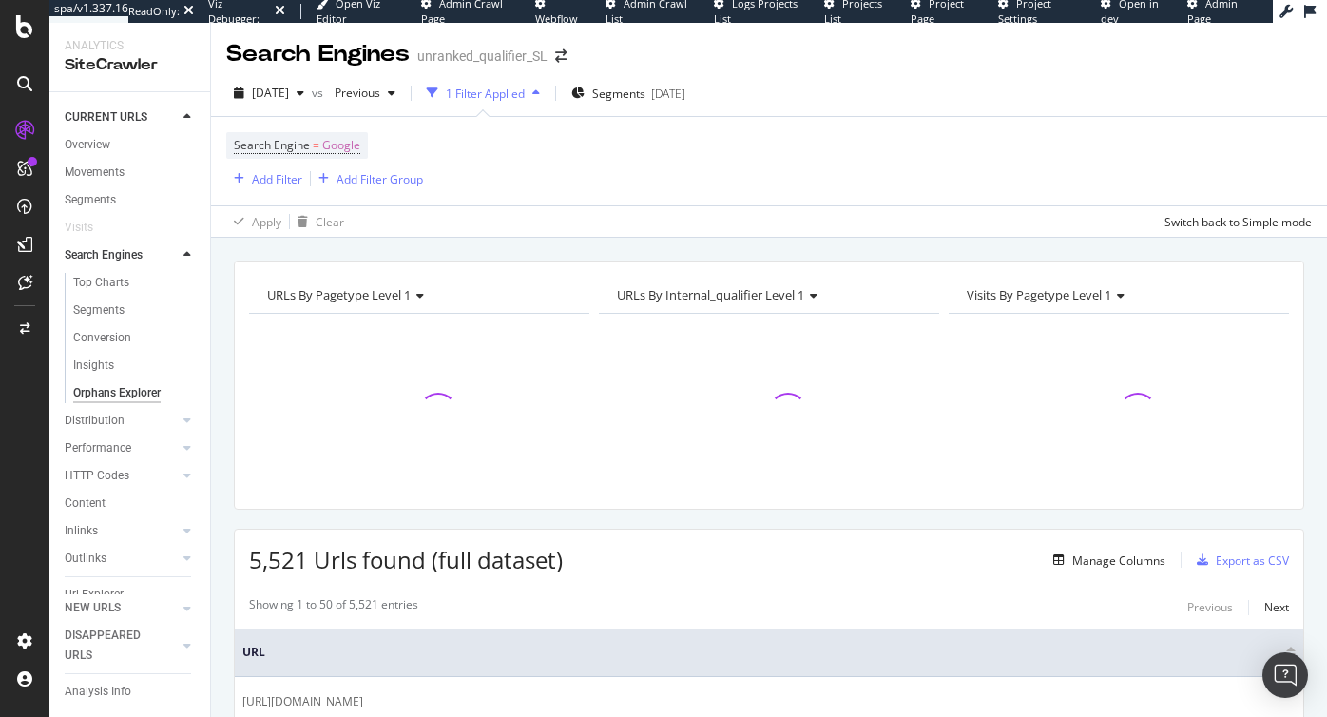
scroll to position [54, 0]
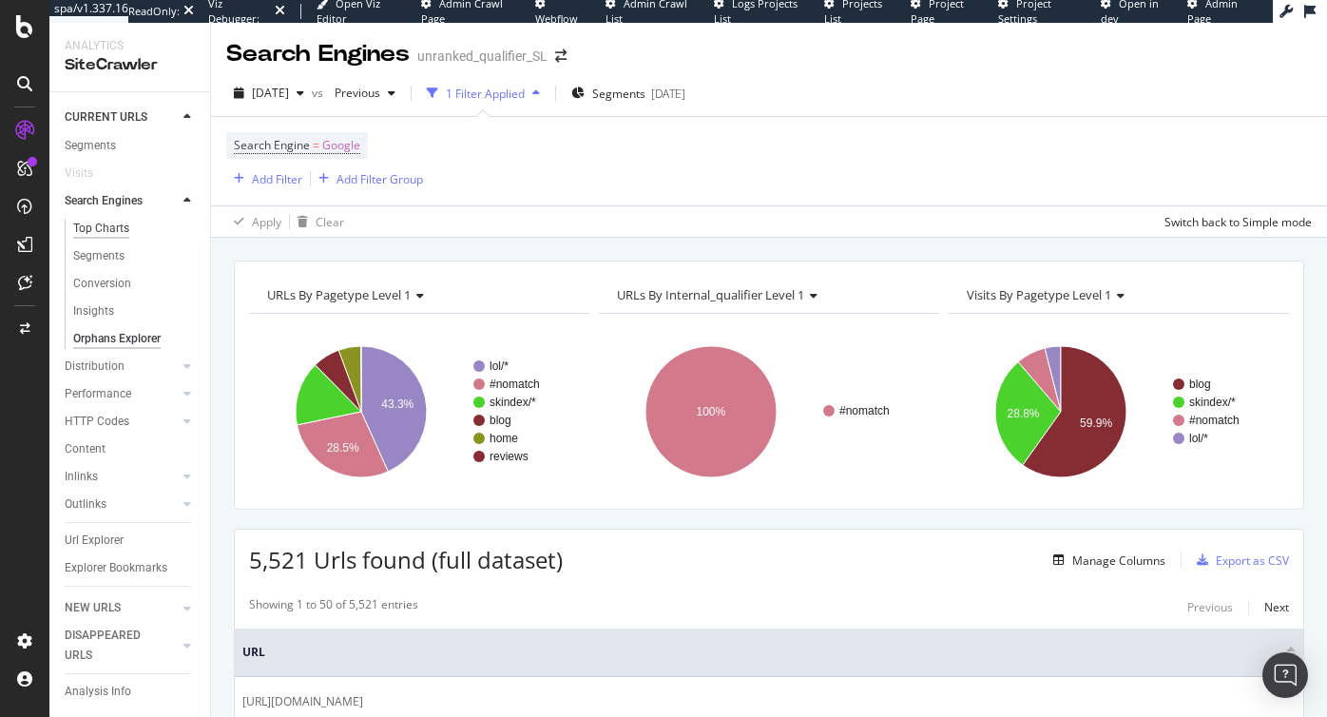
click at [107, 225] on div "Top Charts" at bounding box center [101, 229] width 56 height 20
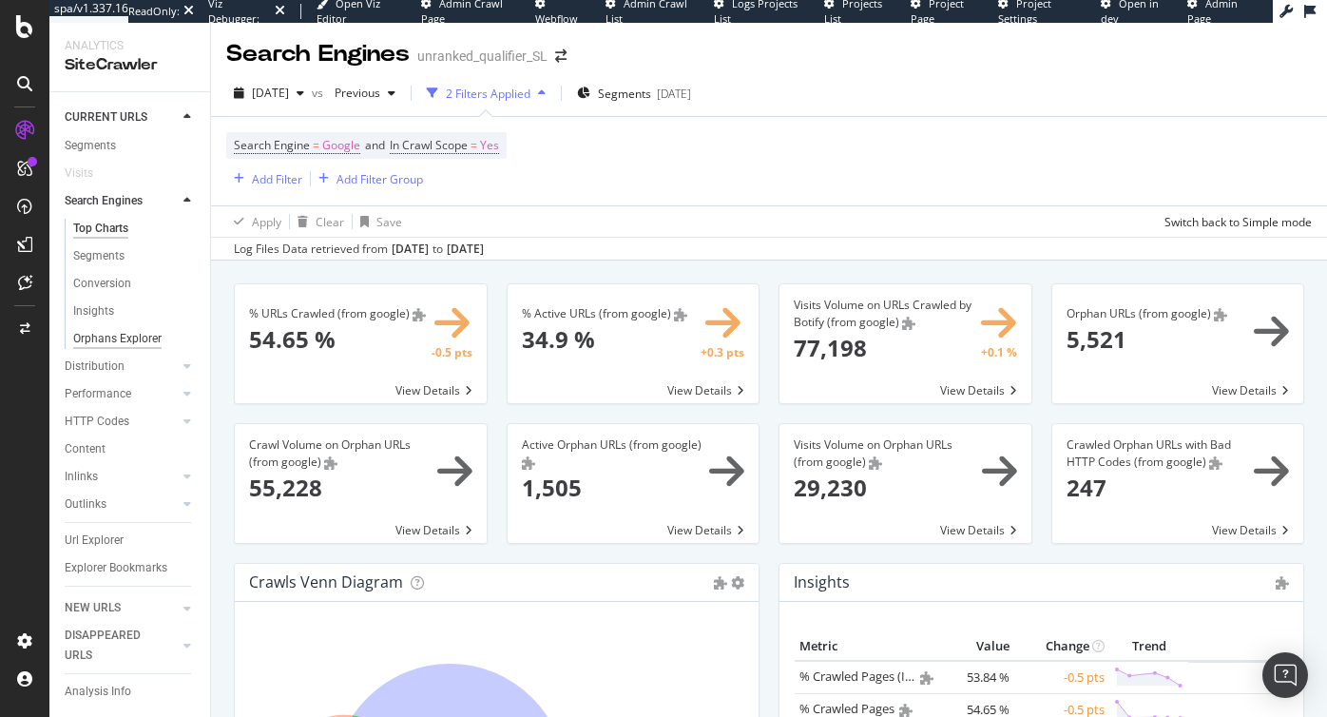
click at [104, 337] on div "Orphans Explorer" at bounding box center [117, 339] width 88 height 20
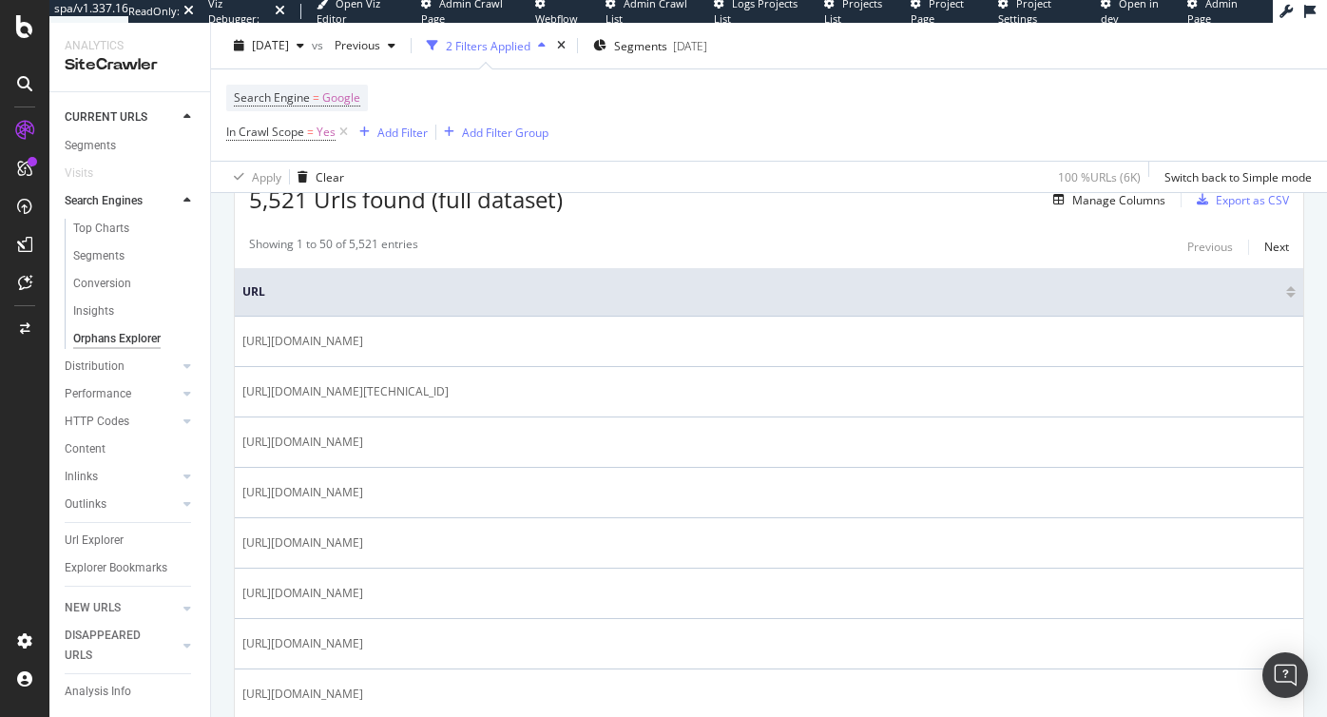
scroll to position [364, 0]
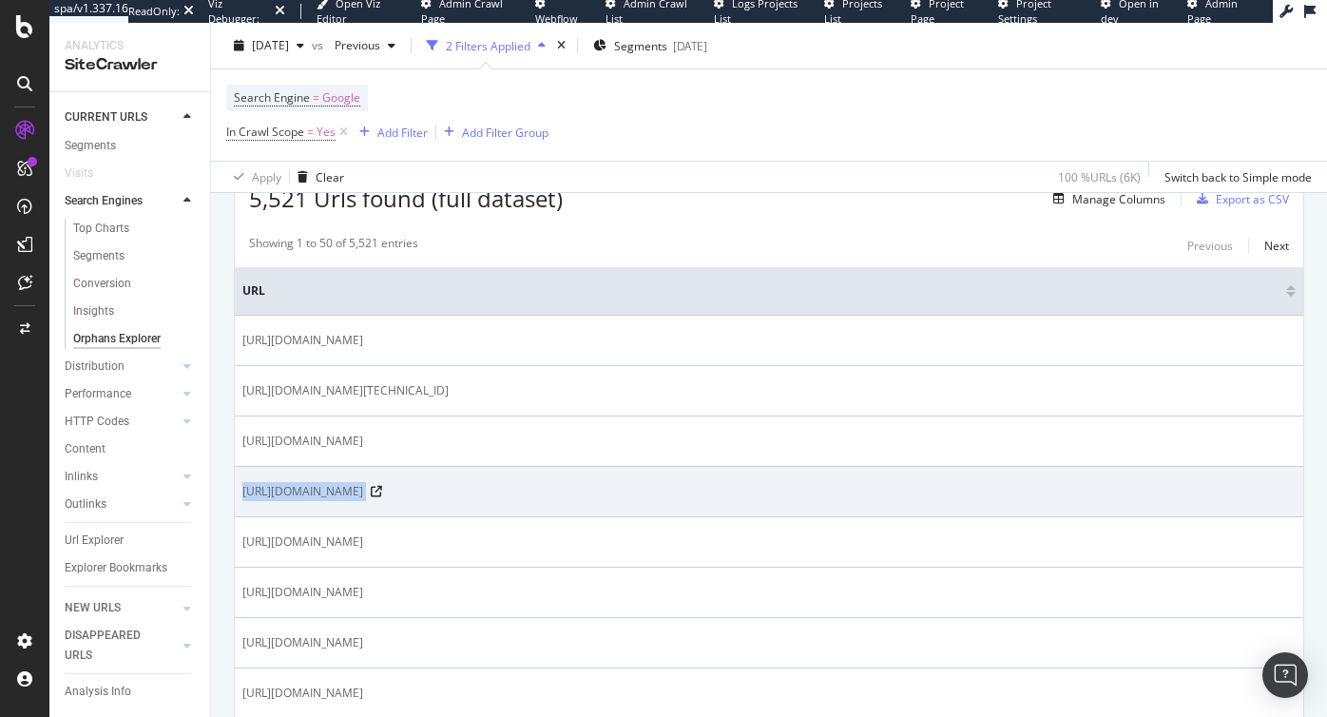
drag, startPoint x: 474, startPoint y: 491, endPoint x: 244, endPoint y: 493, distance: 230.0
click at [244, 493] on div "https://www.unrankedsmurfs.com/2016.7z" at bounding box center [768, 491] width 1053 height 19
copy tbody "https://www.unrankedsmurfs.com/2016.7z"
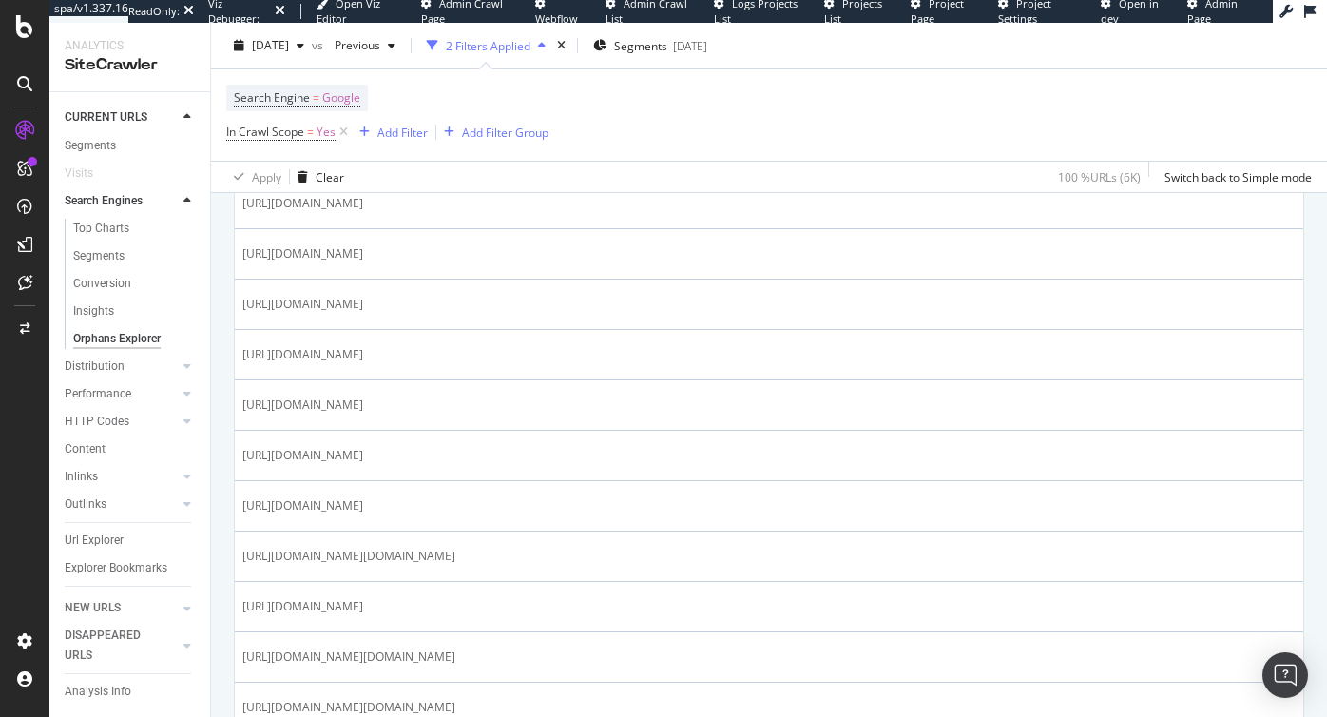
scroll to position [996, 0]
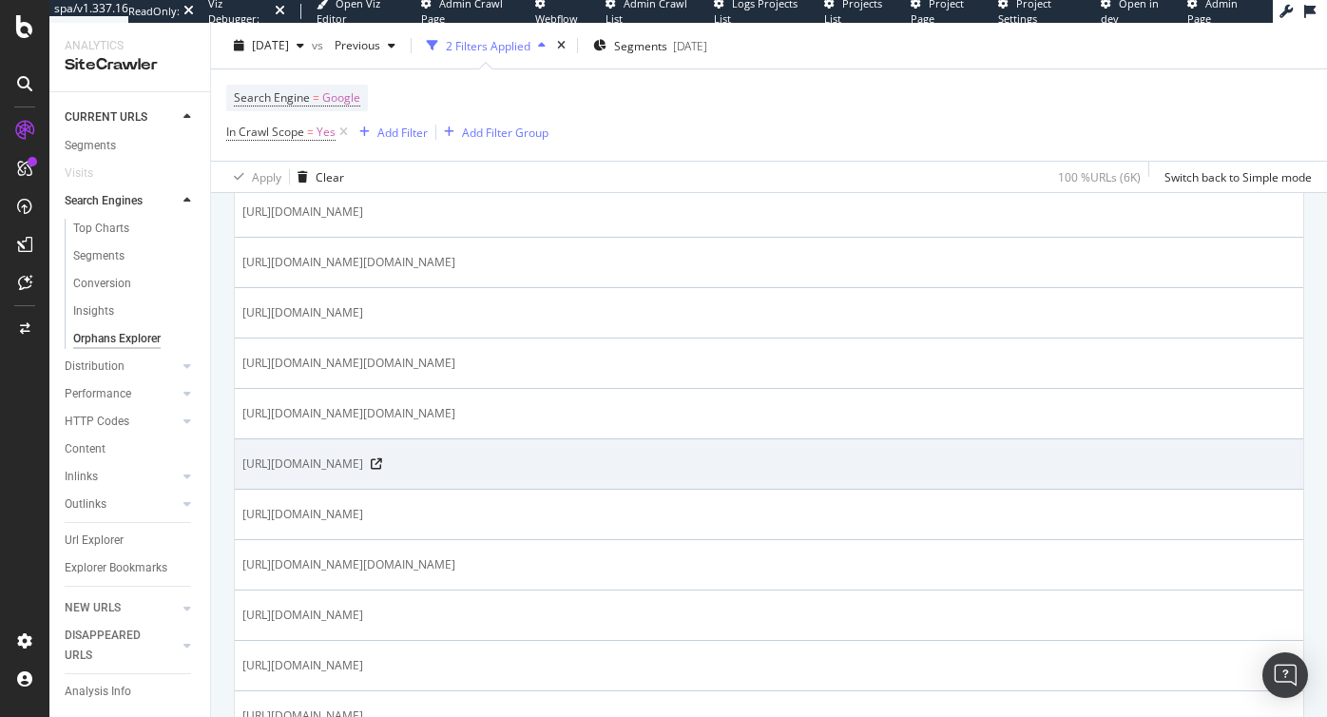
drag, startPoint x: 470, startPoint y: 464, endPoint x: 243, endPoint y: 465, distance: 226.2
click at [243, 465] on div "https://www.unrankedsmurfs.com/2023.7z" at bounding box center [768, 463] width 1053 height 19
copy span "https://www.unrankedsmurfs.com/2023.7z"
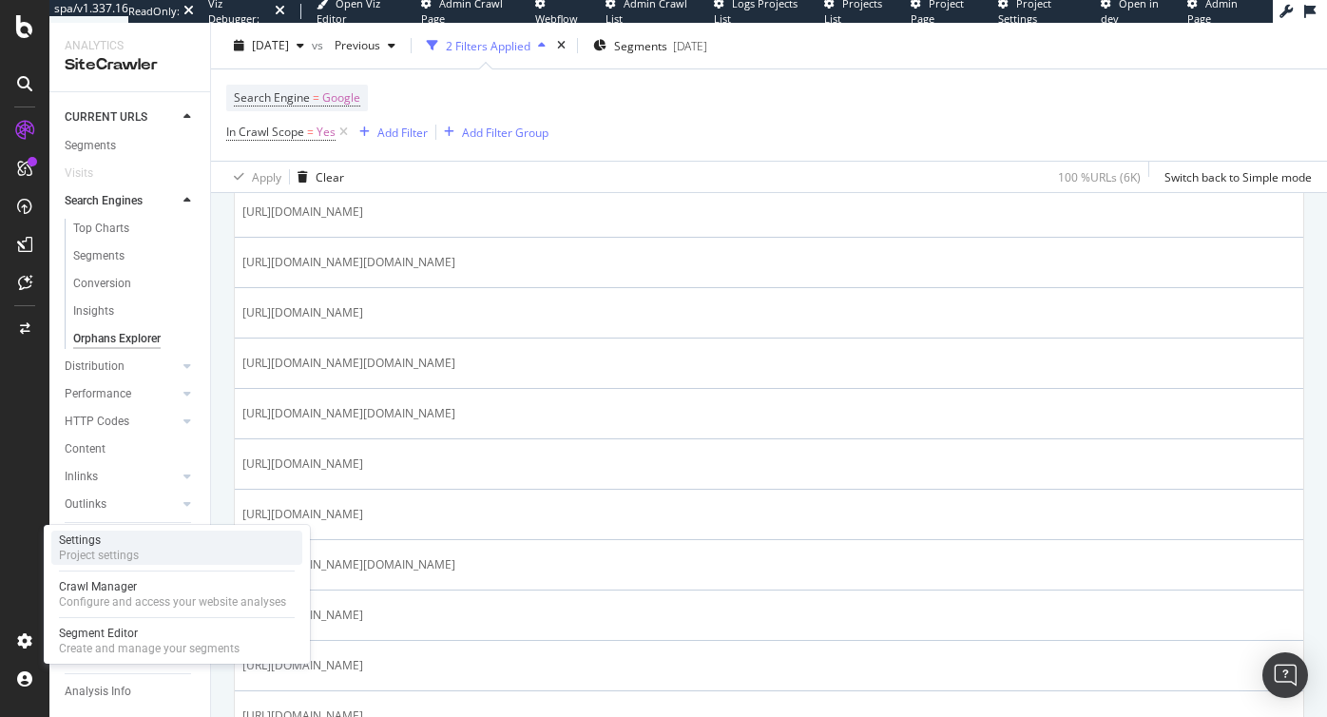
click at [99, 548] on div "Project settings" at bounding box center [99, 555] width 80 height 15
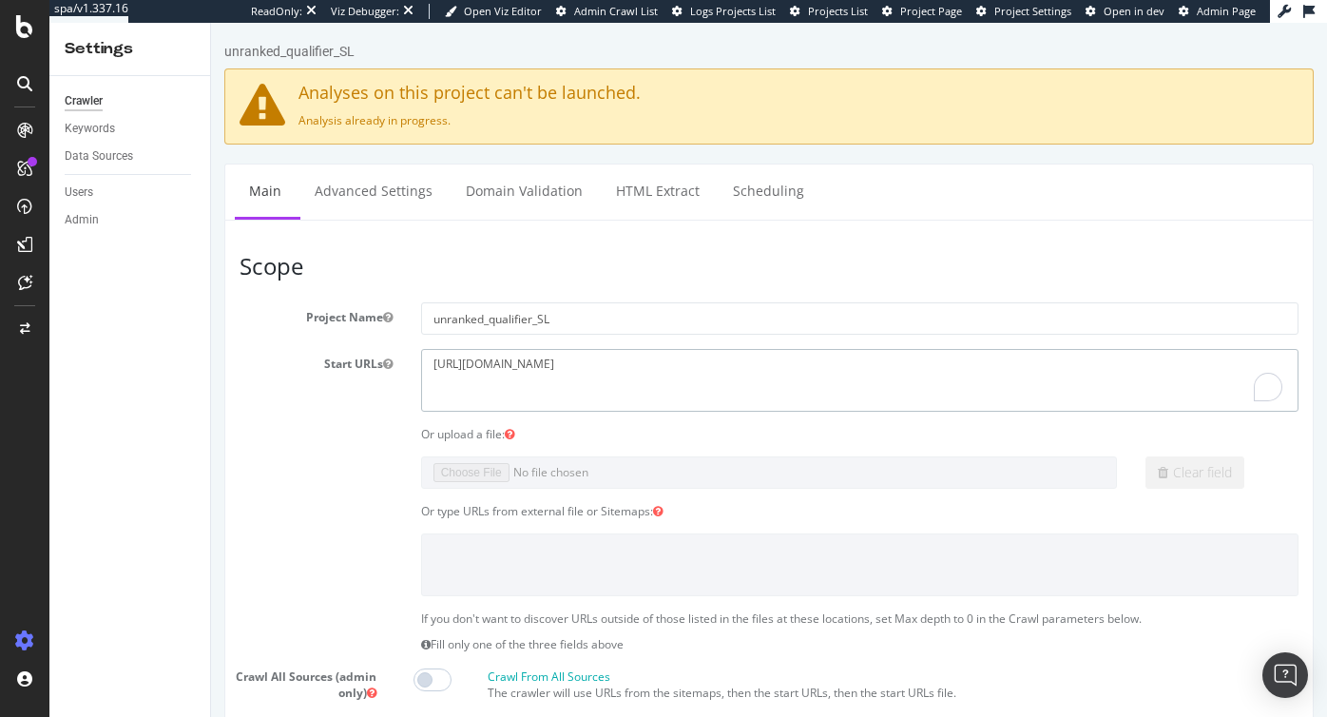
drag, startPoint x: 619, startPoint y: 362, endPoint x: 927, endPoint y: 359, distance: 308.0
click at [927, 359] on textarea "https://www.unrankedsmurfs.com/league-of-legends/lol-account/category/unranked?…" at bounding box center [859, 380] width 877 height 62
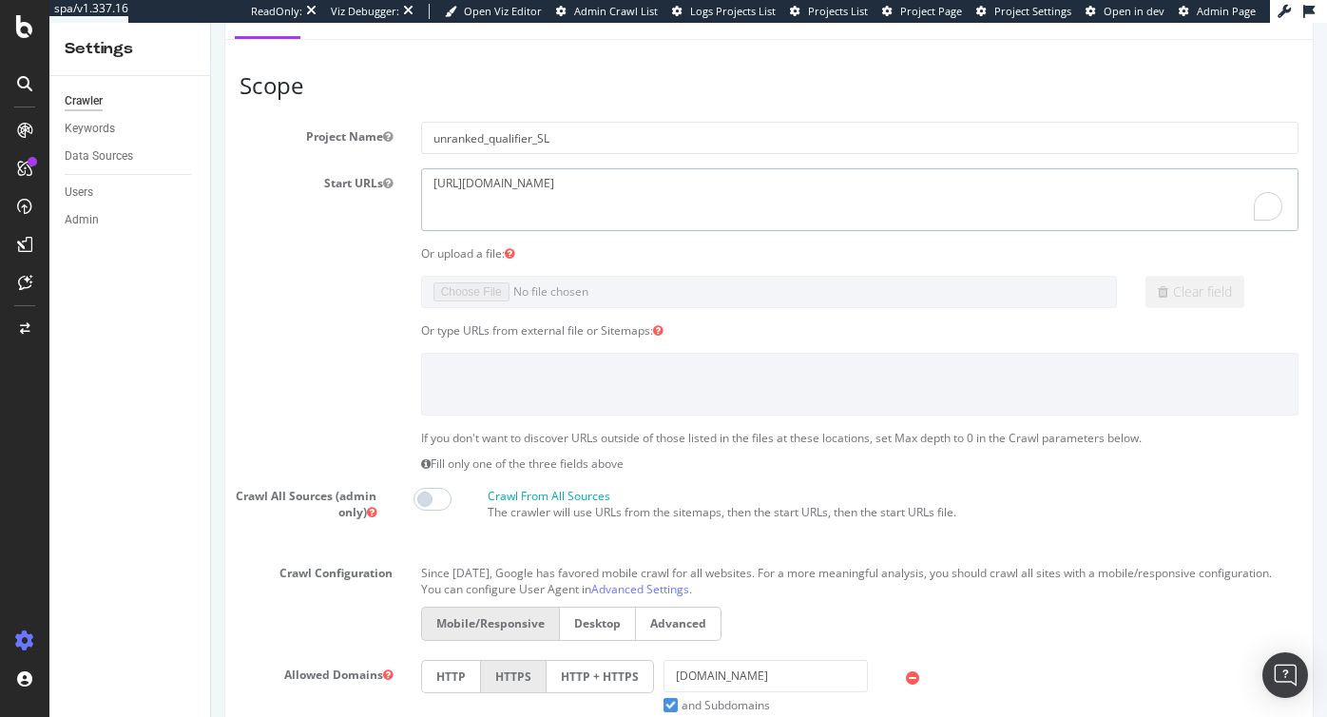
scroll to position [183, 0]
click at [434, 498] on span at bounding box center [432, 497] width 38 height 23
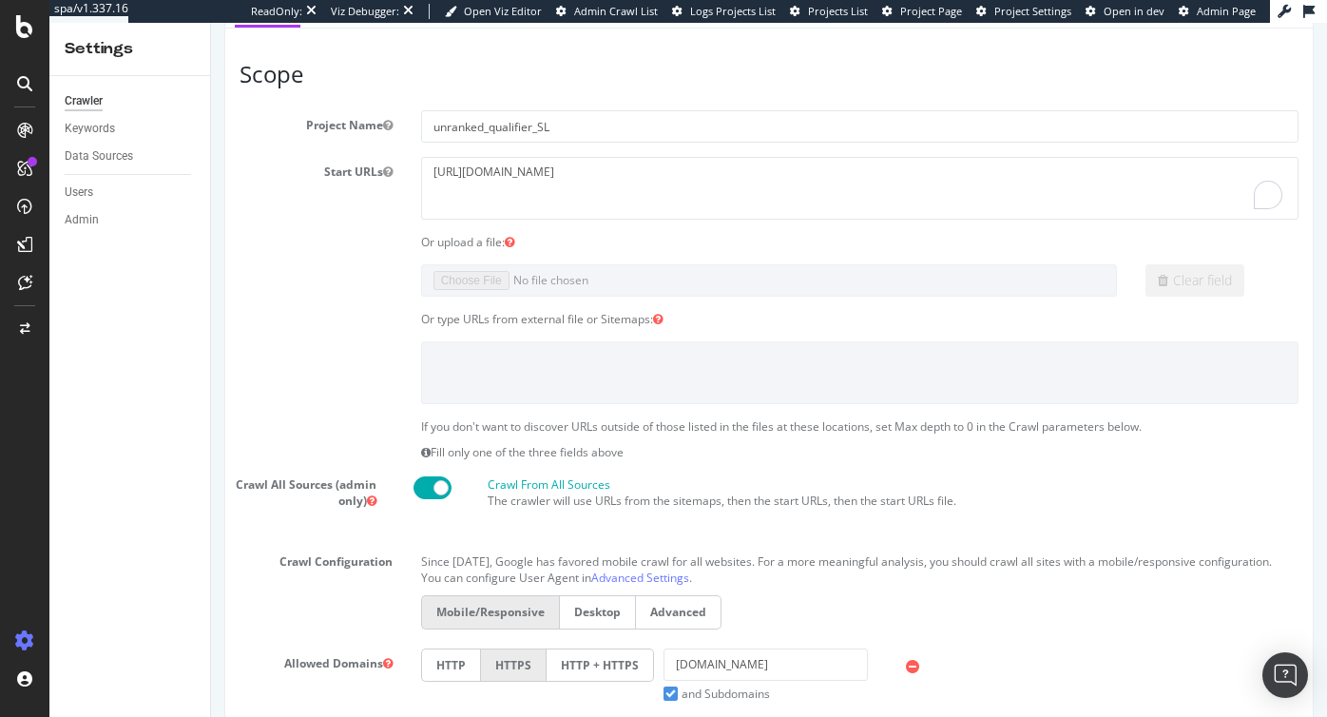
scroll to position [117, 0]
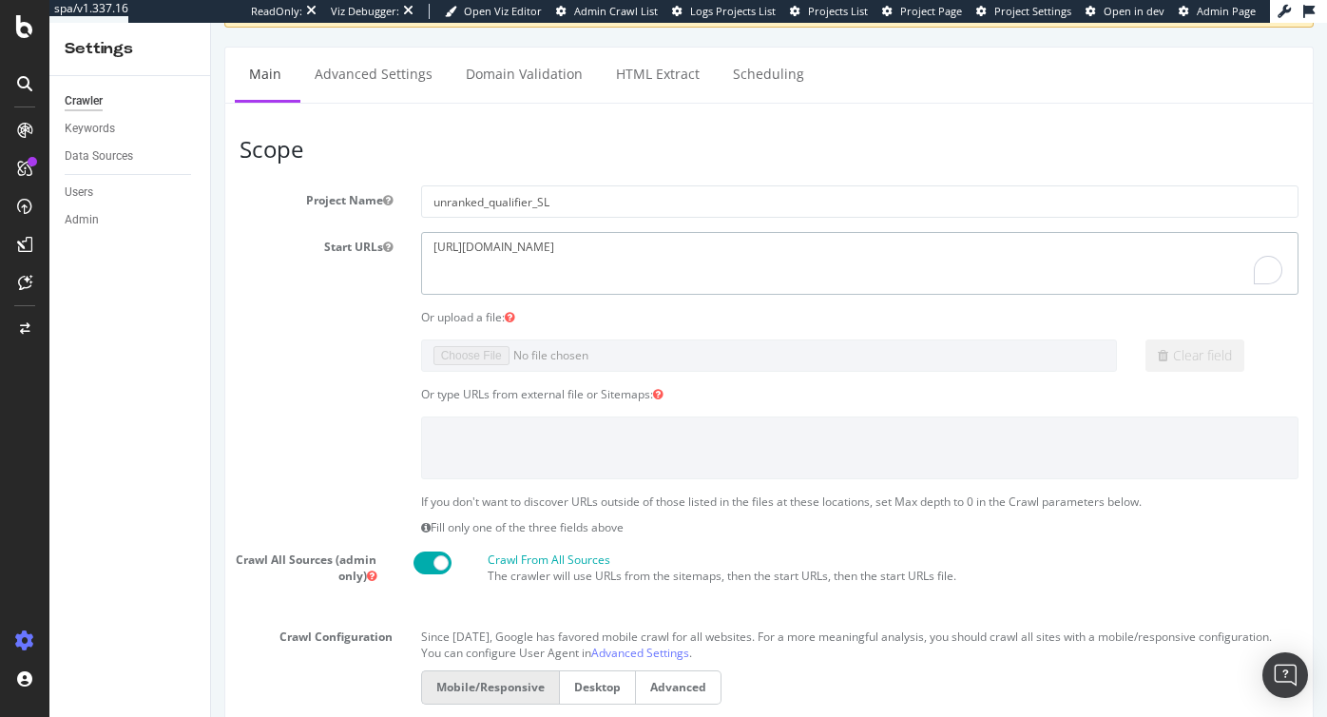
click at [531, 243] on textarea "https://www.unrankedsmurfs.com/league-of-legends/lol-account/category/unranked?…" at bounding box center [859, 263] width 877 height 62
click at [663, 393] on icon at bounding box center [658, 394] width 10 height 11
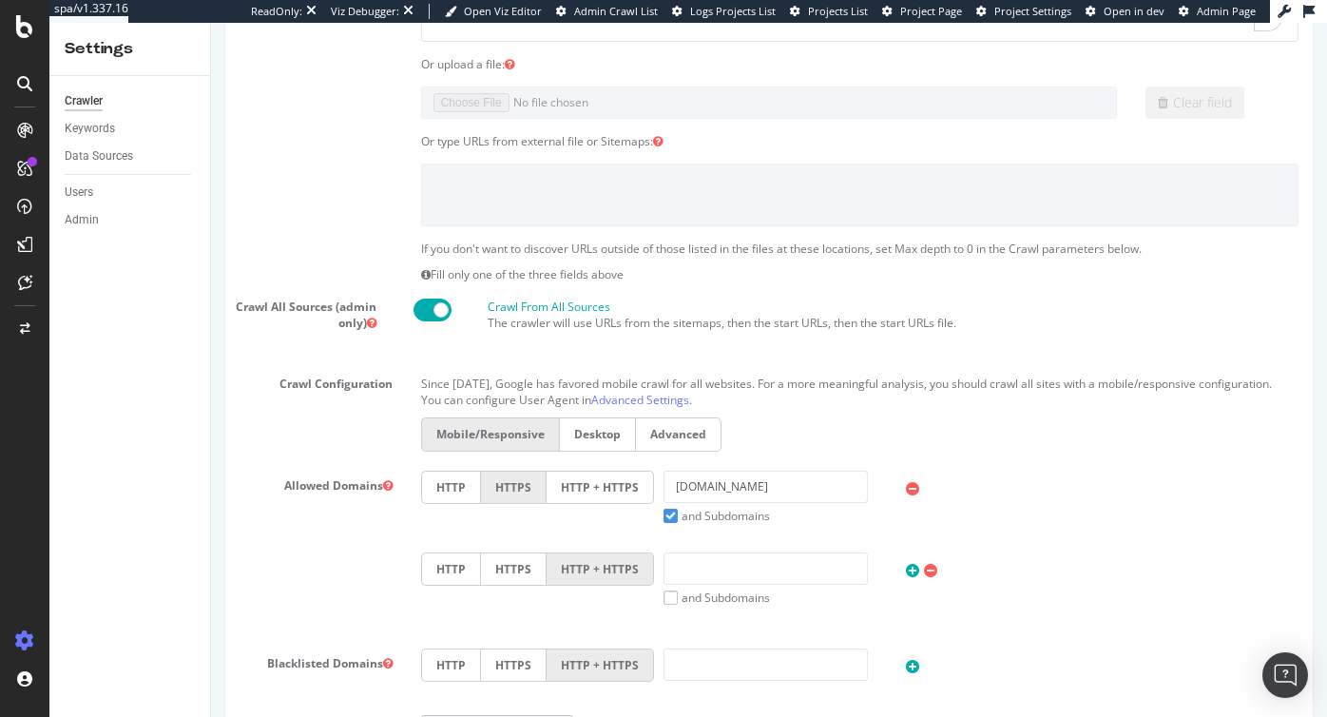
scroll to position [0, 0]
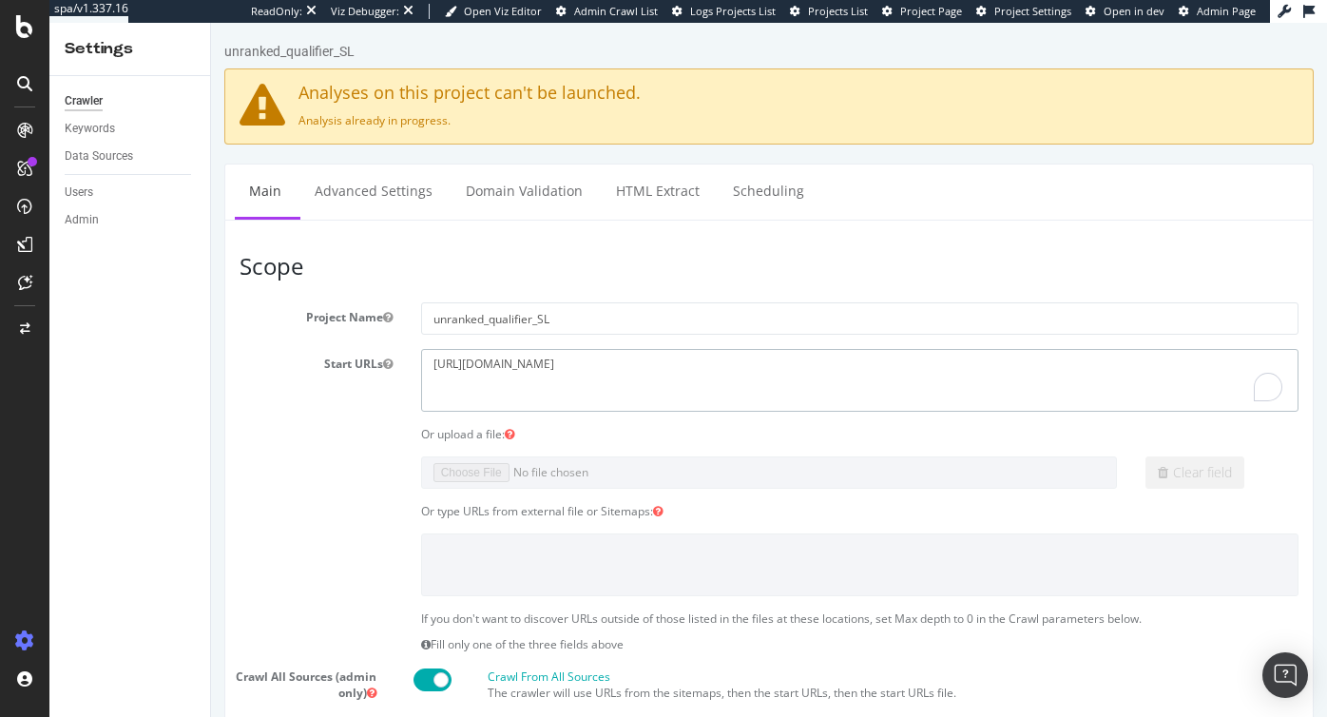
click at [531, 368] on textarea "https://www.unrankedsmurfs.com/league-of-legends/lol-account/category/unranked?…" at bounding box center [859, 380] width 877 height 62
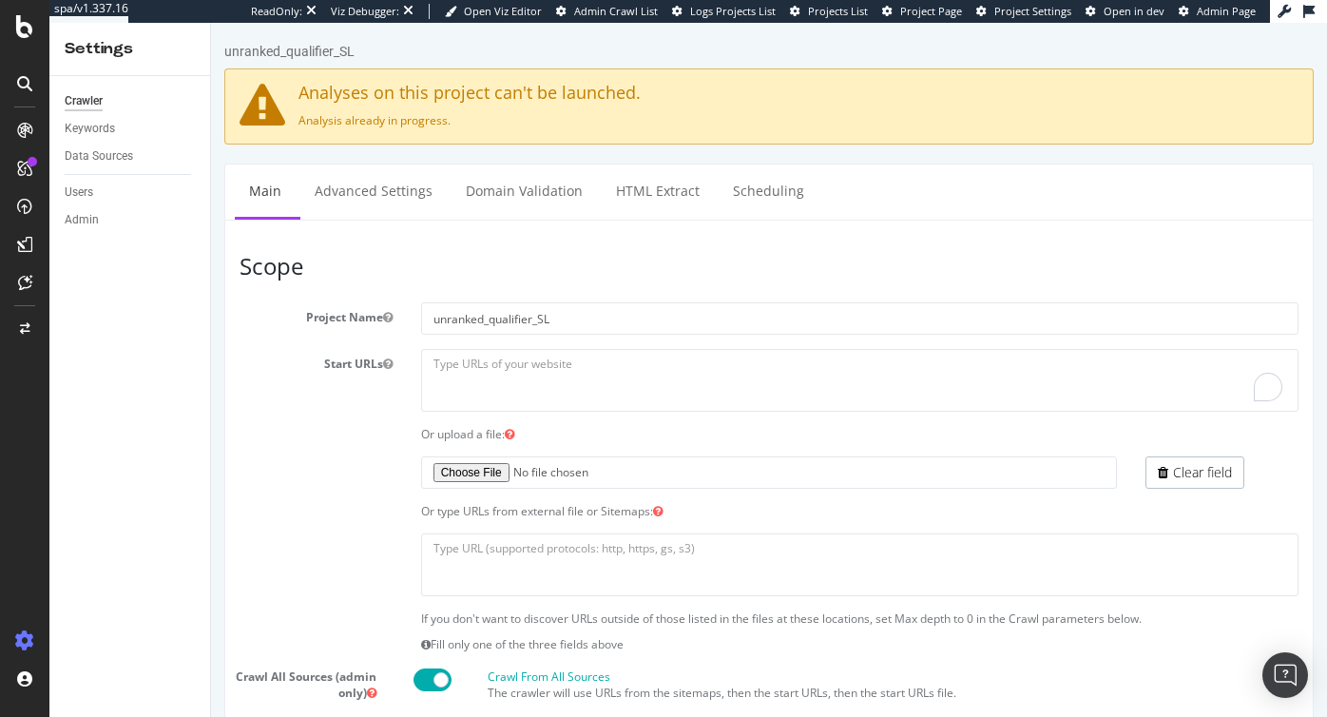
click at [513, 433] on icon at bounding box center [510, 434] width 10 height 11
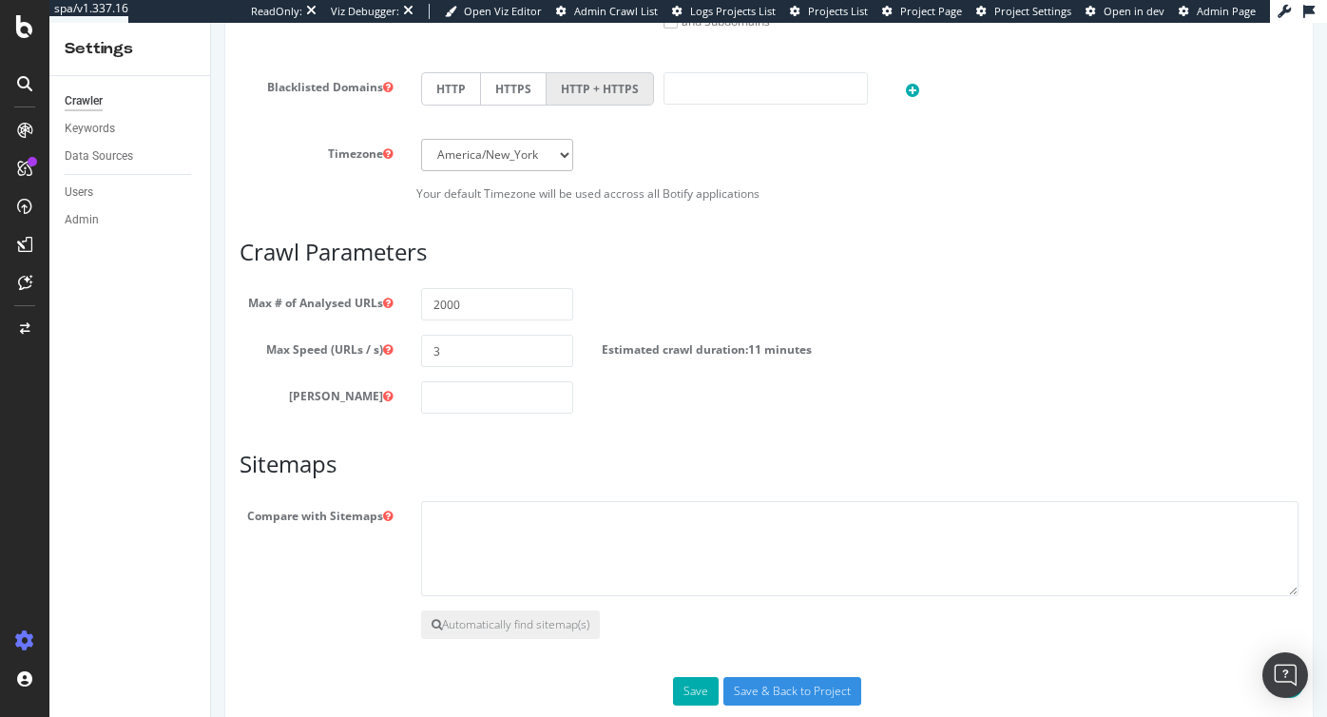
scroll to position [998, 0]
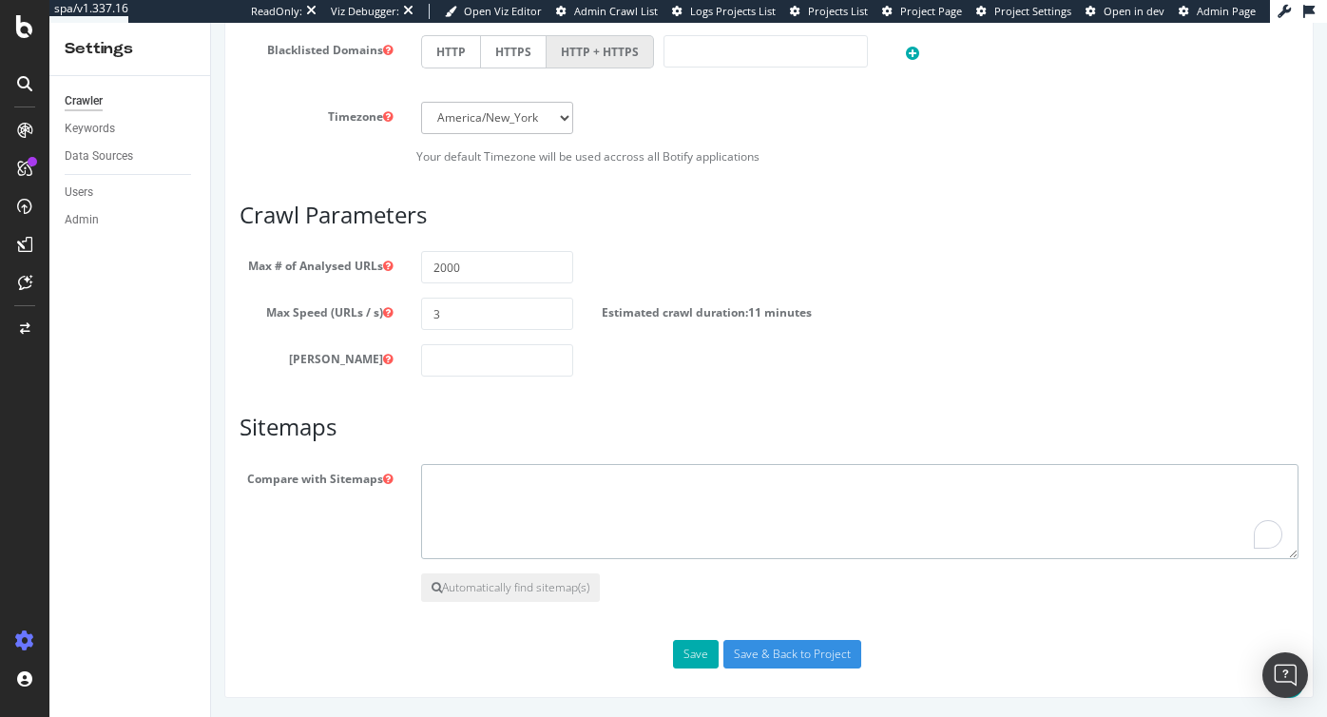
click at [472, 491] on textarea "To enrich screen reader interactions, please activate Accessibility in Grammarl…" at bounding box center [859, 511] width 877 height 95
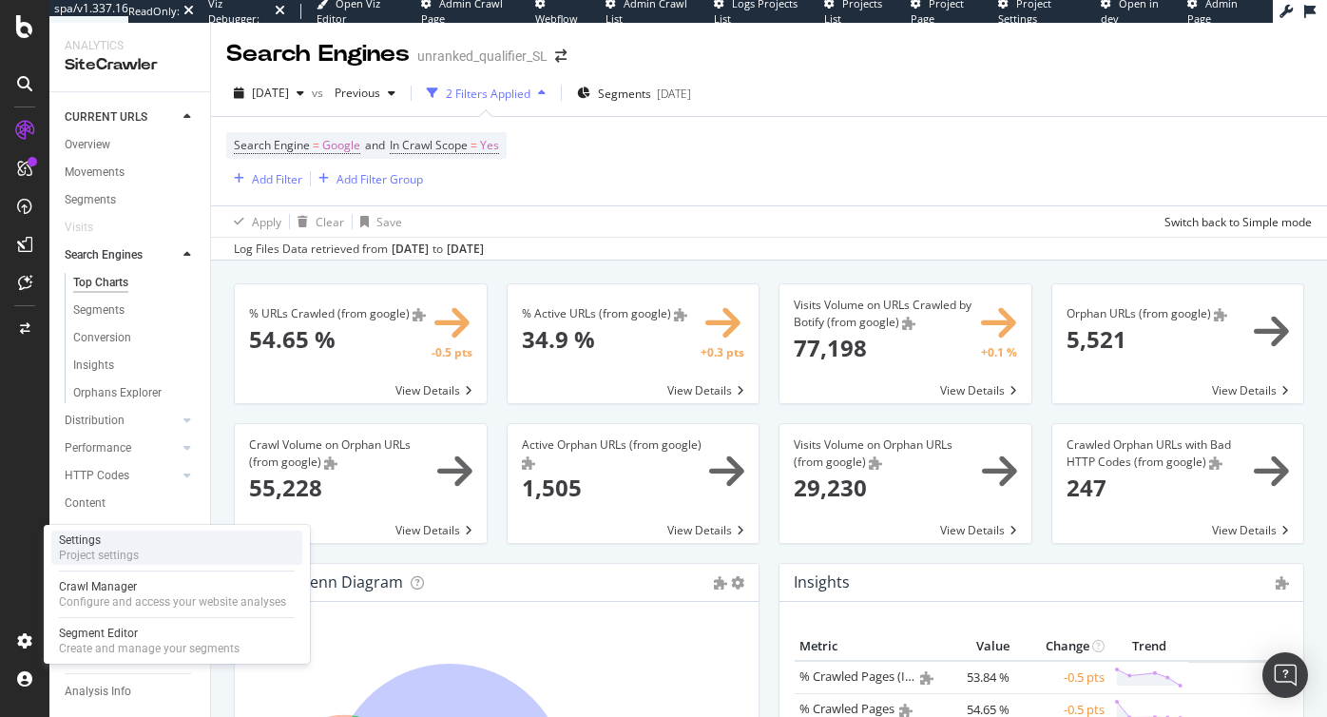
click at [113, 546] on div "Settings" at bounding box center [99, 539] width 80 height 15
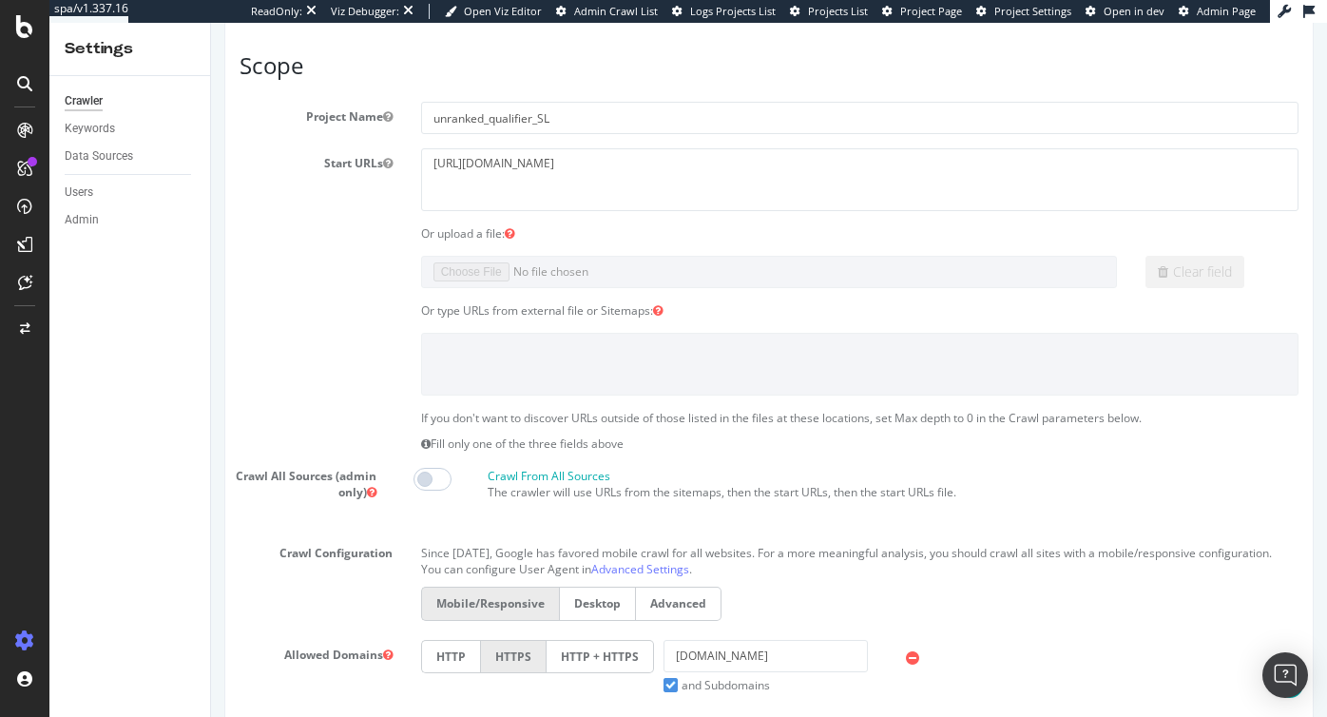
scroll to position [194, 0]
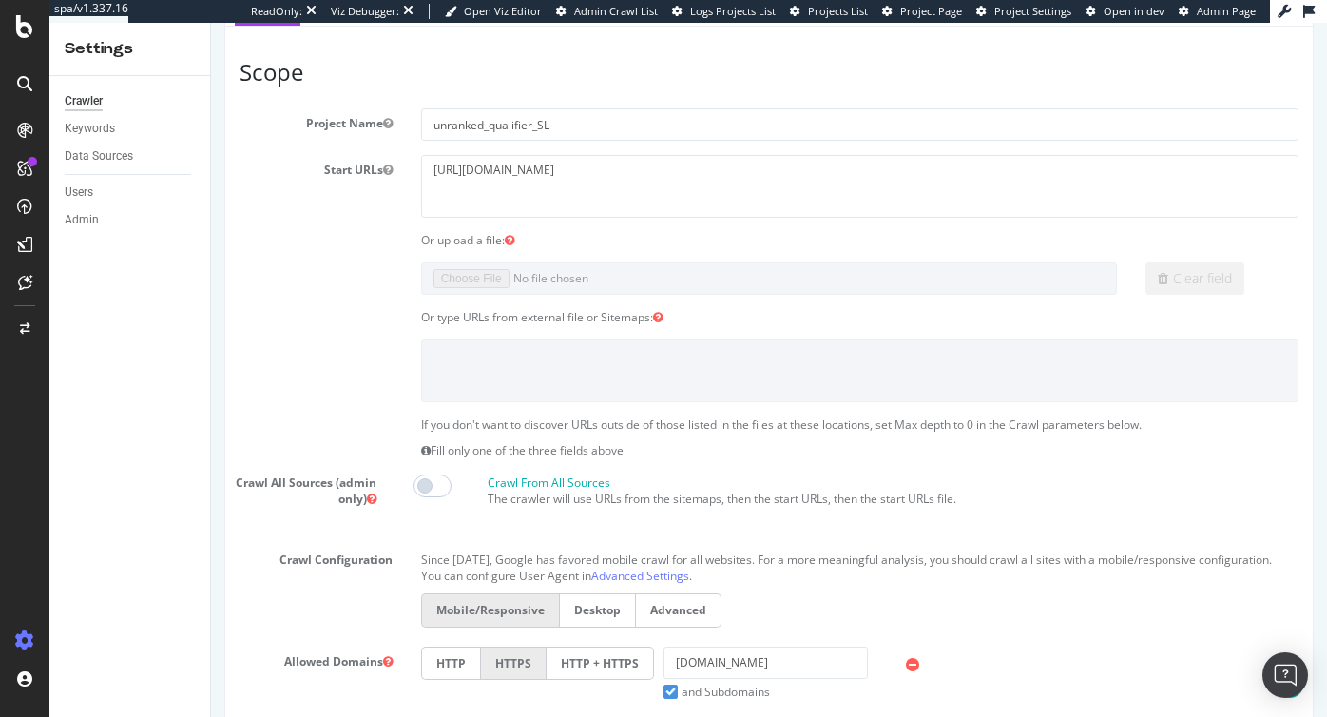
click at [433, 488] on span at bounding box center [432, 485] width 38 height 23
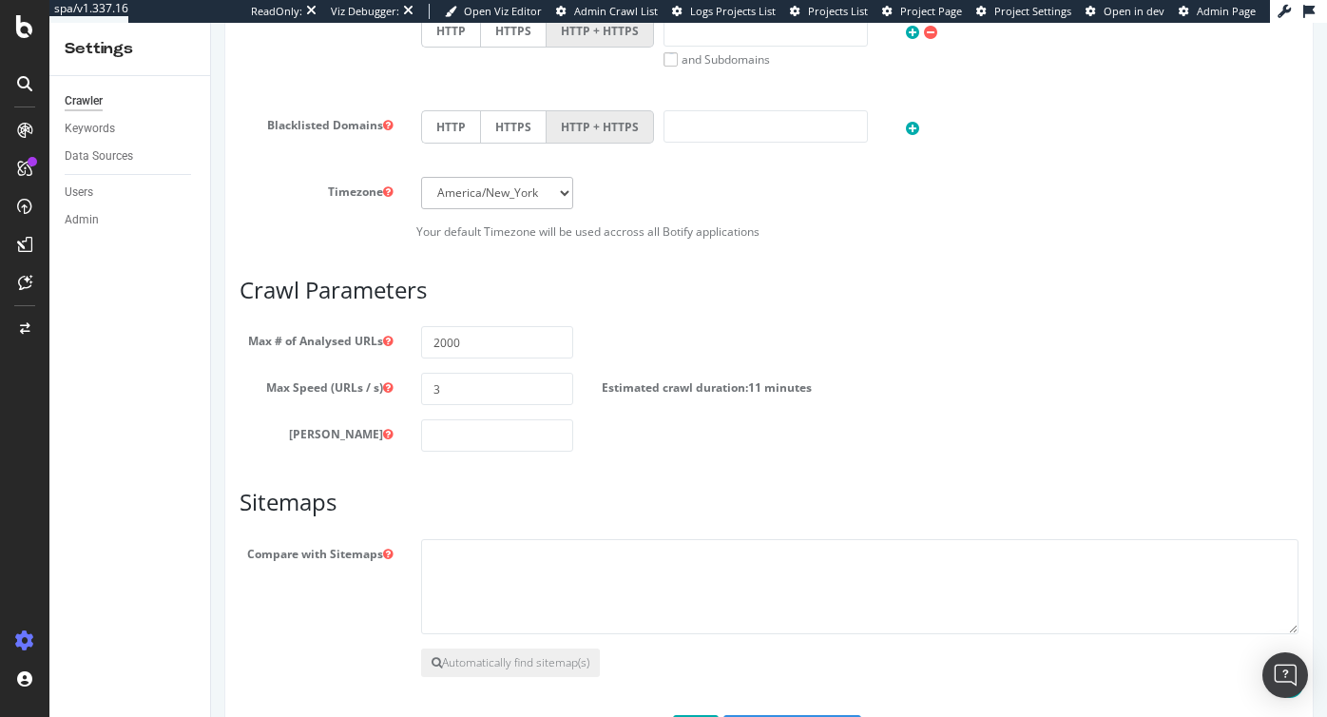
scroll to position [998, 0]
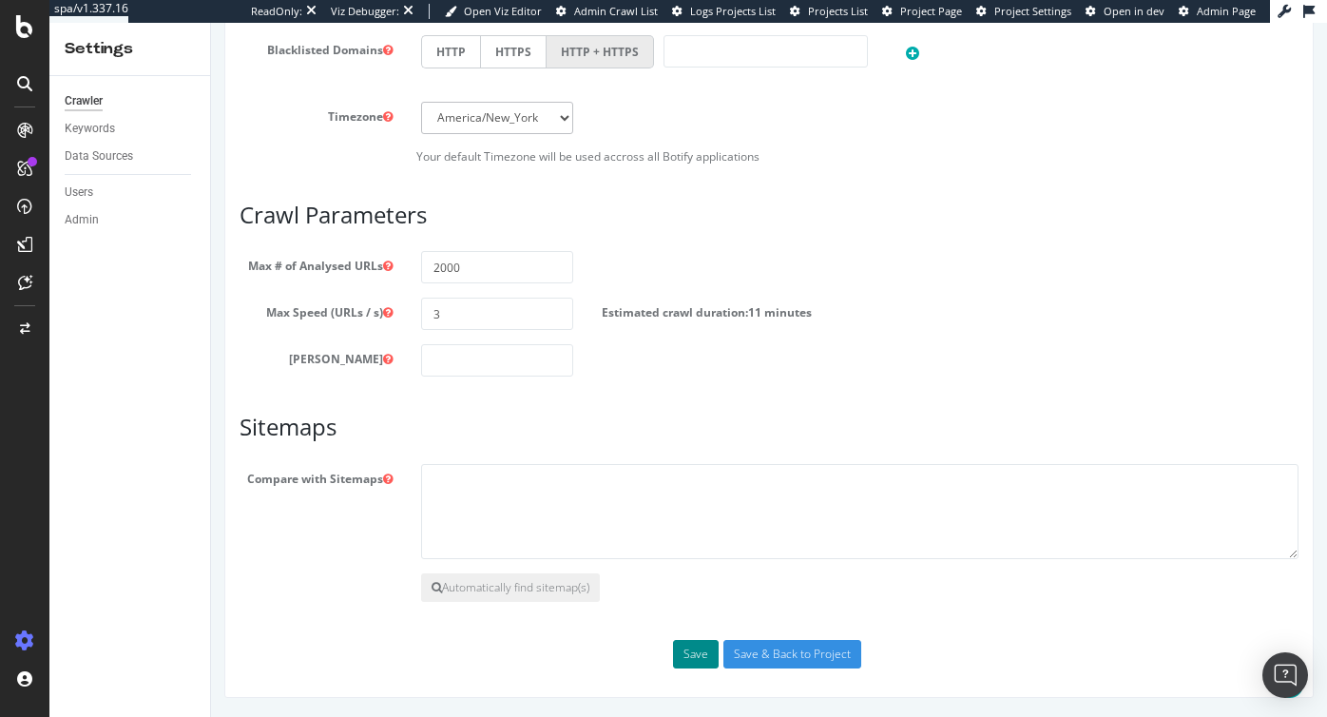
click at [695, 657] on button "Save" at bounding box center [696, 654] width 46 height 29
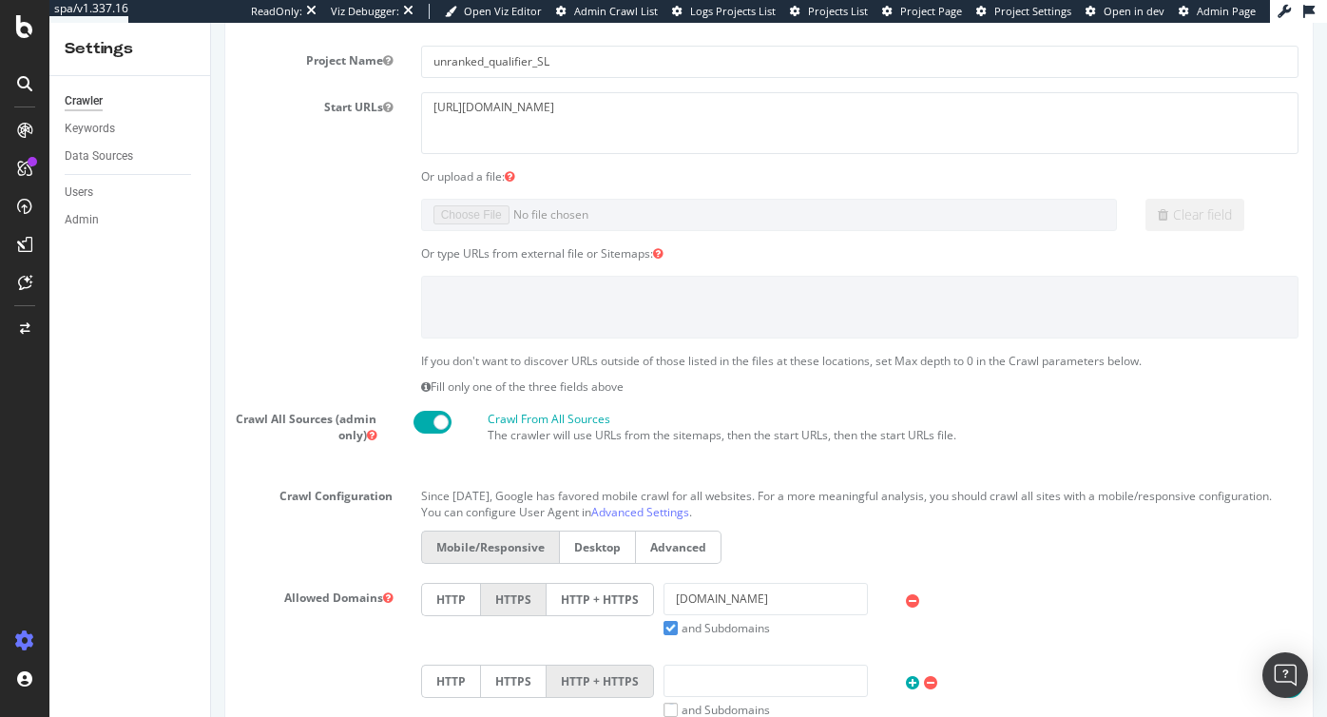
scroll to position [364, 0]
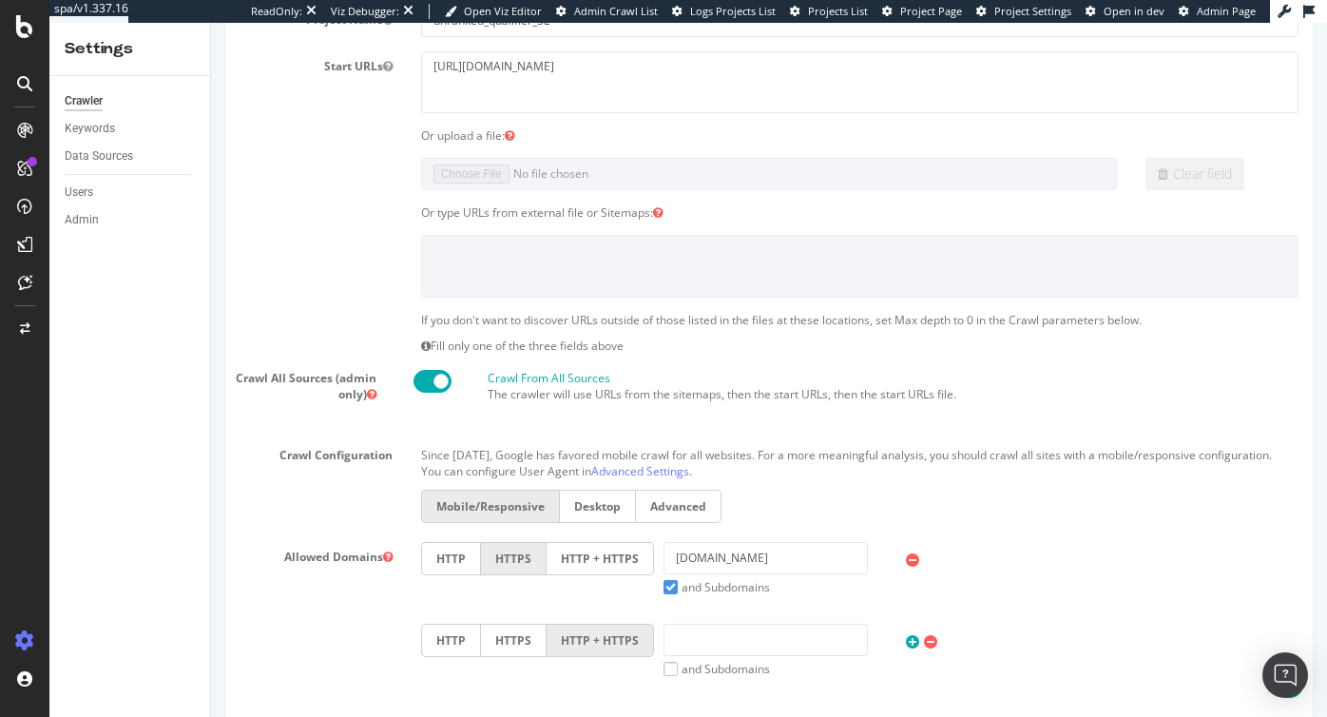
click at [498, 157] on section "Project Name unranked_qualifier_SL Start URLs https://www.unrankedsmurfs.com/le…" at bounding box center [769, 427] width 1059 height 845
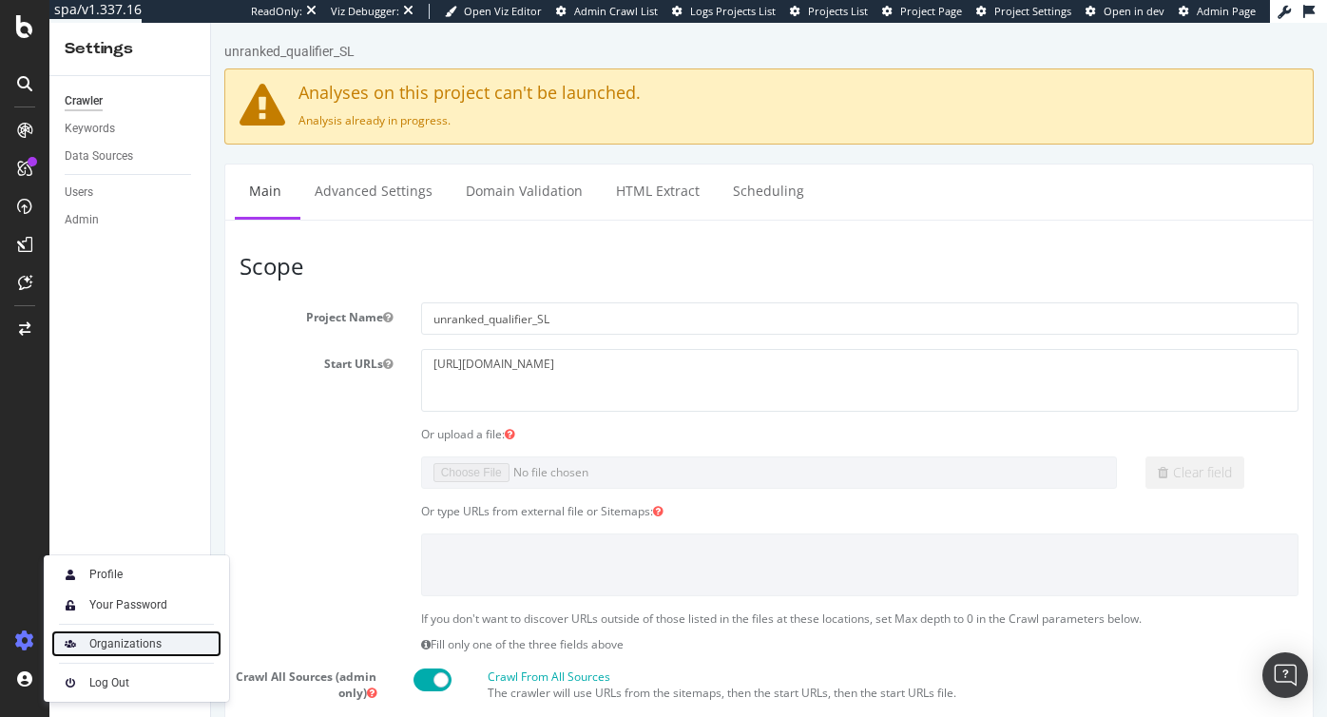
click at [120, 637] on div "Organizations" at bounding box center [125, 643] width 72 height 15
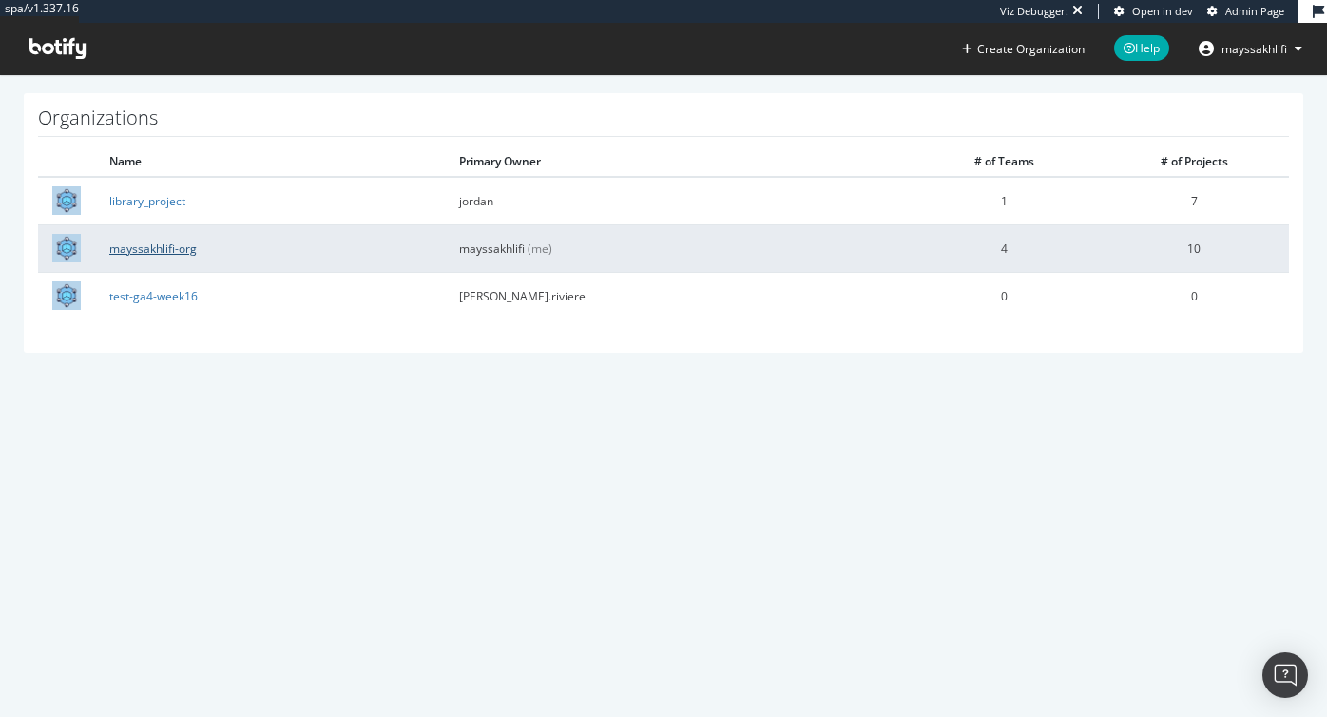
click at [163, 242] on link "mayssakhlifi-org" at bounding box center [152, 248] width 87 height 16
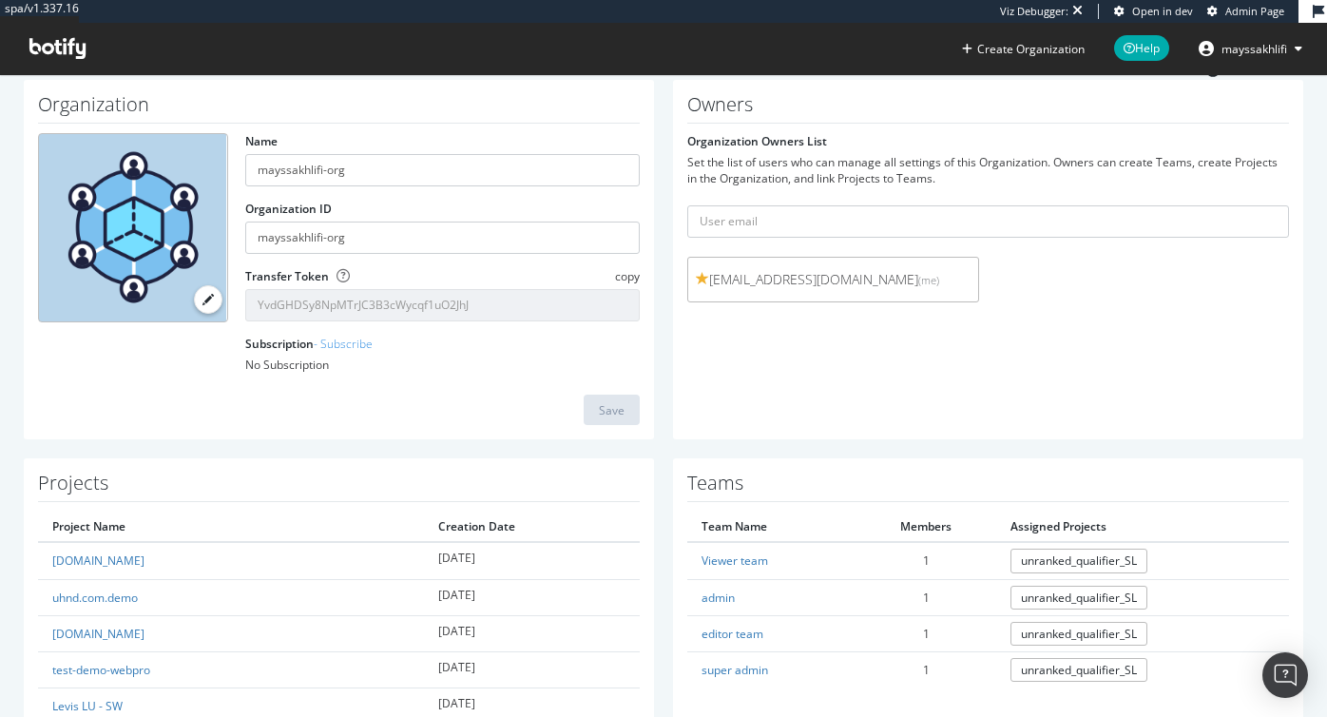
scroll to position [73, 0]
click at [1250, 10] on span "Admin Page" at bounding box center [1254, 11] width 59 height 14
